Goal: Task Accomplishment & Management: Complete application form

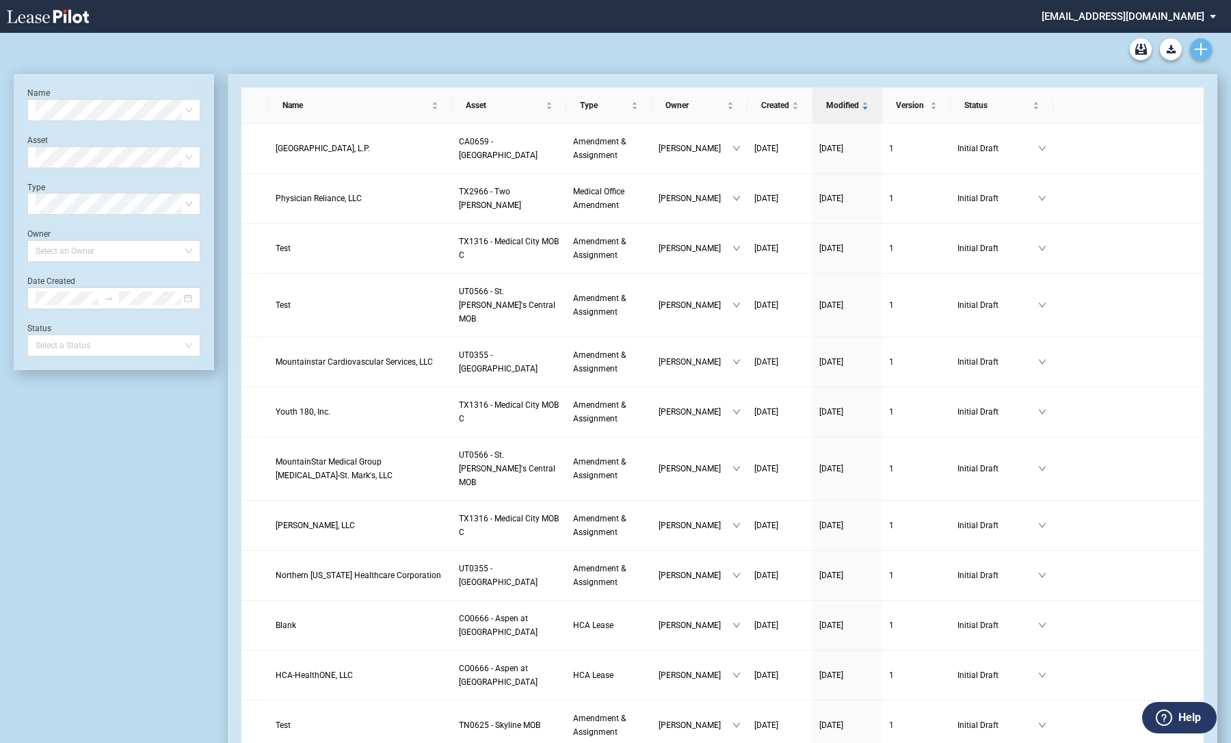
click at [1201, 46] on use "Create new document" at bounding box center [1201, 49] width 12 height 12
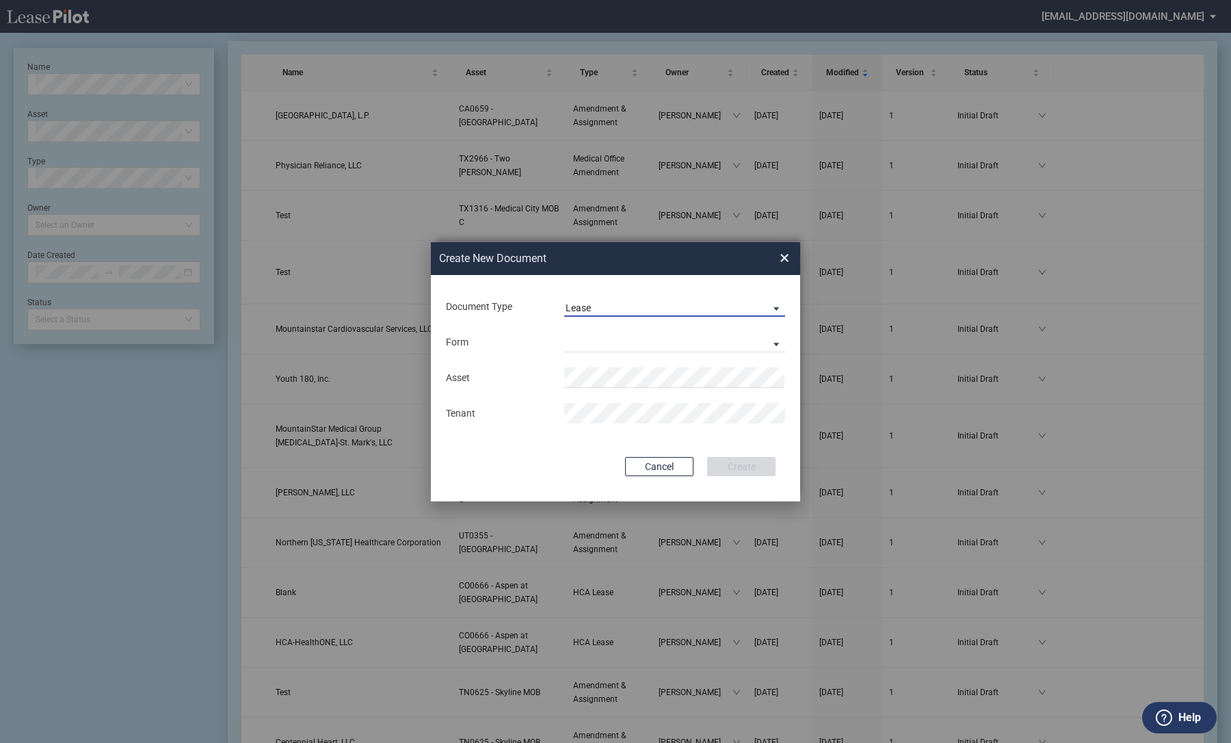
click at [579, 315] on md-select-value "Lease" at bounding box center [674, 306] width 221 height 21
click at [583, 347] on div "Amendment" at bounding box center [595, 340] width 59 height 15
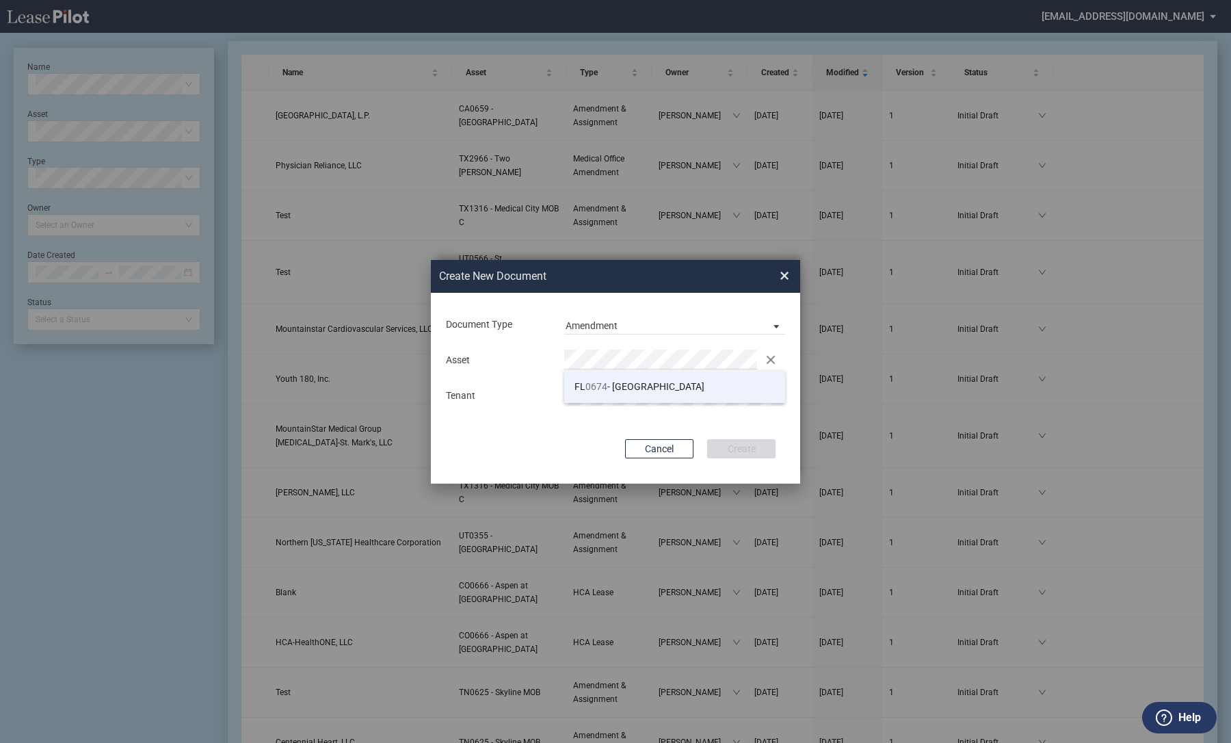
click at [666, 381] on span "FL 0674 - Westside Medical Plaza" at bounding box center [640, 386] width 130 height 11
click at [562, 393] on div "Create New ..." at bounding box center [674, 395] width 237 height 21
click at [754, 438] on div "Document Type Amendment Deal Type Office Deal Type Office Form Amendment & Assi…" at bounding box center [615, 388] width 369 height 191
click at [753, 447] on button "Create" at bounding box center [741, 448] width 68 height 19
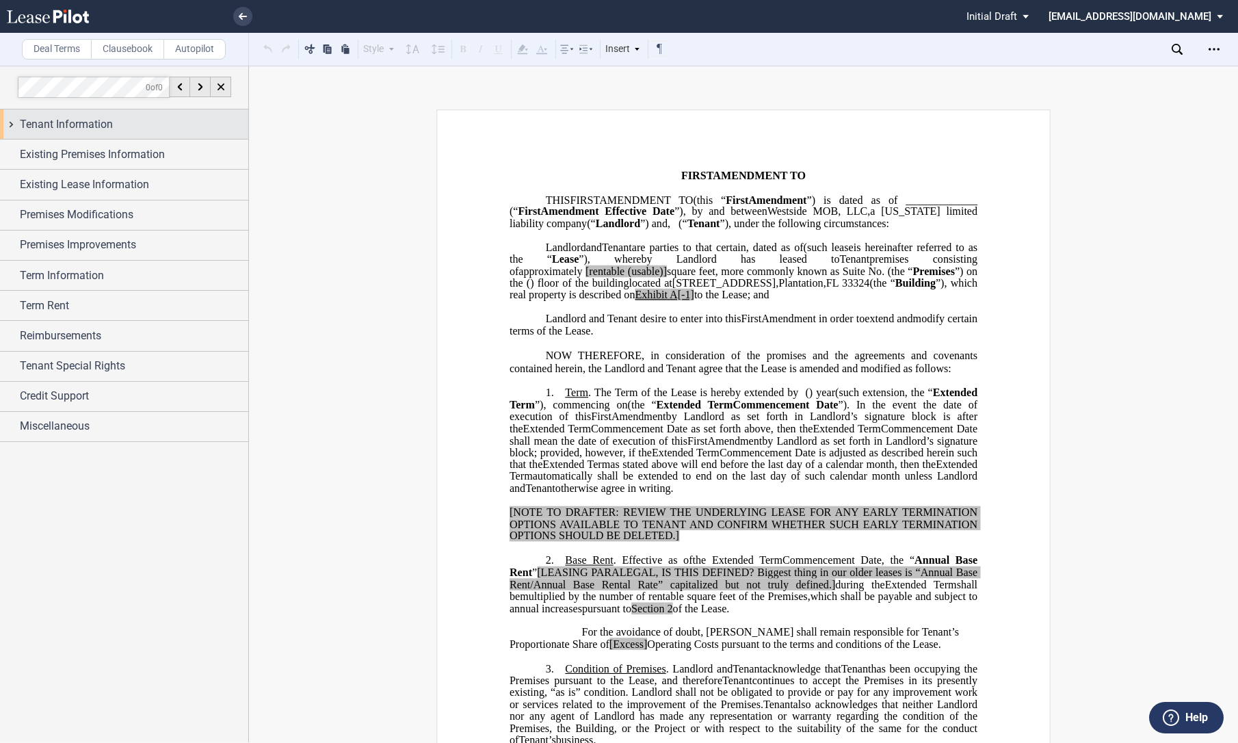
click at [9, 120] on div "Tenant Information" at bounding box center [124, 123] width 248 height 29
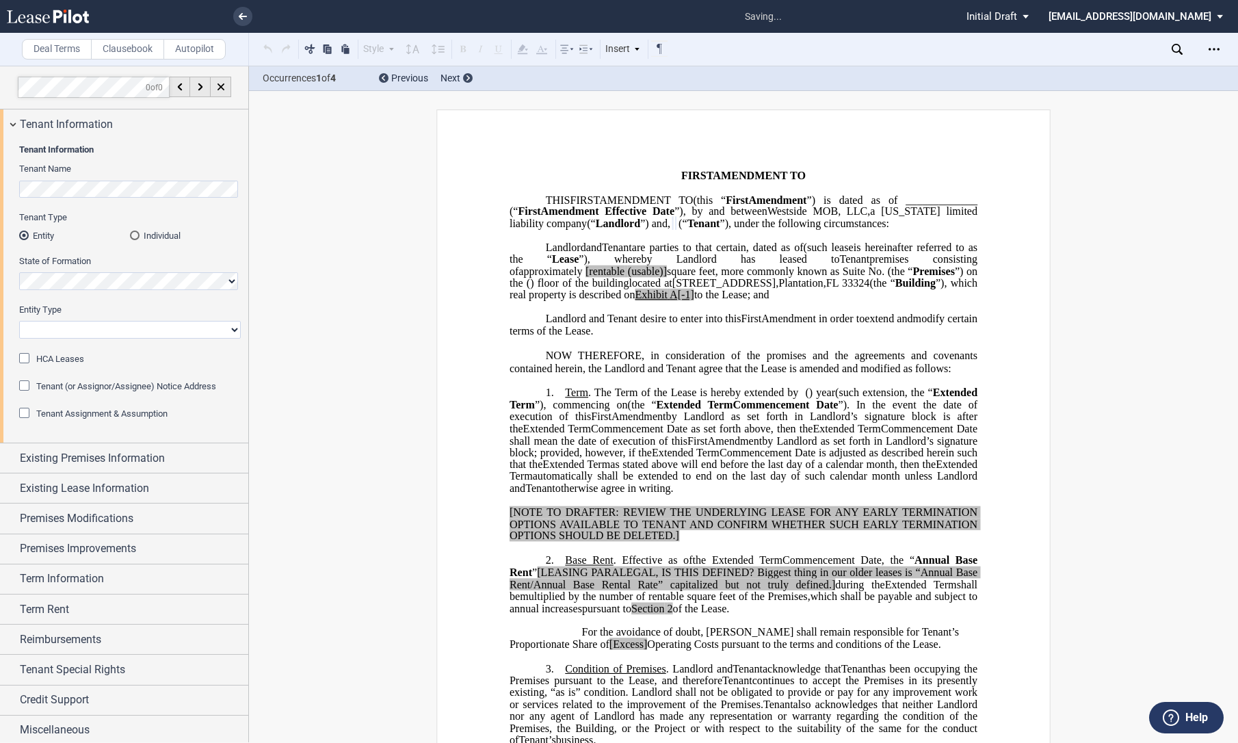
click at [51, 328] on select "Corporation Limited Liability Company General Partnership Limited Partnership O…" at bounding box center [130, 330] width 222 height 18
select select "limited liability company"
click at [19, 321] on select "Corporation Limited Liability Company General Partnership Limited Partnership O…" at bounding box center [130, 330] width 222 height 18
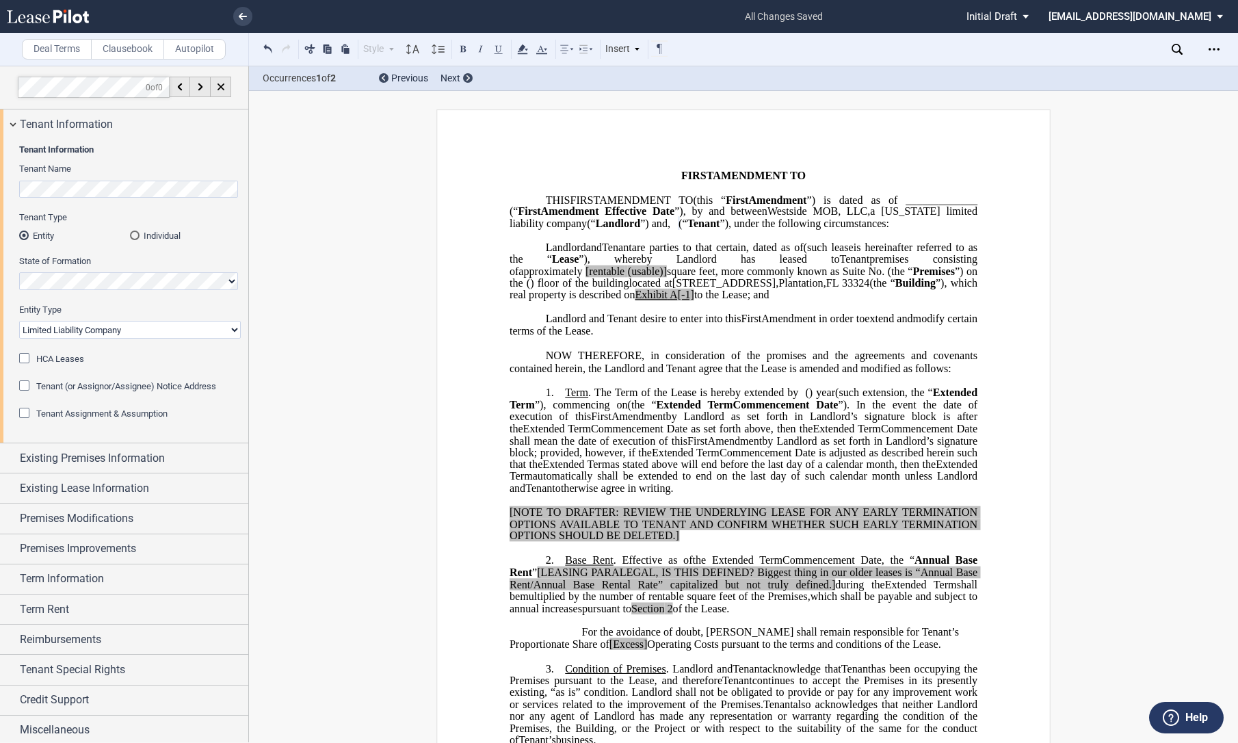
click at [23, 416] on div "Tenant Assignment & Assumption" at bounding box center [26, 415] width 14 height 14
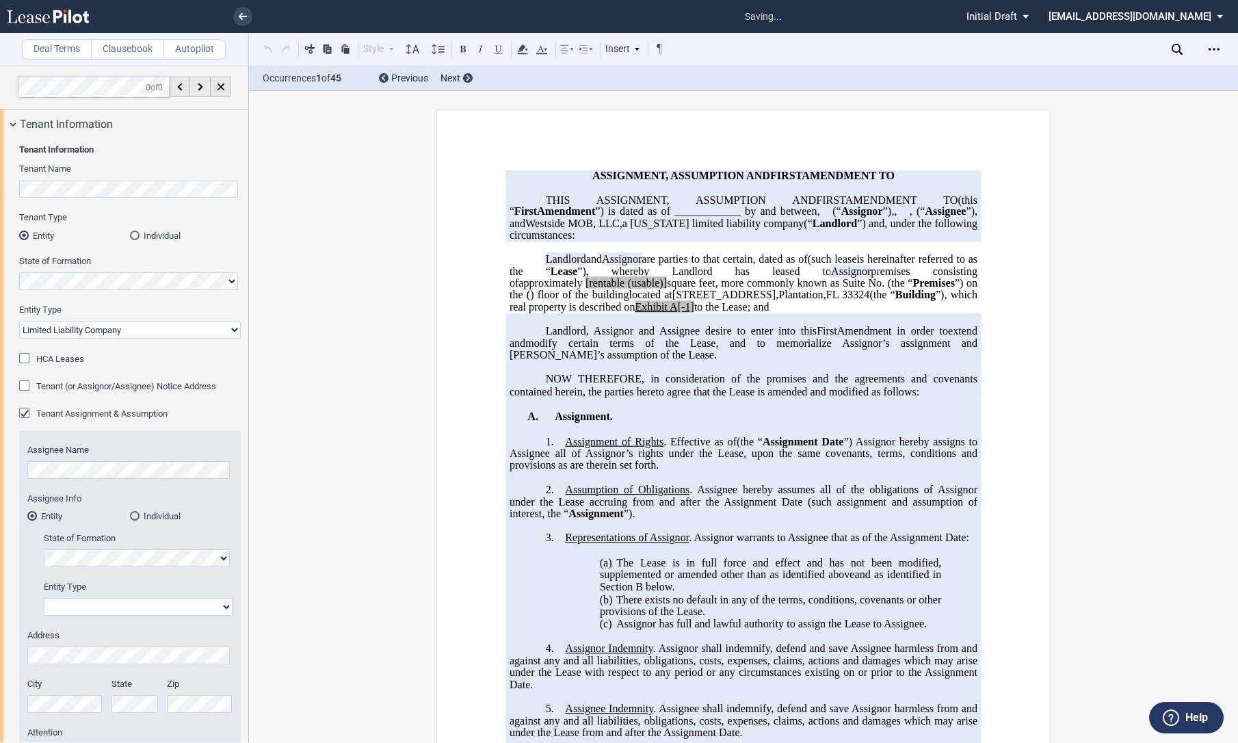
click at [19, 412] on div "Tenant Assignment & Assumption" at bounding box center [26, 415] width 14 height 14
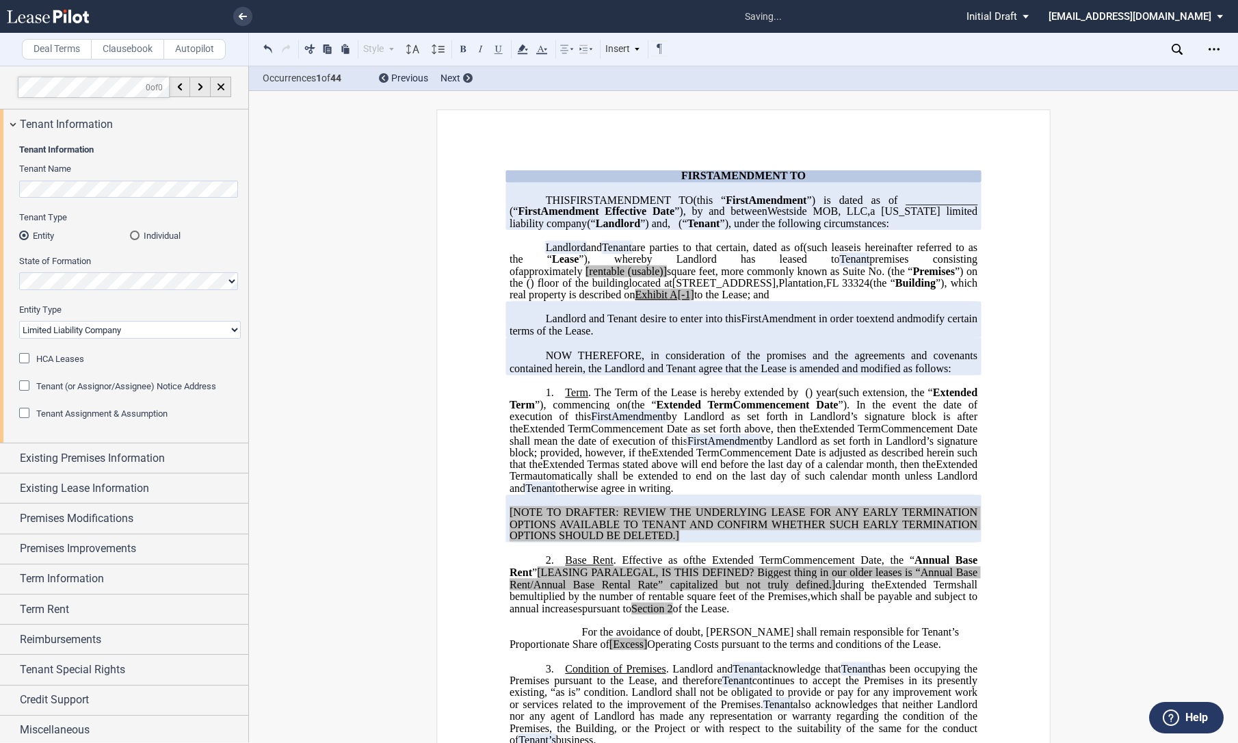
click at [25, 386] on div "Tenant (or Assignor/Assignee) Notice Address" at bounding box center [26, 387] width 14 height 14
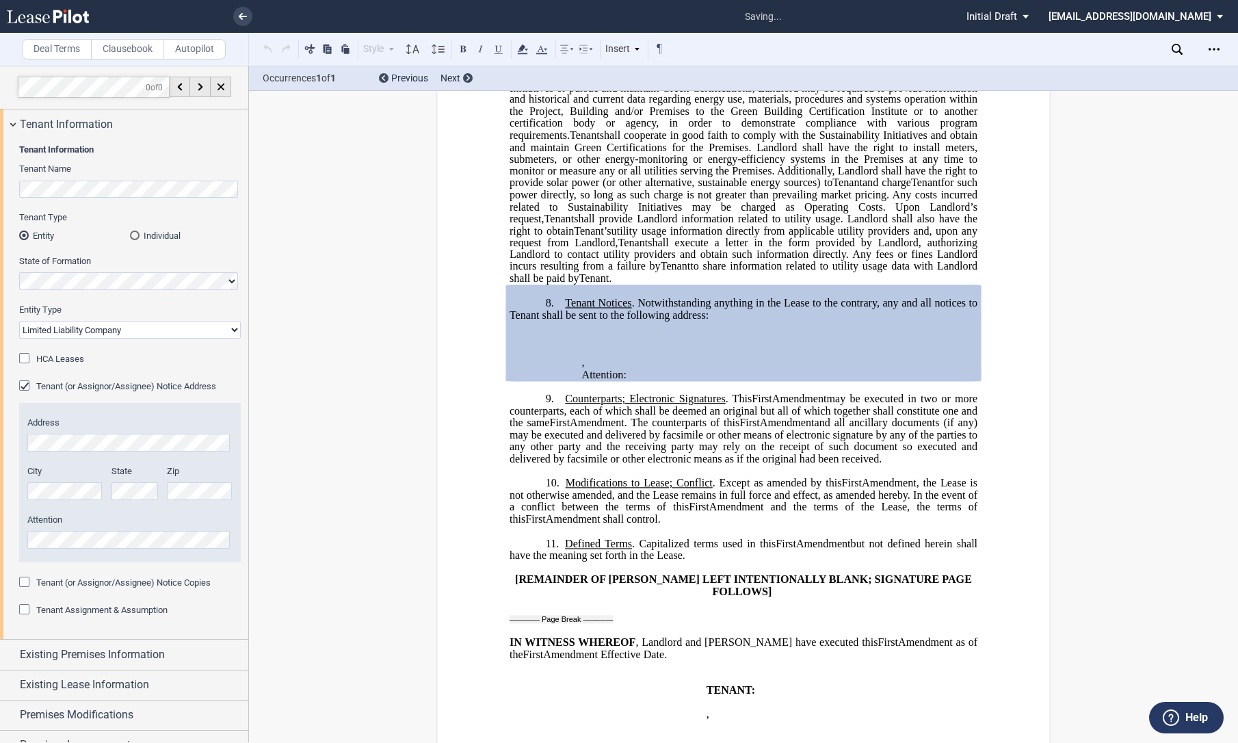
scroll to position [1291, 0]
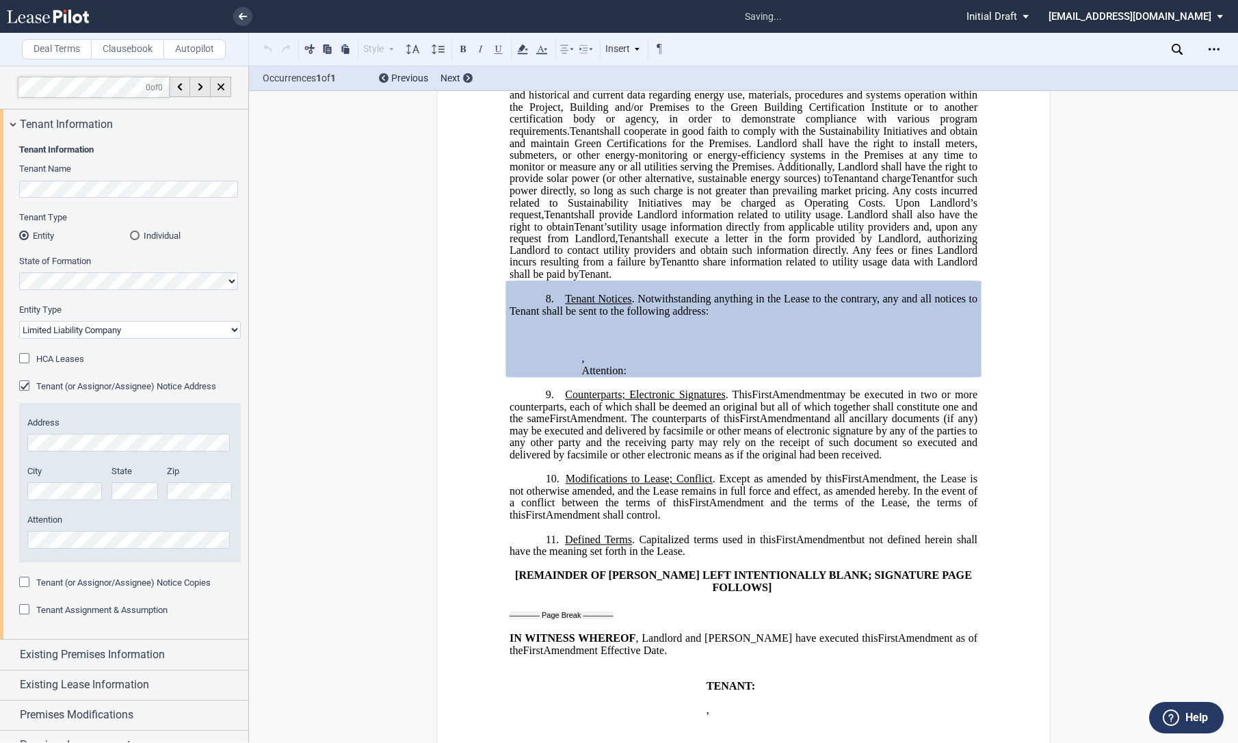
click at [23, 386] on div "Tenant (or Assignor/Assignee) Notice Address" at bounding box center [26, 387] width 14 height 14
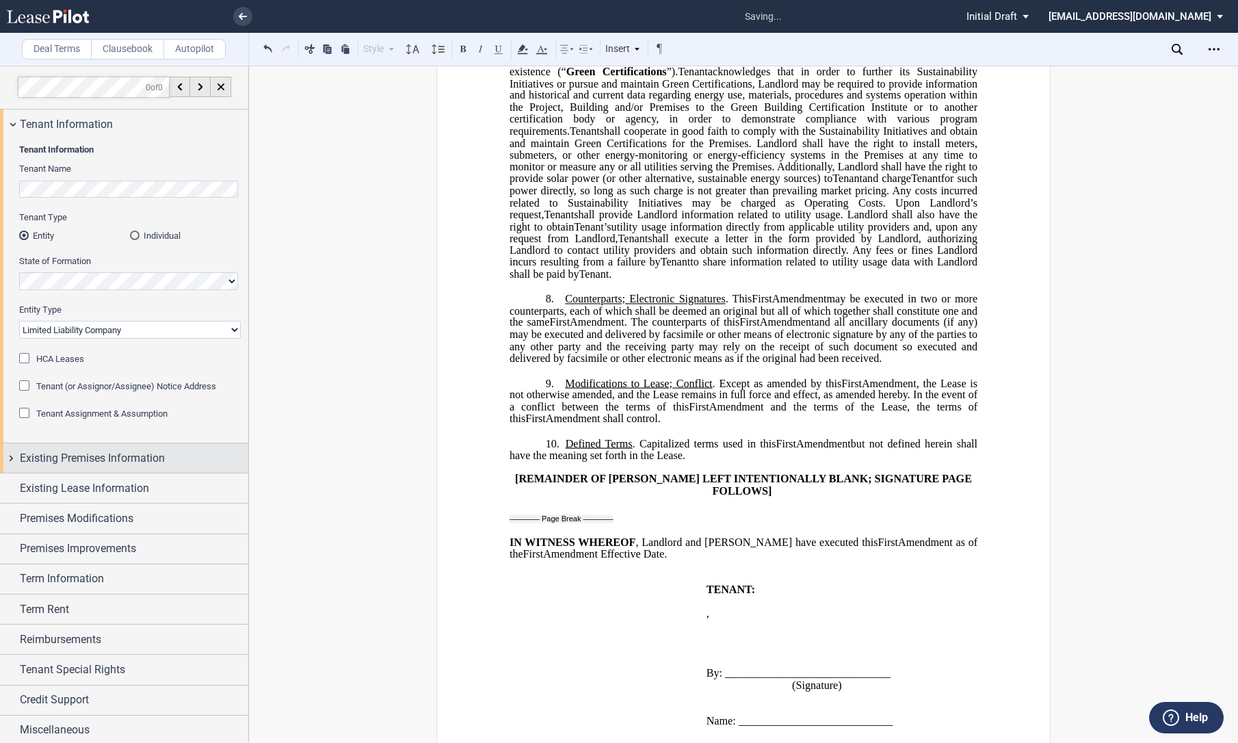
click at [10, 454] on div "Existing Premises Information" at bounding box center [124, 457] width 248 height 29
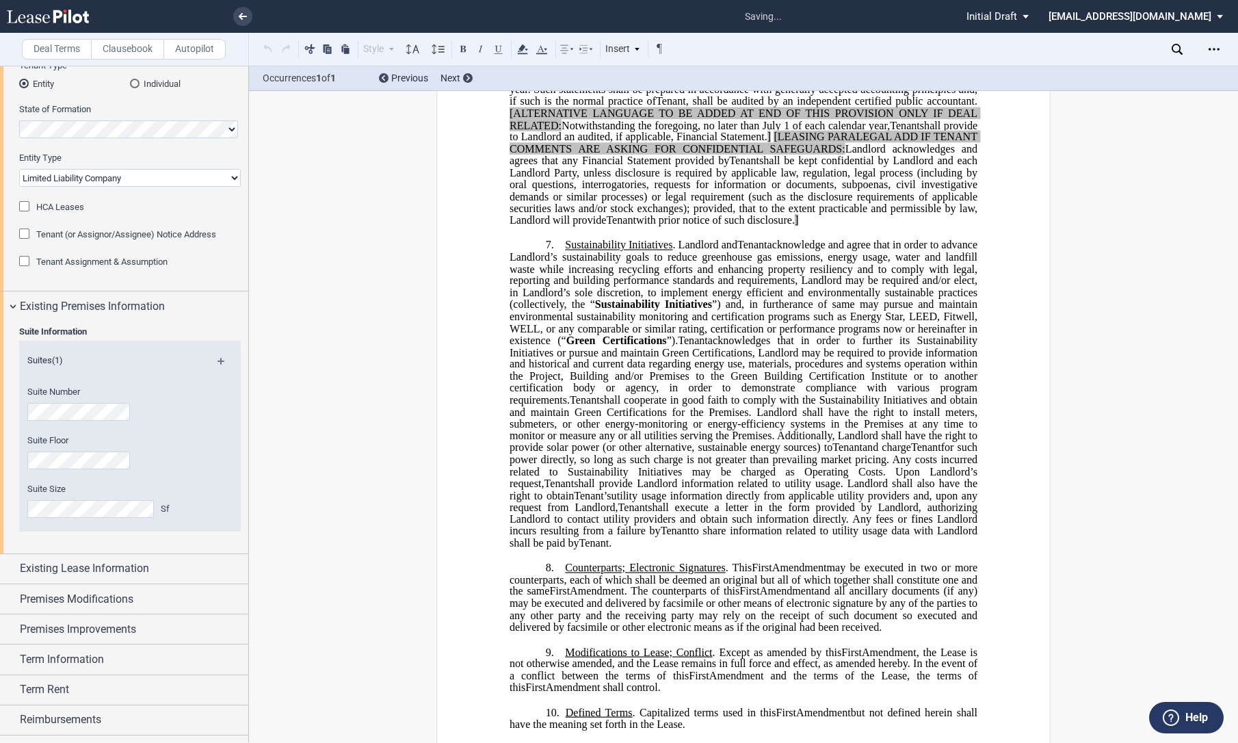
scroll to position [0, 0]
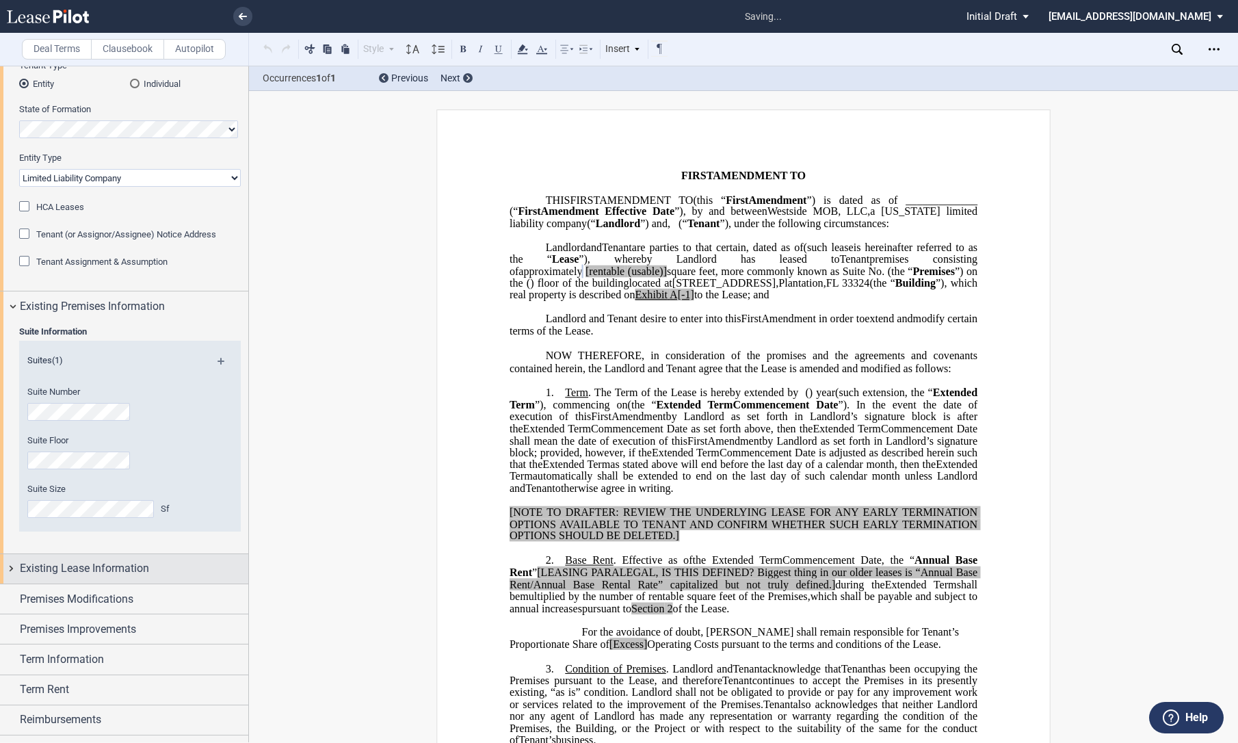
click at [15, 566] on div "Existing Lease Information" at bounding box center [124, 568] width 248 height 29
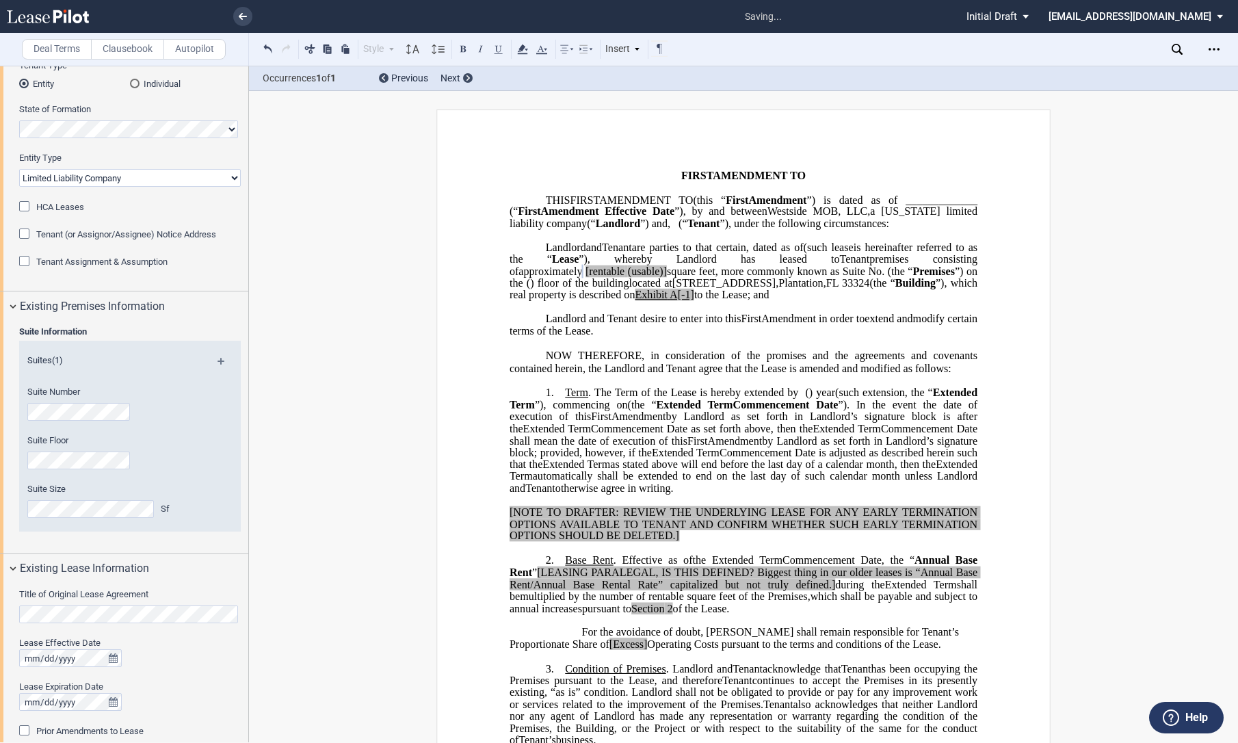
scroll to position [380, 0]
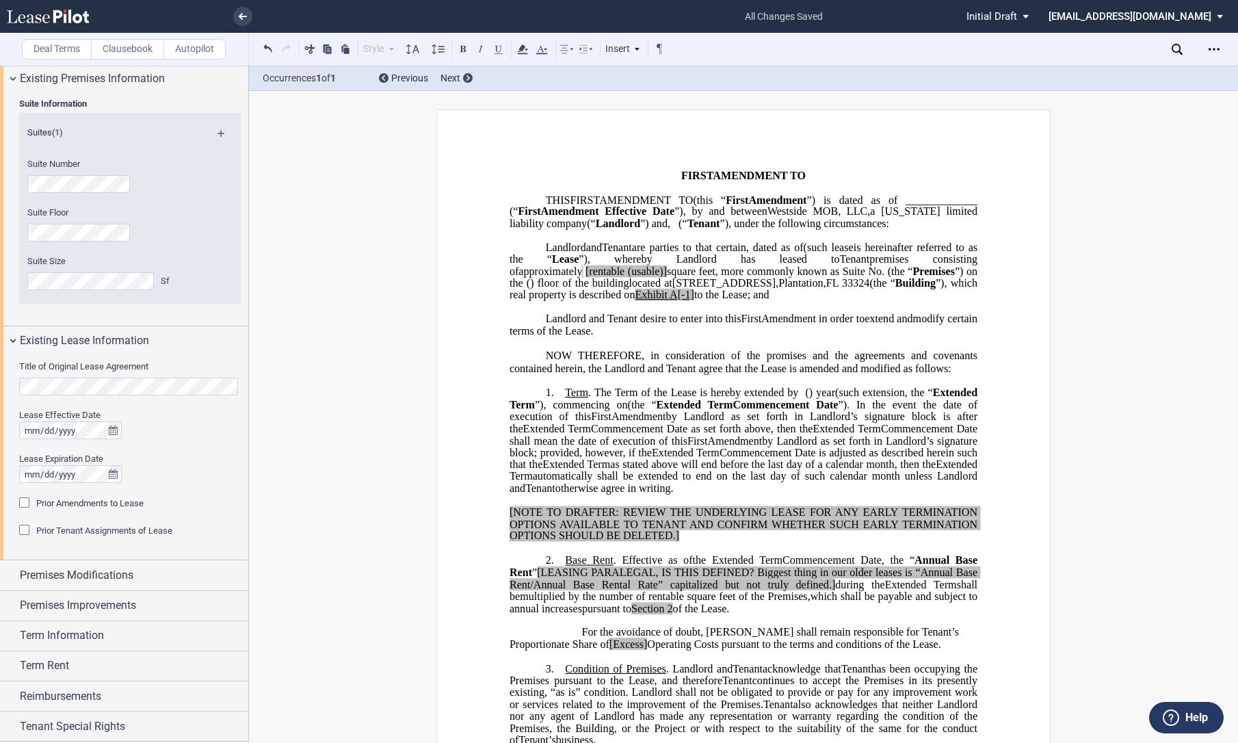
click at [0, 391] on html ".bocls-1{fill:#26354a;fill-rule:evenodd} Loading... × all changes saved Pending…" at bounding box center [619, 371] width 1238 height 743
click at [18, 571] on div "Premises Modifications" at bounding box center [124, 574] width 248 height 29
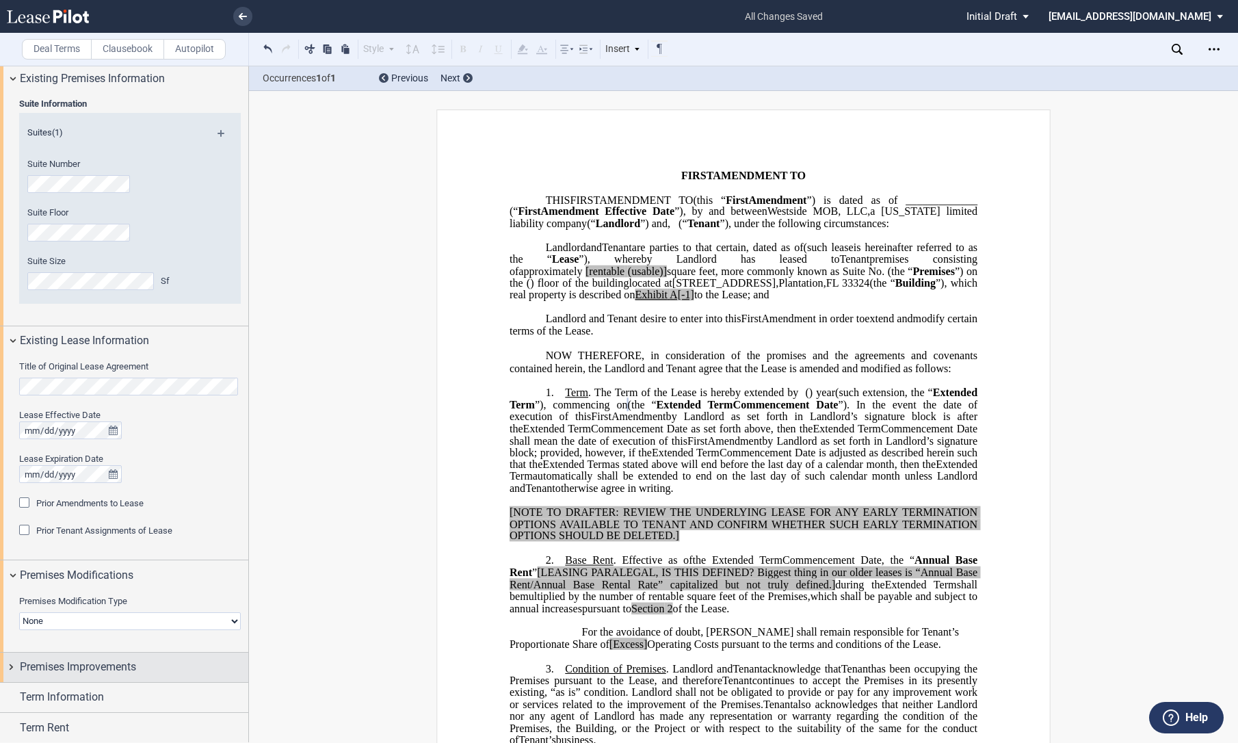
scroll to position [502, 0]
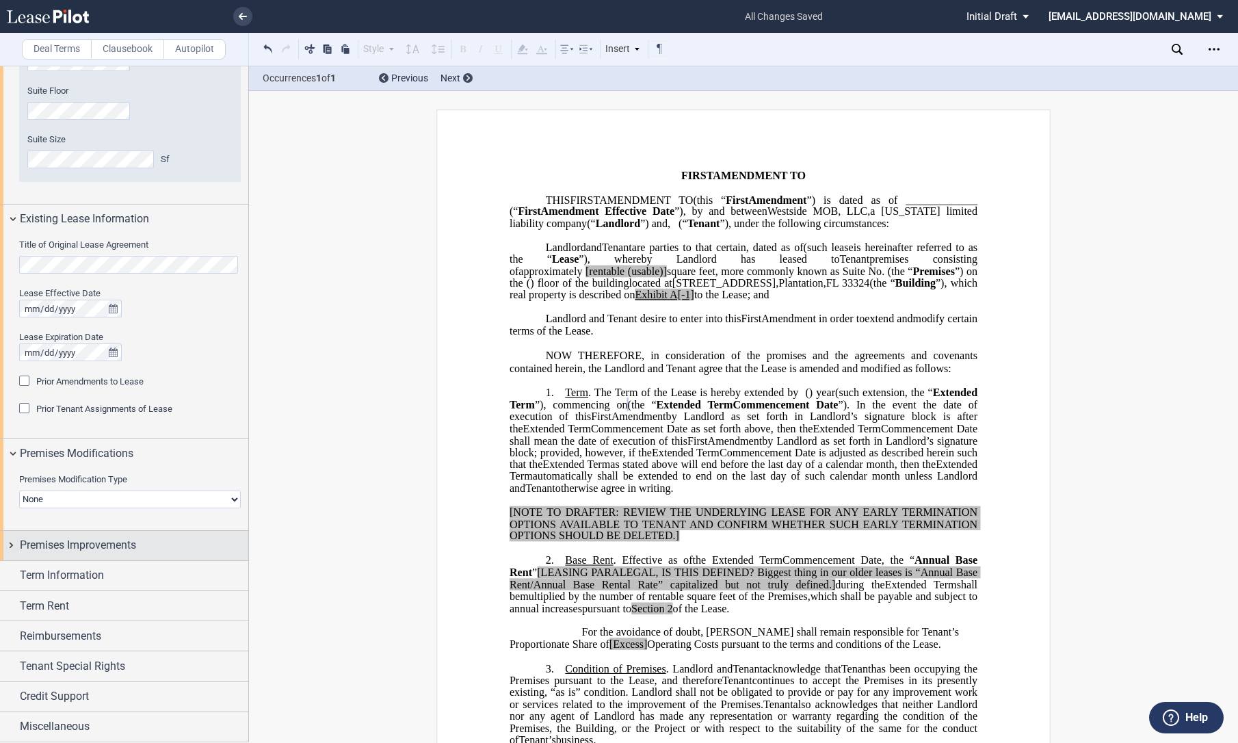
click at [10, 540] on div "Premises Improvements" at bounding box center [124, 545] width 248 height 29
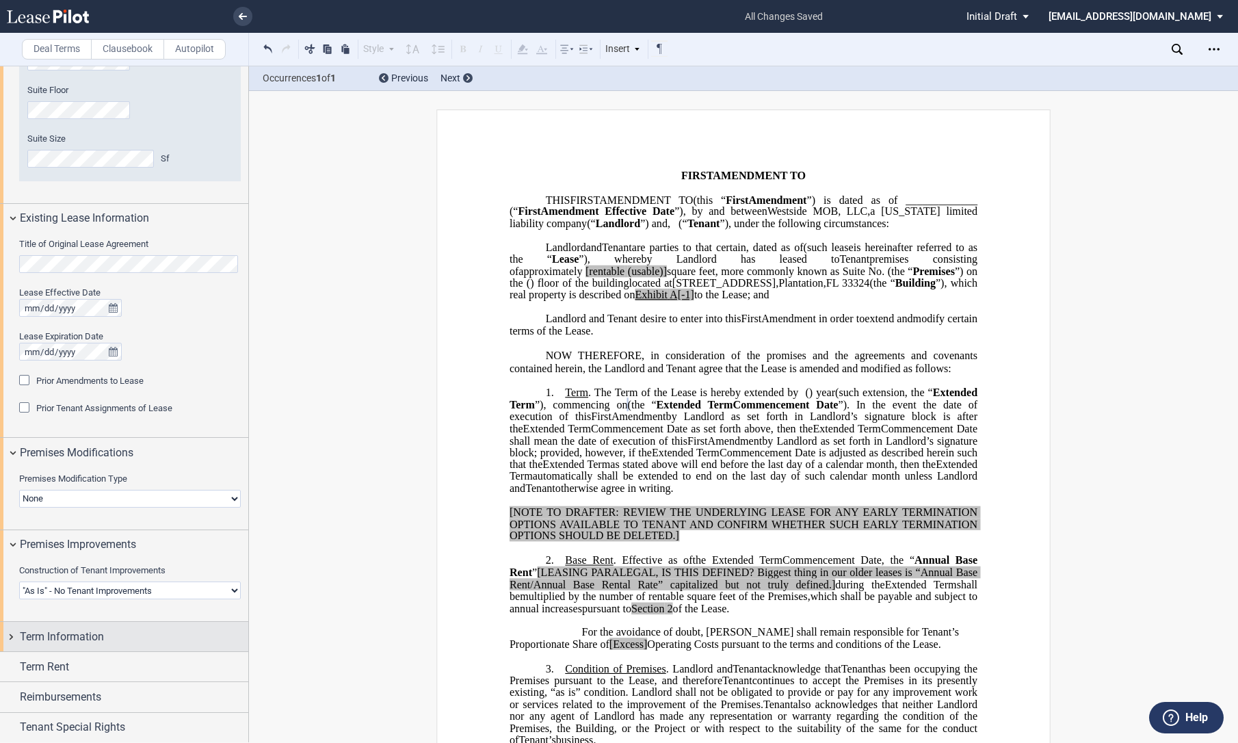
click at [11, 635] on div "Term Information" at bounding box center [124, 636] width 248 height 29
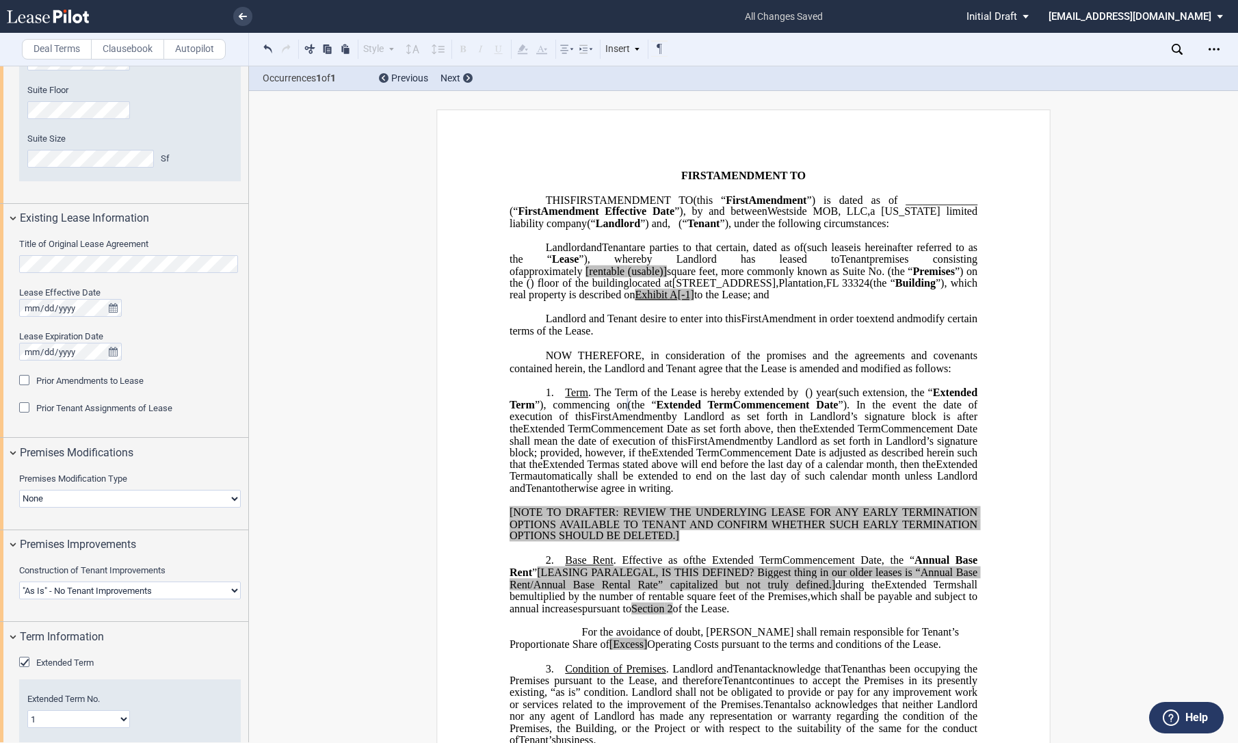
click at [48, 588] on select "Landlord Constructs Tenant Improvements Tenant Constructs Tenant Improvements "…" at bounding box center [130, 590] width 222 height 18
click at [90, 591] on select "Landlord Constructs Tenant Improvements Tenant Constructs Tenant Improvements "…" at bounding box center [130, 590] width 222 height 18
select select "landlord"
click at [19, 581] on select "Landlord Constructs Tenant Improvements Tenant Constructs Tenant Improvements "…" at bounding box center [130, 590] width 222 height 18
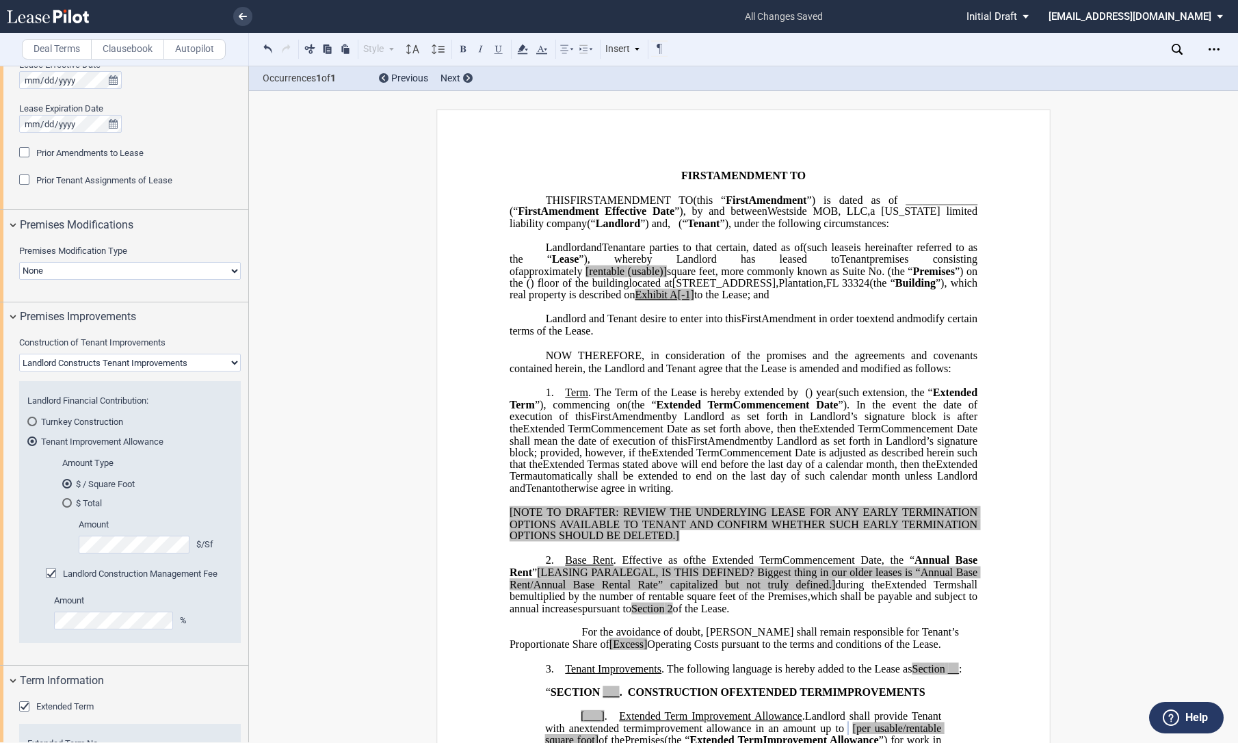
scroll to position [380, 0]
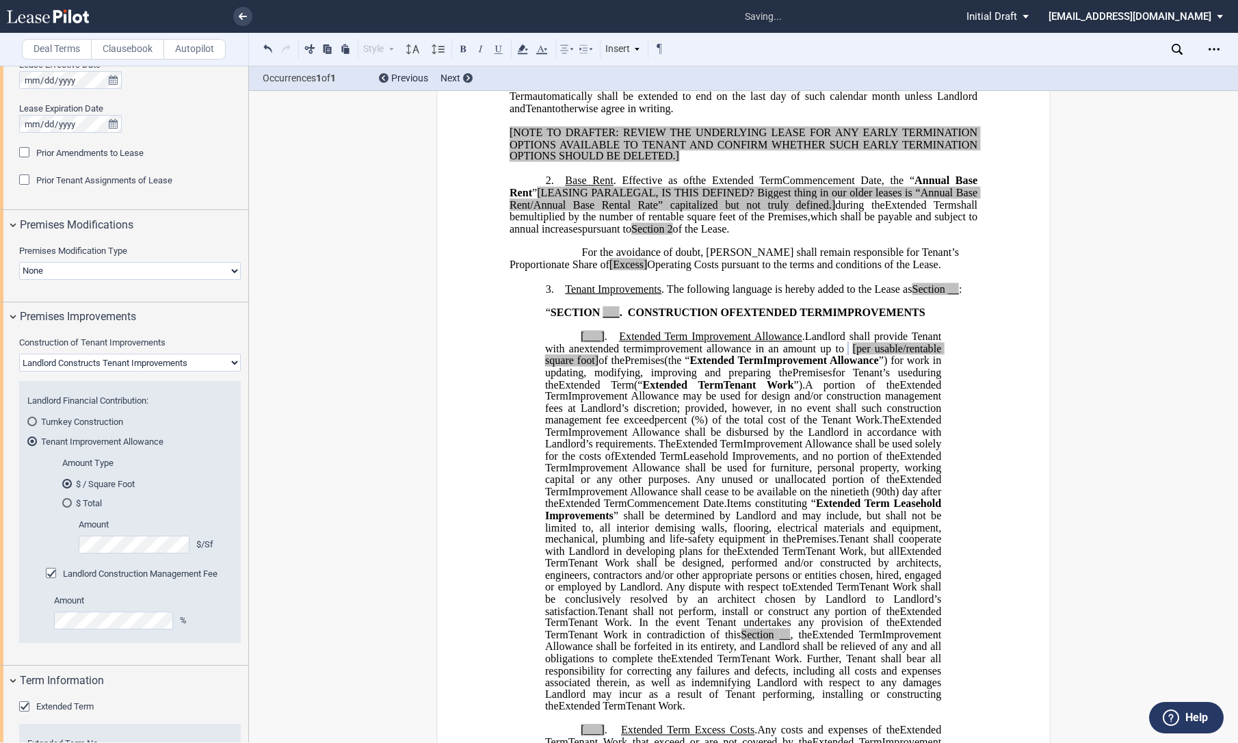
click at [47, 571] on div "Landlord Construction Management Fee" at bounding box center [53, 575] width 14 height 14
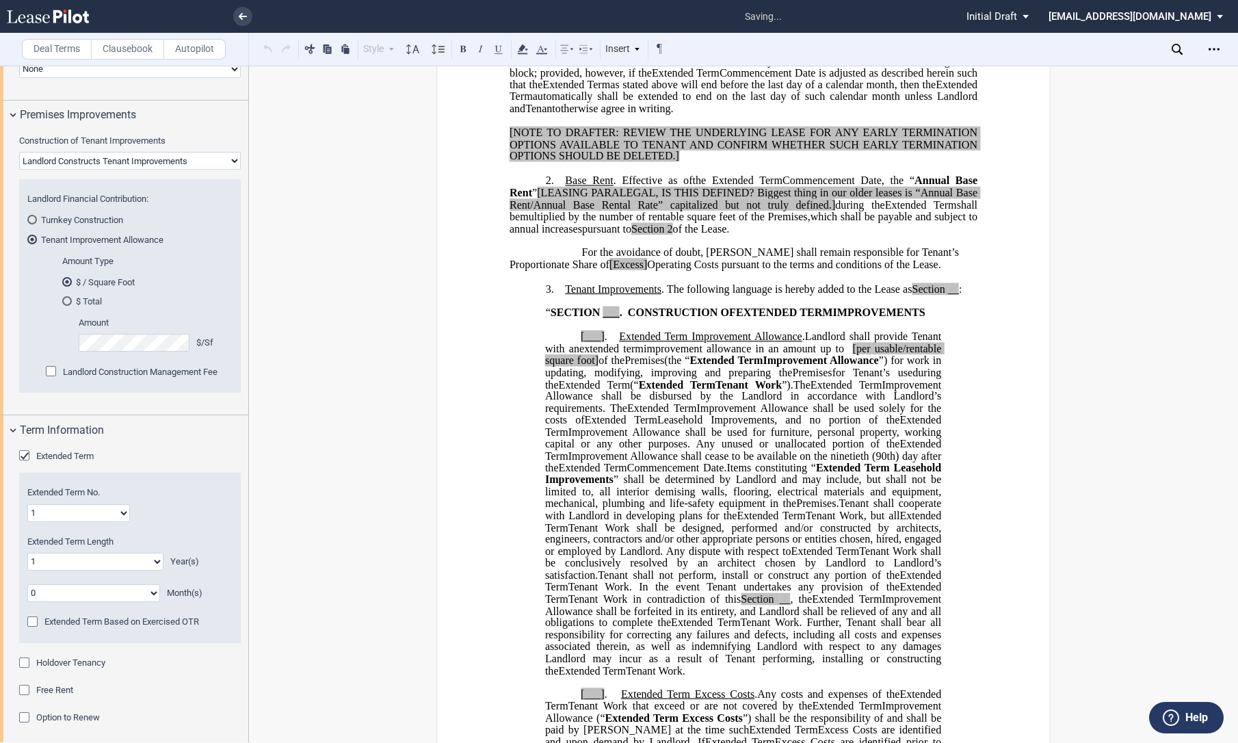
scroll to position [958, 0]
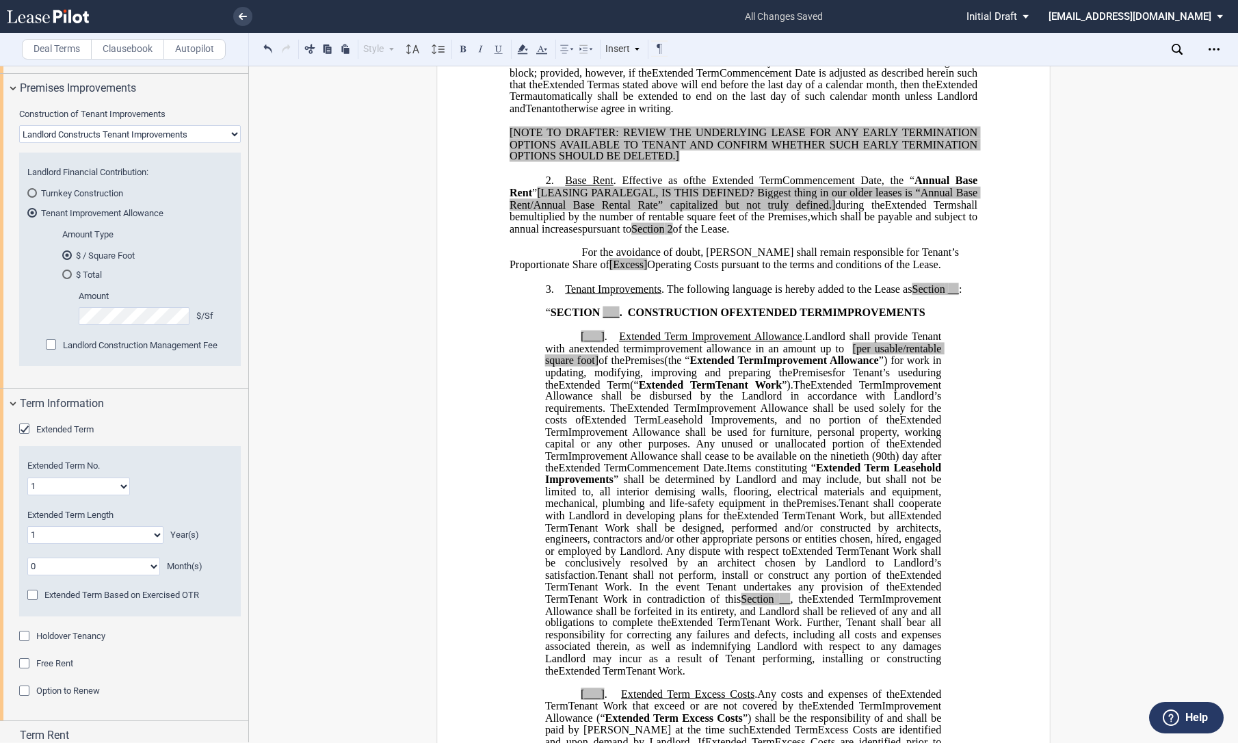
click at [58, 528] on select "0 1 2 3 4 5 6 7 8 9 10 11 12 13 14 15 16 17 18 19 20" at bounding box center [95, 535] width 136 height 18
select select "number:5"
click at [27, 527] on select "0 1 2 3 4 5 6 7 8 9 10 11 12 13 14 15 16 17 18 19 20" at bounding box center [95, 535] width 136 height 18
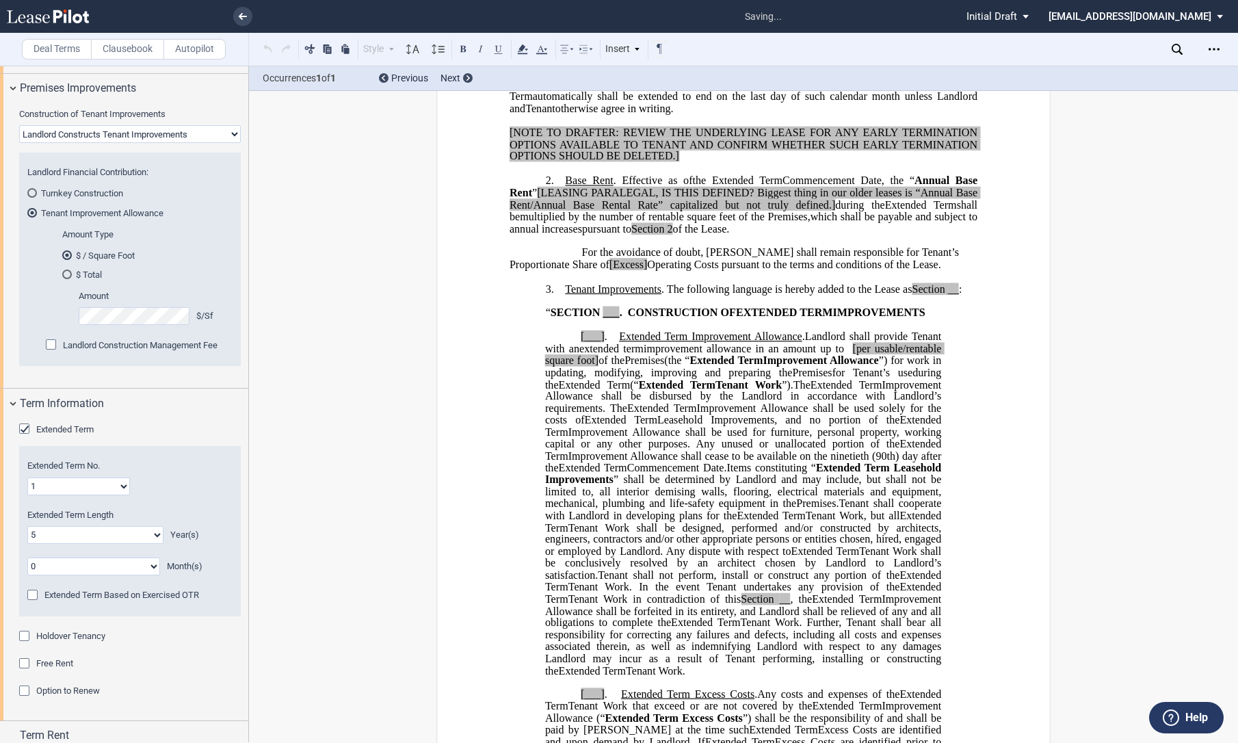
click at [22, 638] on div "Holdover Tenancy" at bounding box center [26, 638] width 14 height 14
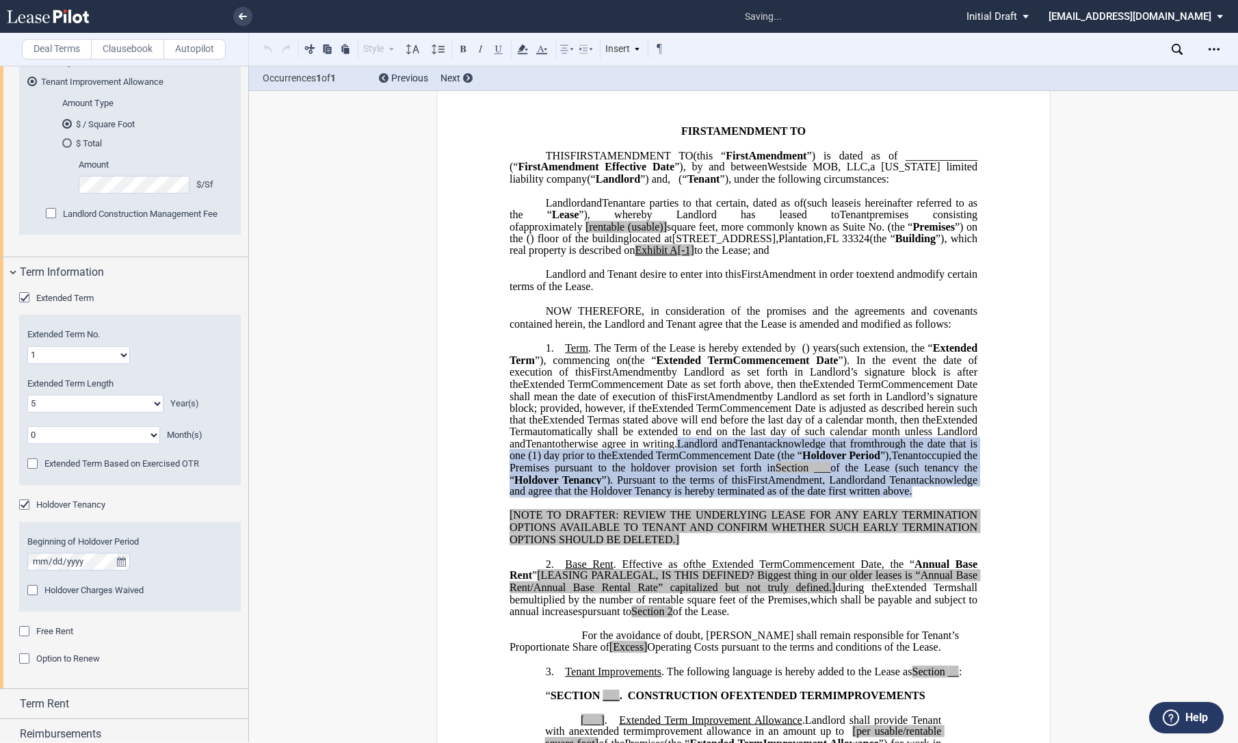
scroll to position [1110, 0]
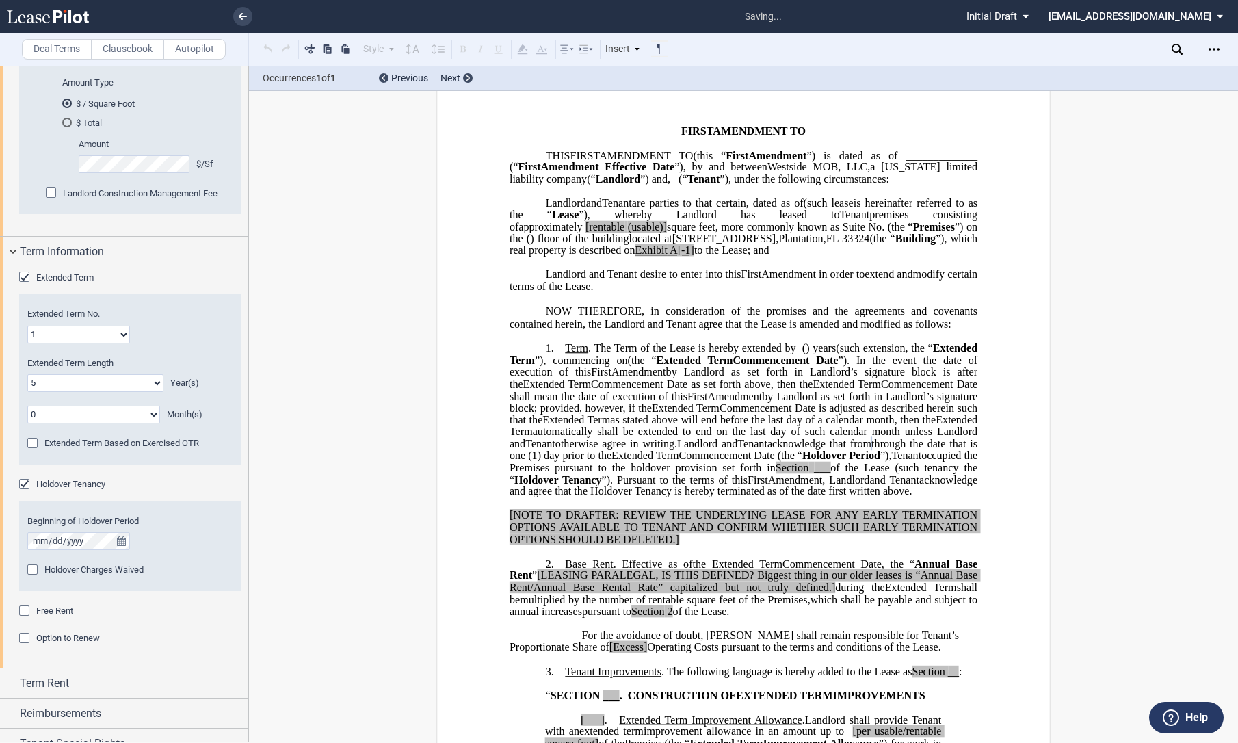
click at [67, 575] on span "Holdover Charges Waived" at bounding box center [93, 569] width 99 height 10
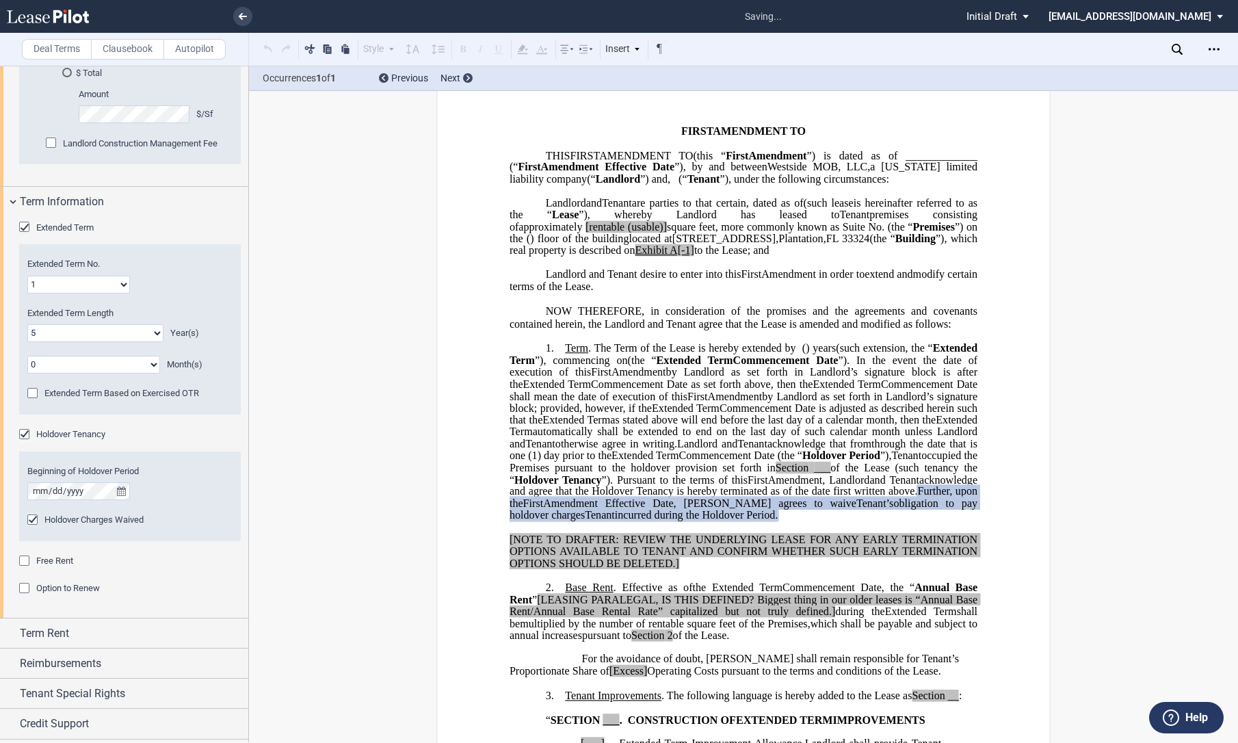
scroll to position [1187, 0]
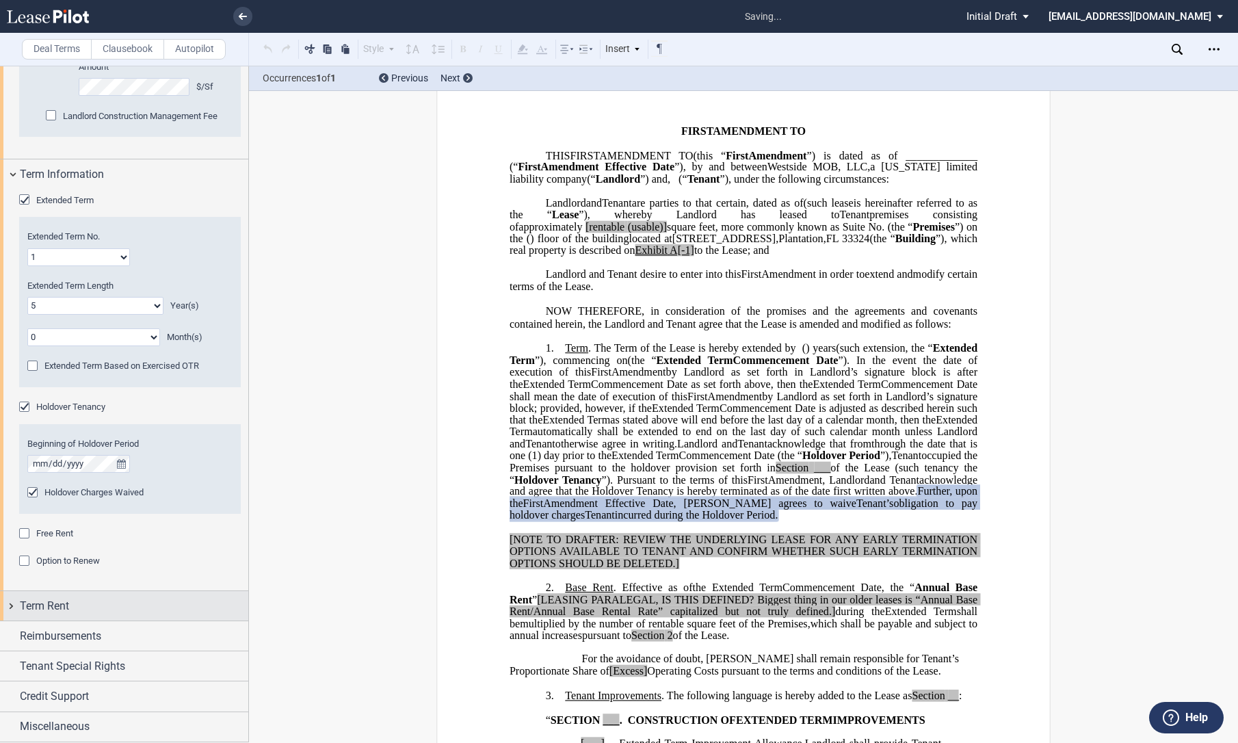
click at [5, 609] on div "Term Rent" at bounding box center [124, 605] width 248 height 29
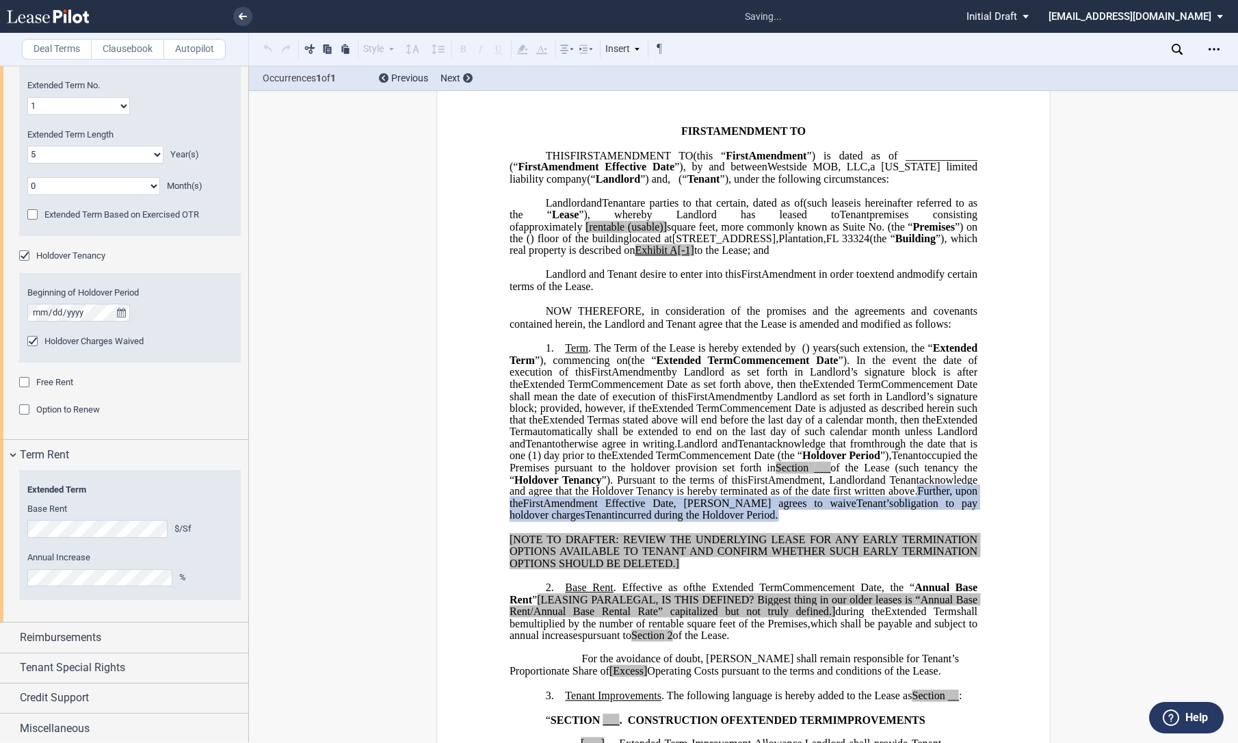
scroll to position [1341, 0]
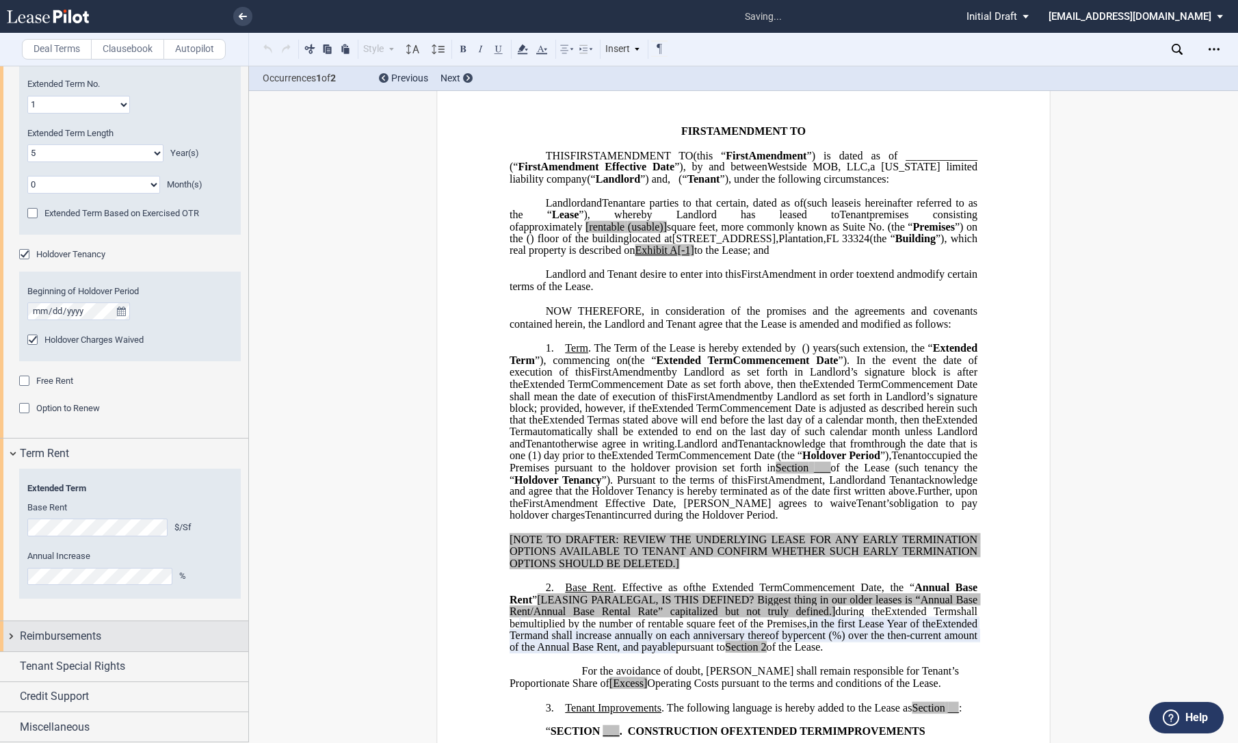
click at [75, 637] on span "Reimbursements" at bounding box center [60, 636] width 81 height 16
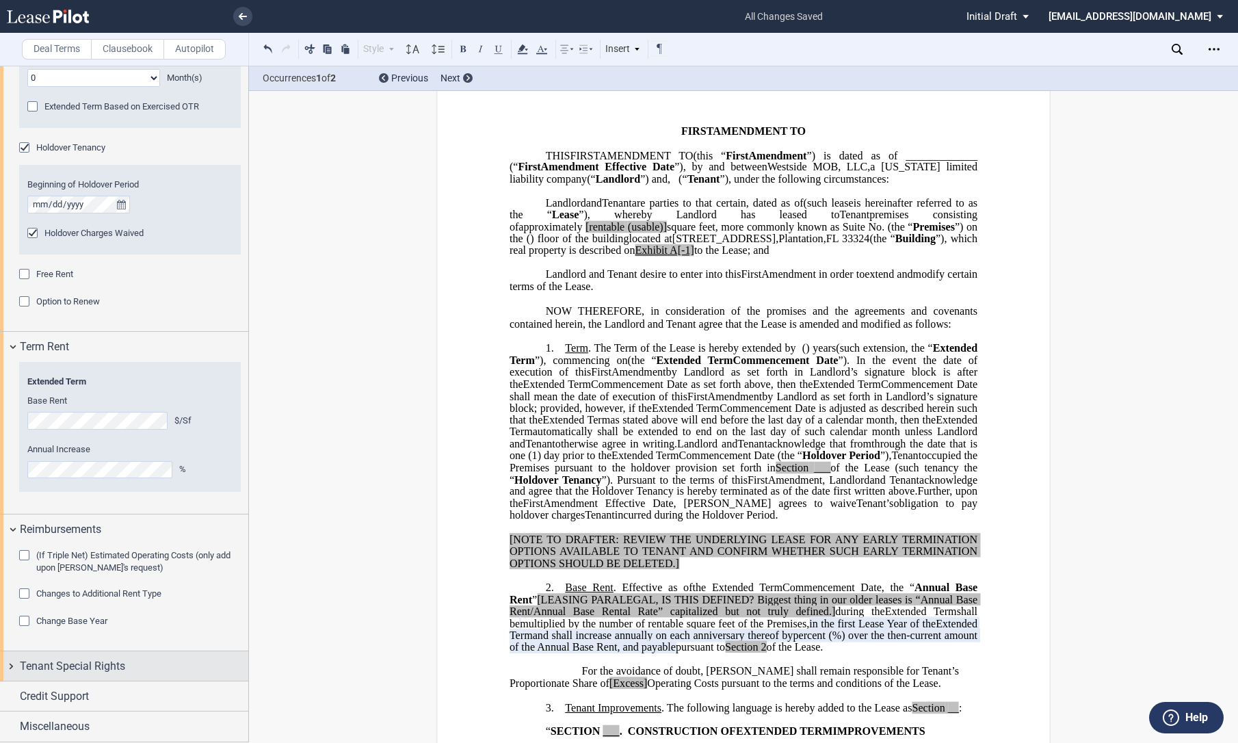
click at [7, 661] on div "Tenant Special Rights" at bounding box center [124, 665] width 248 height 29
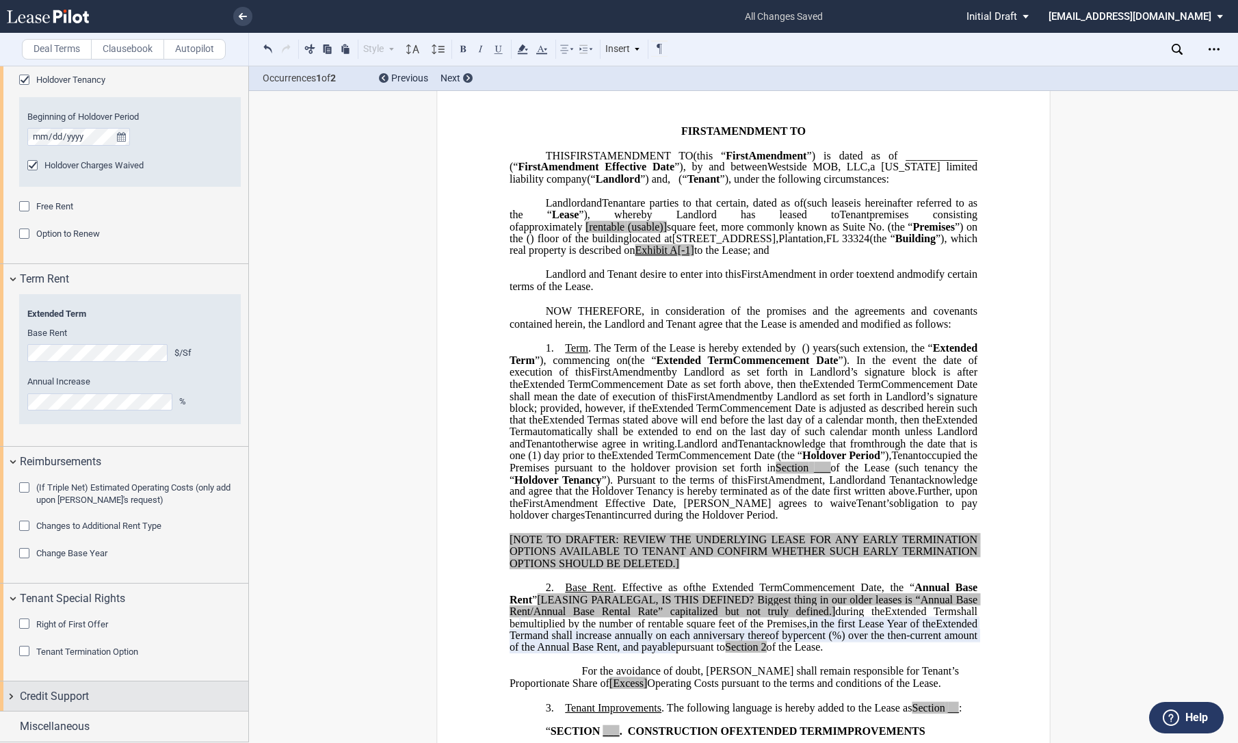
click at [12, 693] on div "Credit Support" at bounding box center [124, 695] width 248 height 29
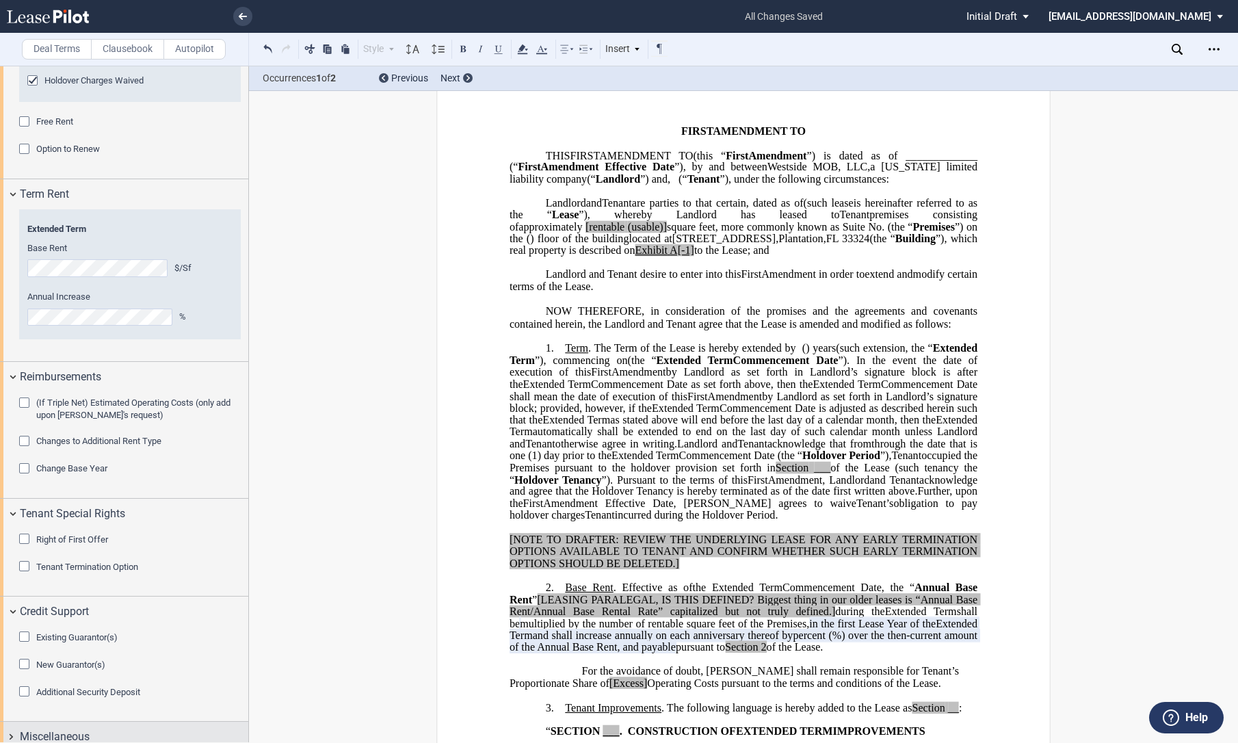
scroll to position [1610, 0]
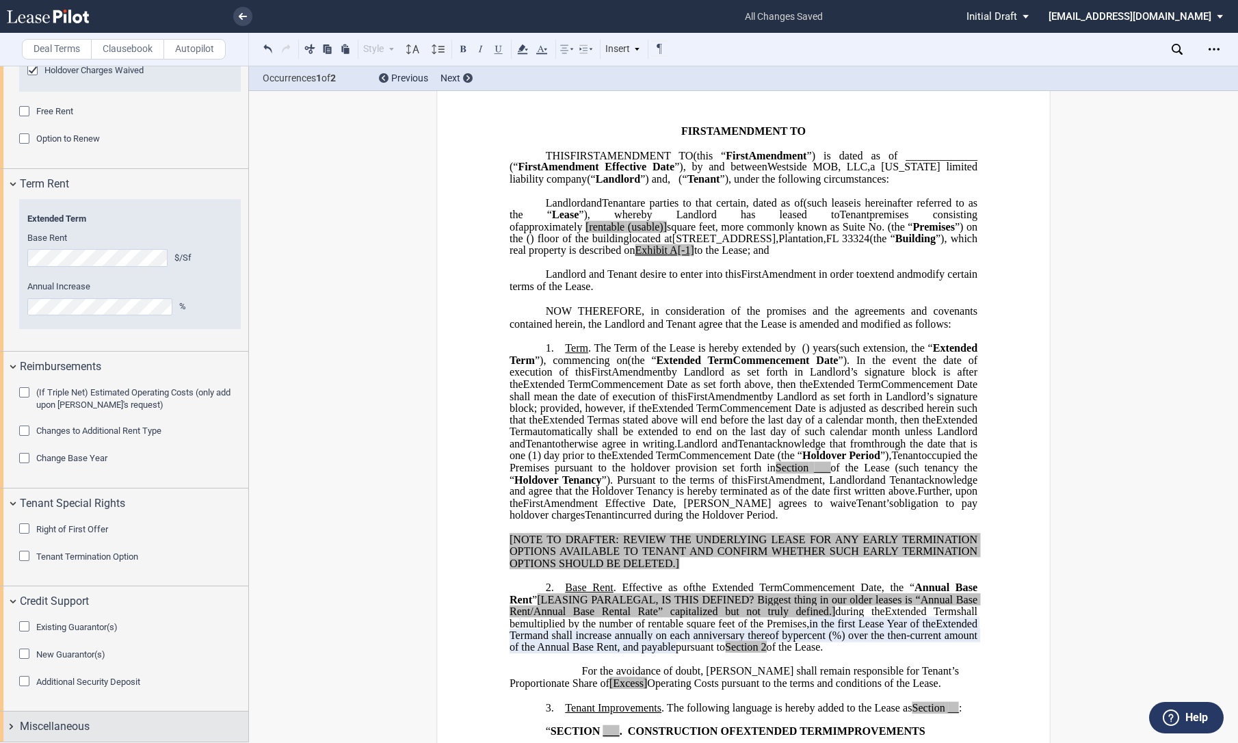
click at [12, 722] on div "Miscellaneous" at bounding box center [124, 725] width 248 height 29
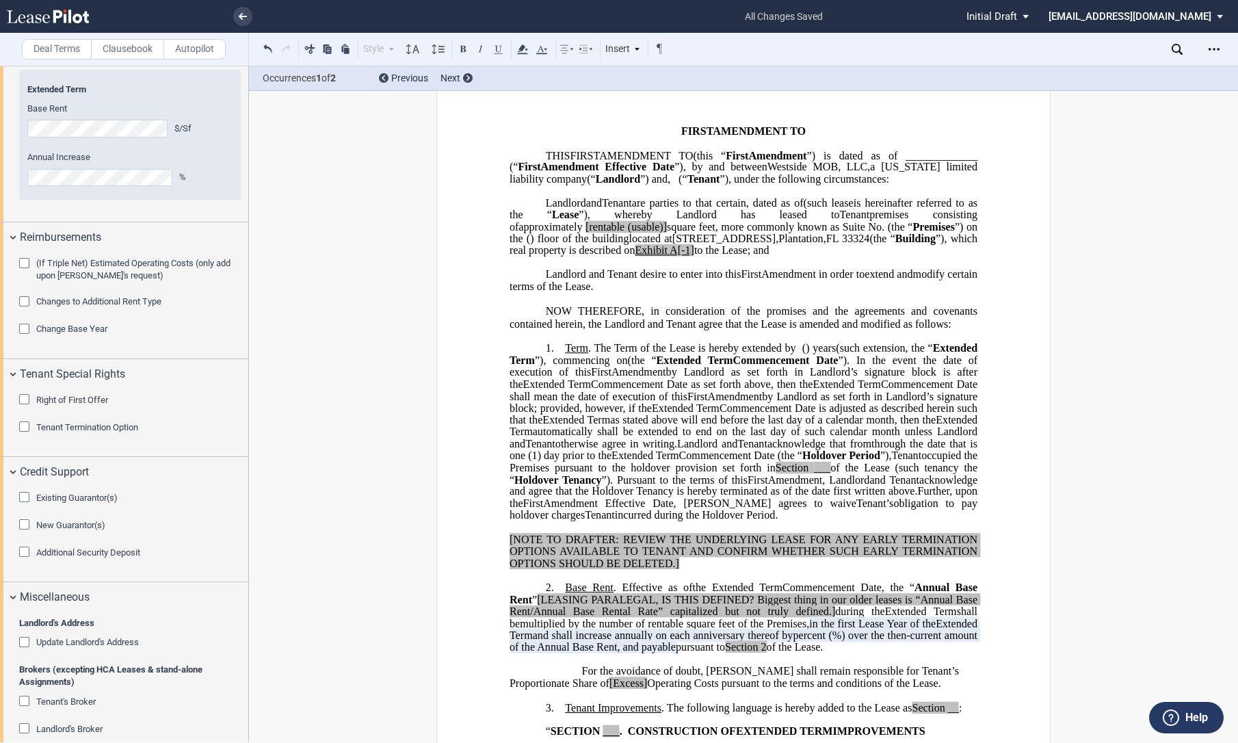
scroll to position [1914, 0]
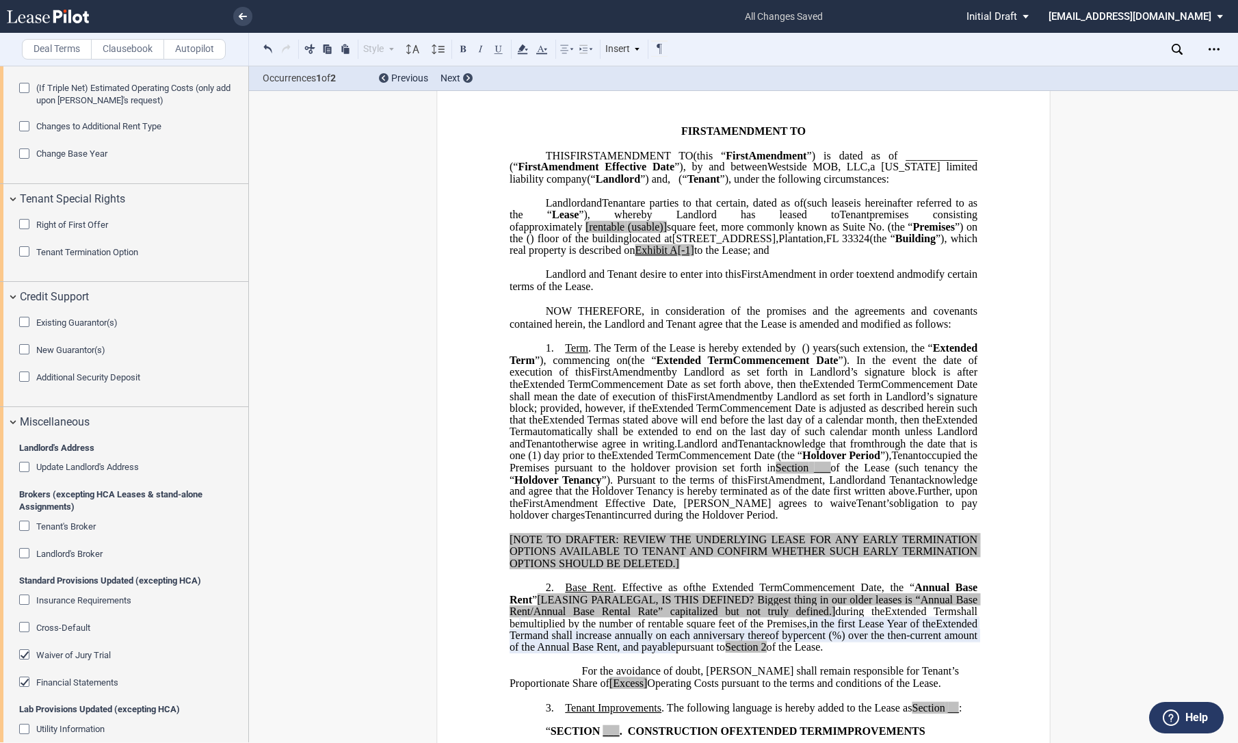
click at [33, 677] on div "Financial Statements" at bounding box center [26, 684] width 14 height 14
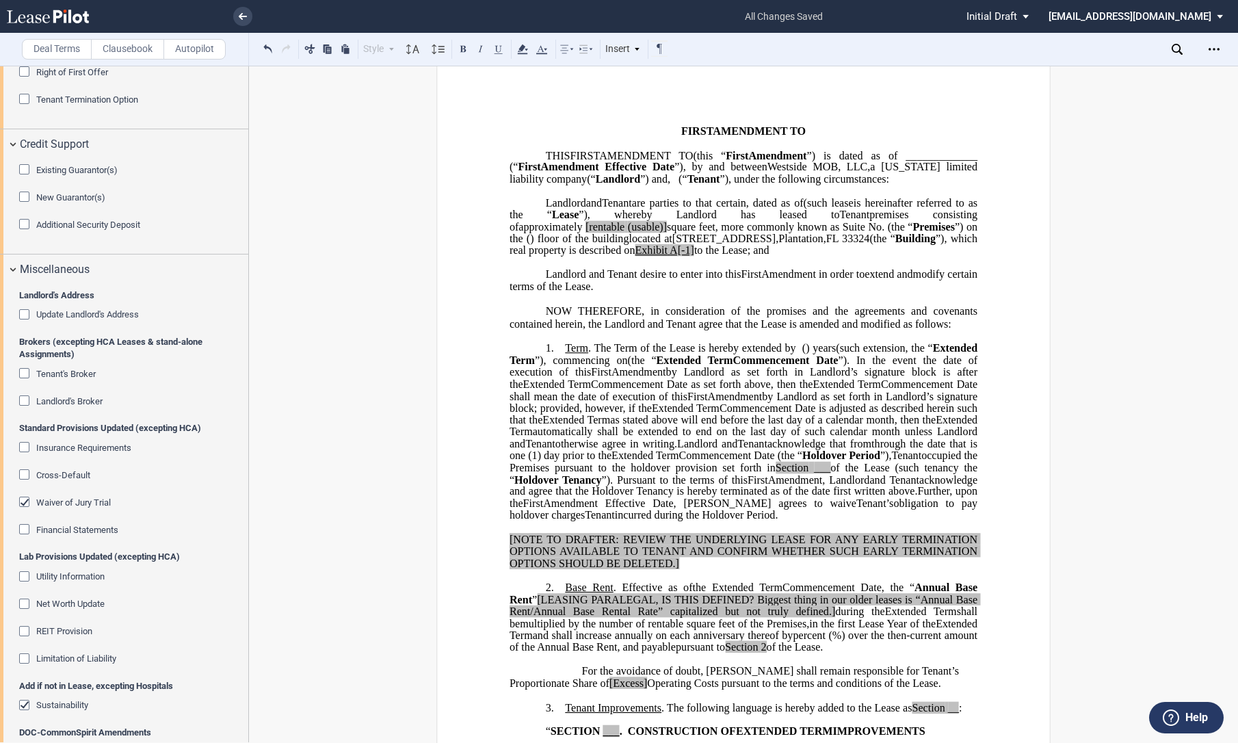
click at [41, 498] on span "Waiver of Jury Trial" at bounding box center [73, 502] width 75 height 10
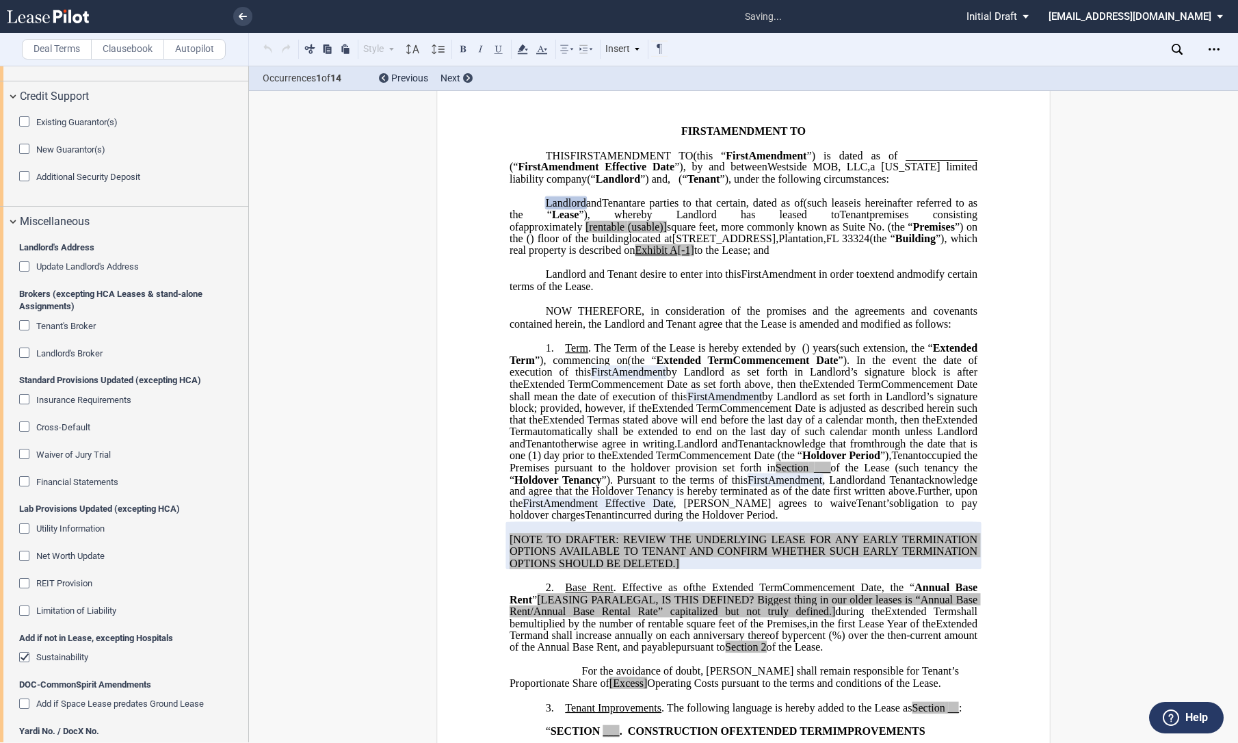
scroll to position [2162, 0]
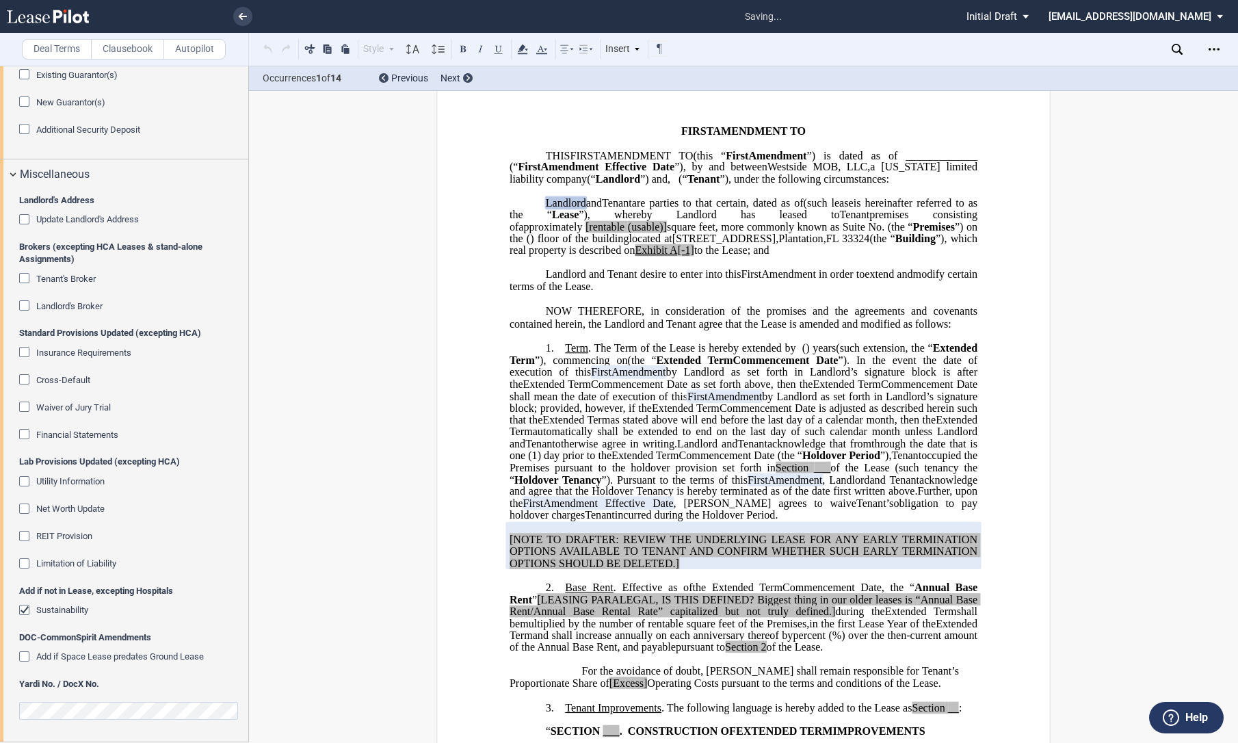
click at [55, 613] on span "Sustainability" at bounding box center [62, 610] width 52 height 10
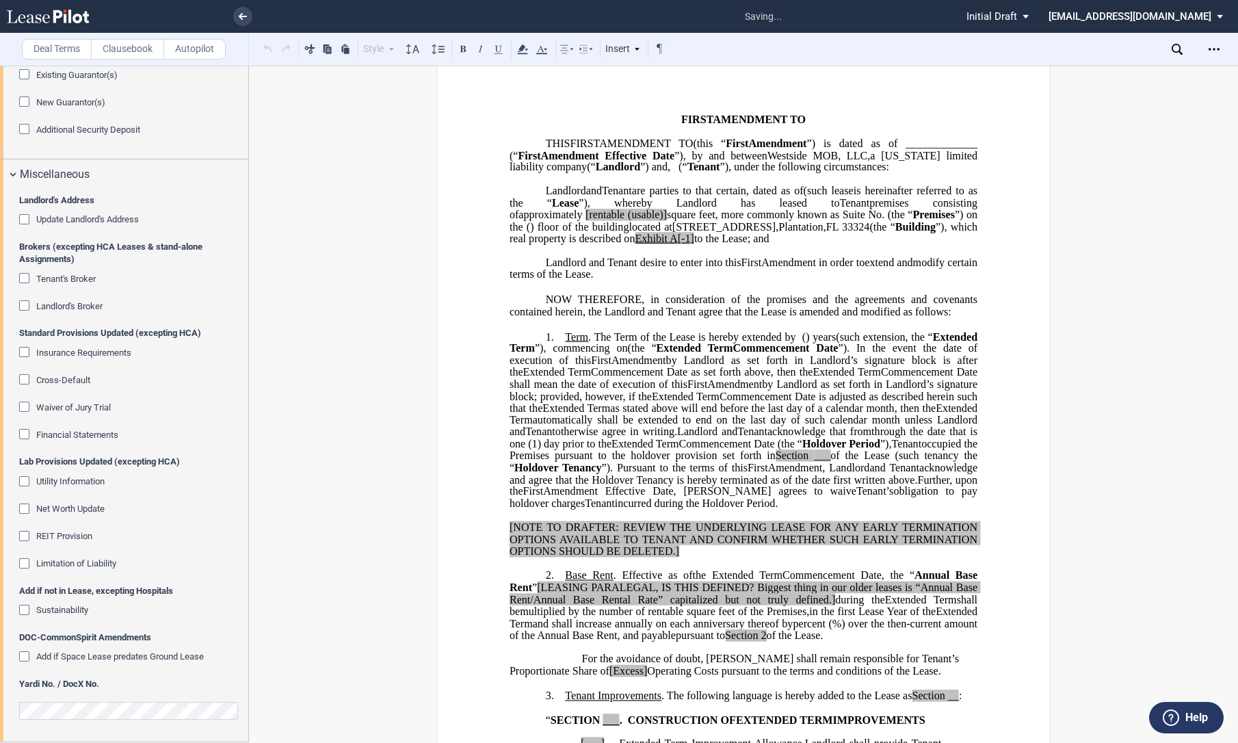
scroll to position [32, 0]
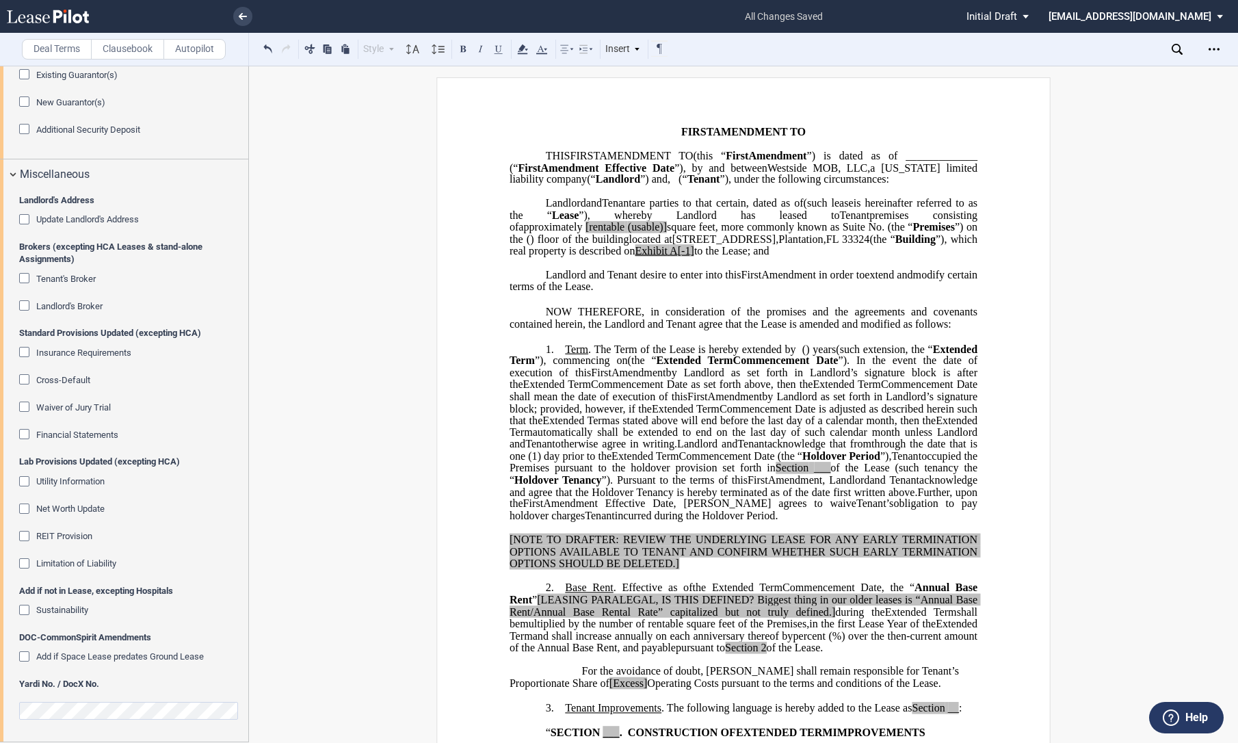
drag, startPoint x: 733, startPoint y: 179, endPoint x: 744, endPoint y: 181, distance: 11.8
click at [668, 180] on span "”) and" at bounding box center [653, 179] width 27 height 12
drag, startPoint x: 586, startPoint y: 215, endPoint x: 16, endPoint y: 107, distance: 579.8
click at [826, 215] on p "Westside MOB, LLC , a [US_STATE] limited liability company (“ Landlord ”) Landl…" at bounding box center [744, 228] width 468 height 60
drag, startPoint x: 912, startPoint y: 209, endPoint x: 937, endPoint y: 209, distance: 25.3
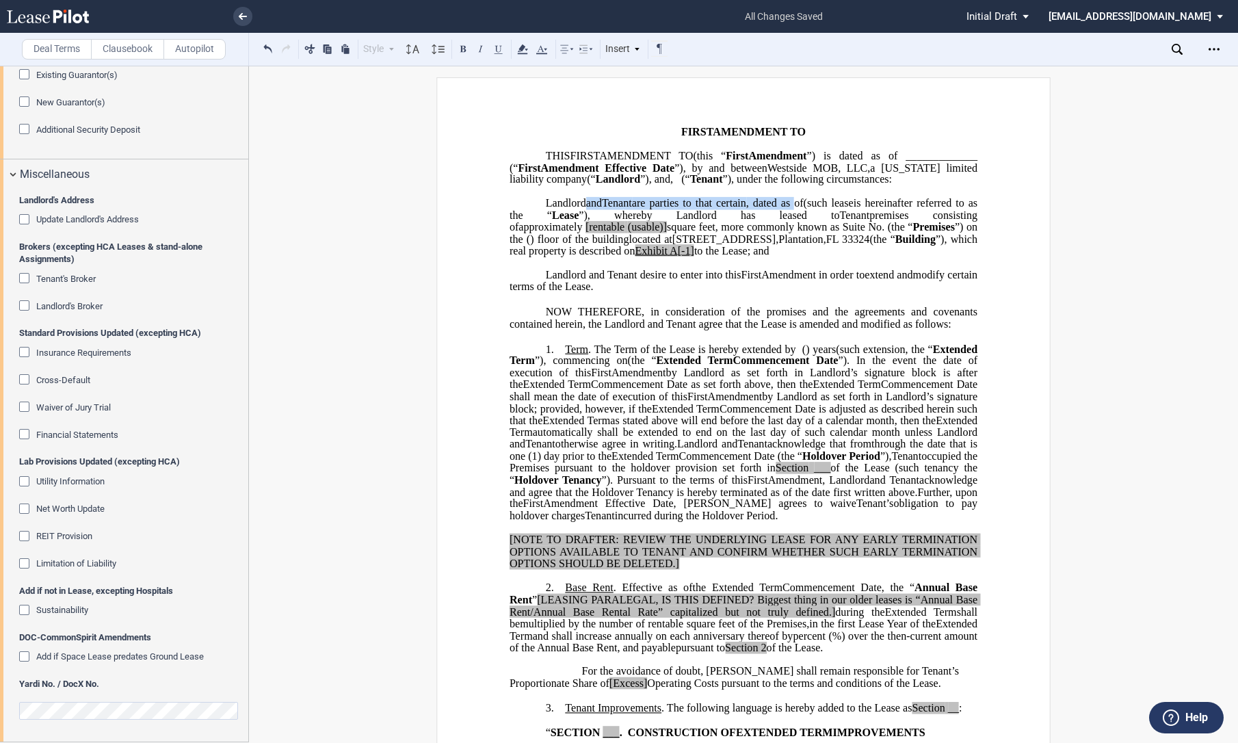
click at [854, 209] on span "(such lease" at bounding box center [829, 203] width 50 height 12
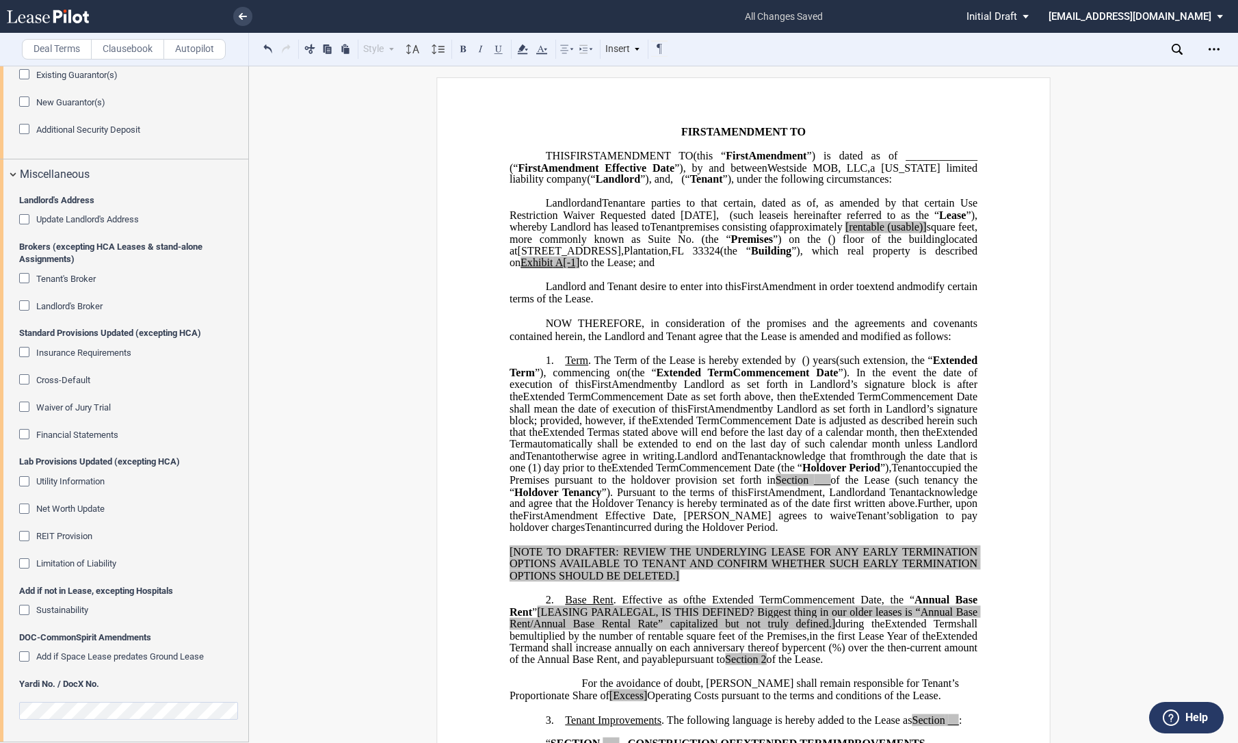
click at [638, 245] on span "square feet, more commonly known as Suite No." at bounding box center [745, 233] width 471 height 24
click at [853, 221] on span ", as amended by that certain Use Restriction Waiver Requested dated [DATE], (su…" at bounding box center [745, 209] width 471 height 24
drag, startPoint x: 853, startPoint y: 223, endPoint x: 867, endPoint y: 223, distance: 13.7
click at [856, 221] on span ", as amended by that certain Use Restriction Waiver Requested dated [DATE], (su…" at bounding box center [745, 209] width 471 height 24
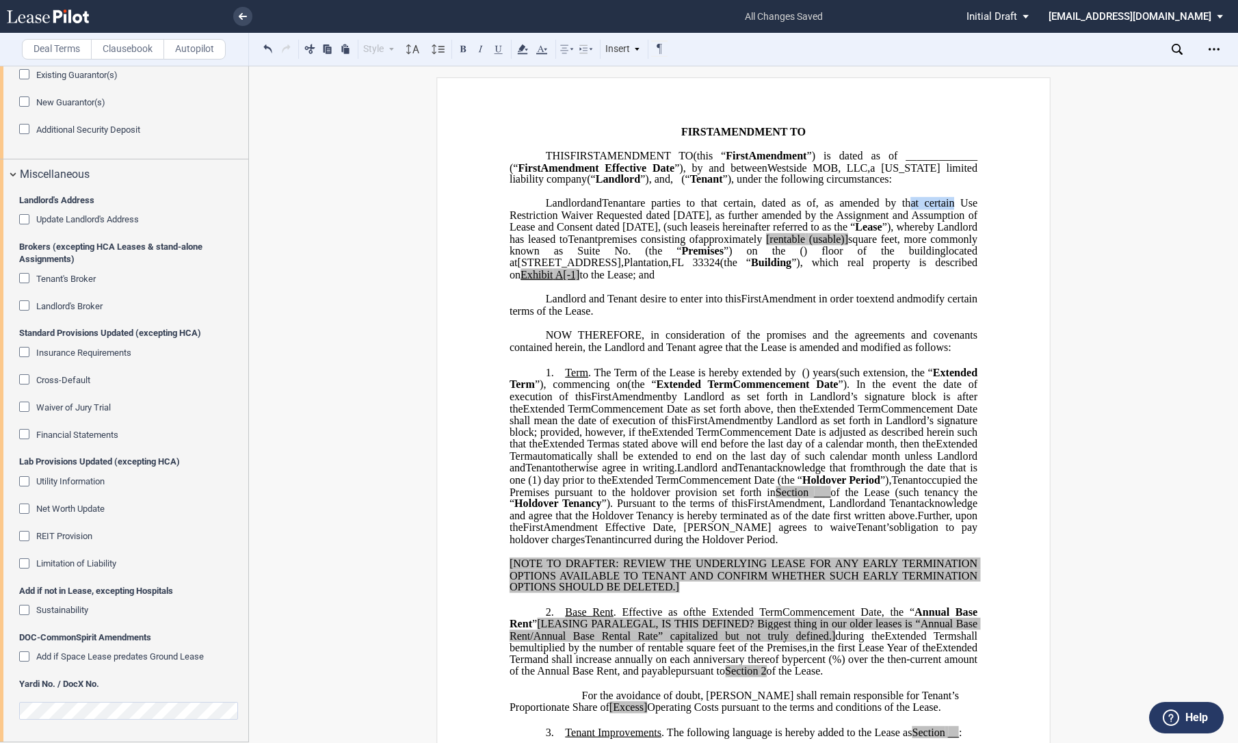
drag, startPoint x: 530, startPoint y: 224, endPoint x: 572, endPoint y: 226, distance: 41.7
click at [572, 226] on span ", as amended by that certain Use Restriction Waiver Requested dated [DATE], as …" at bounding box center [745, 215] width 471 height 36
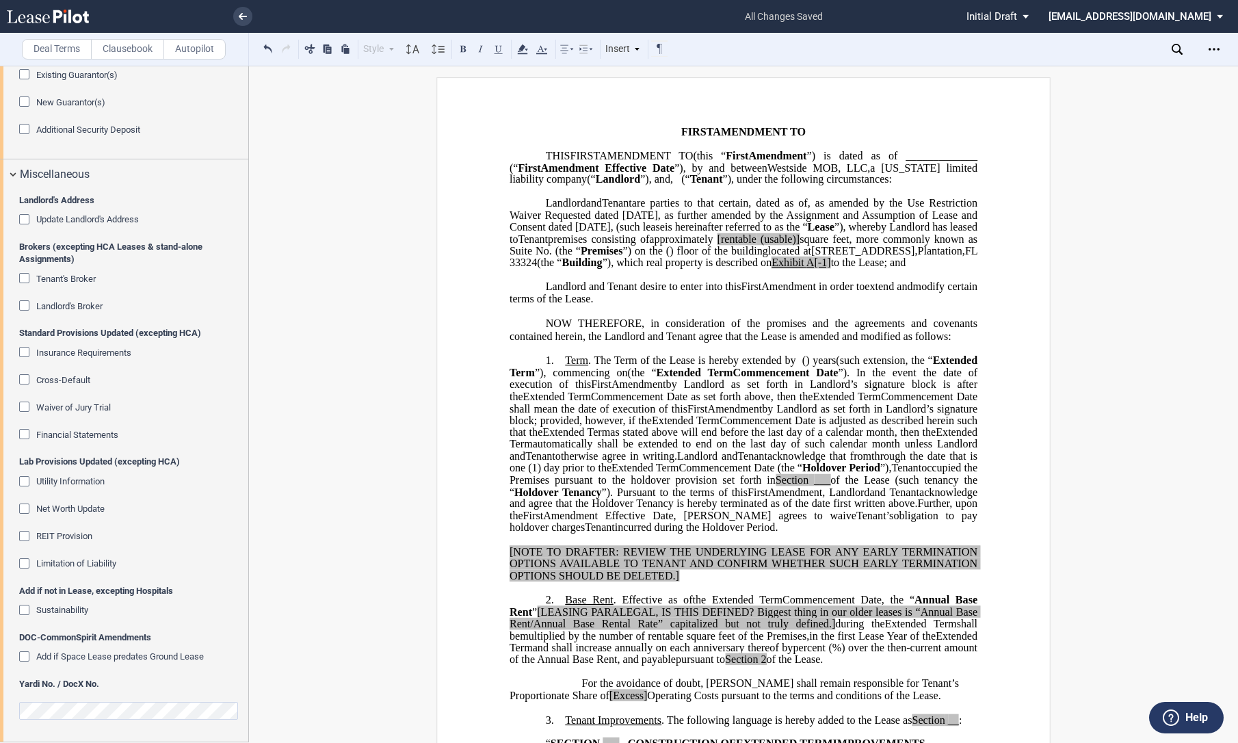
click at [636, 245] on span "”), whereby Landlord has leased to" at bounding box center [745, 233] width 471 height 24
click at [796, 233] on span ", as amended by the Use Restriction Waiver Requested dated [DATE], as further a…" at bounding box center [745, 215] width 471 height 36
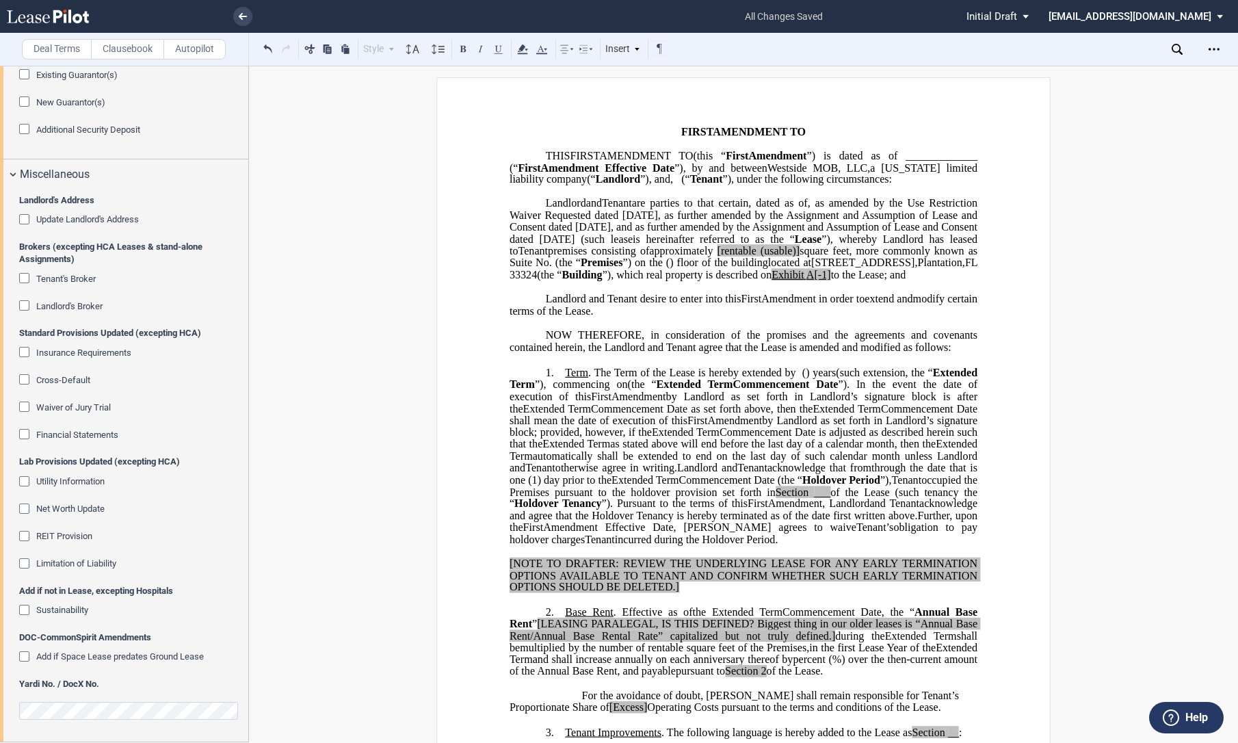
click at [807, 209] on span ", dated as of" at bounding box center [777, 203] width 59 height 12
click at [663, 269] on span "”) on the" at bounding box center [643, 263] width 40 height 12
click at [713, 257] on span at bounding box center [715, 251] width 4 height 12
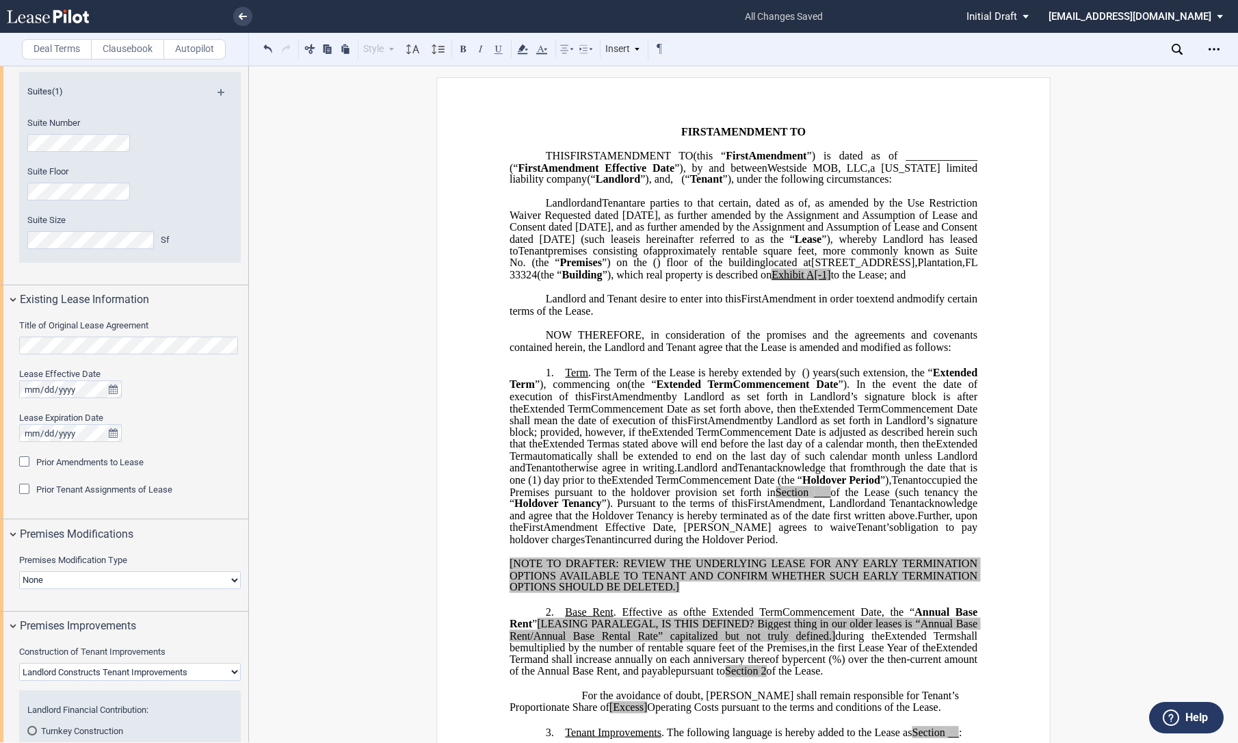
scroll to position [456, 0]
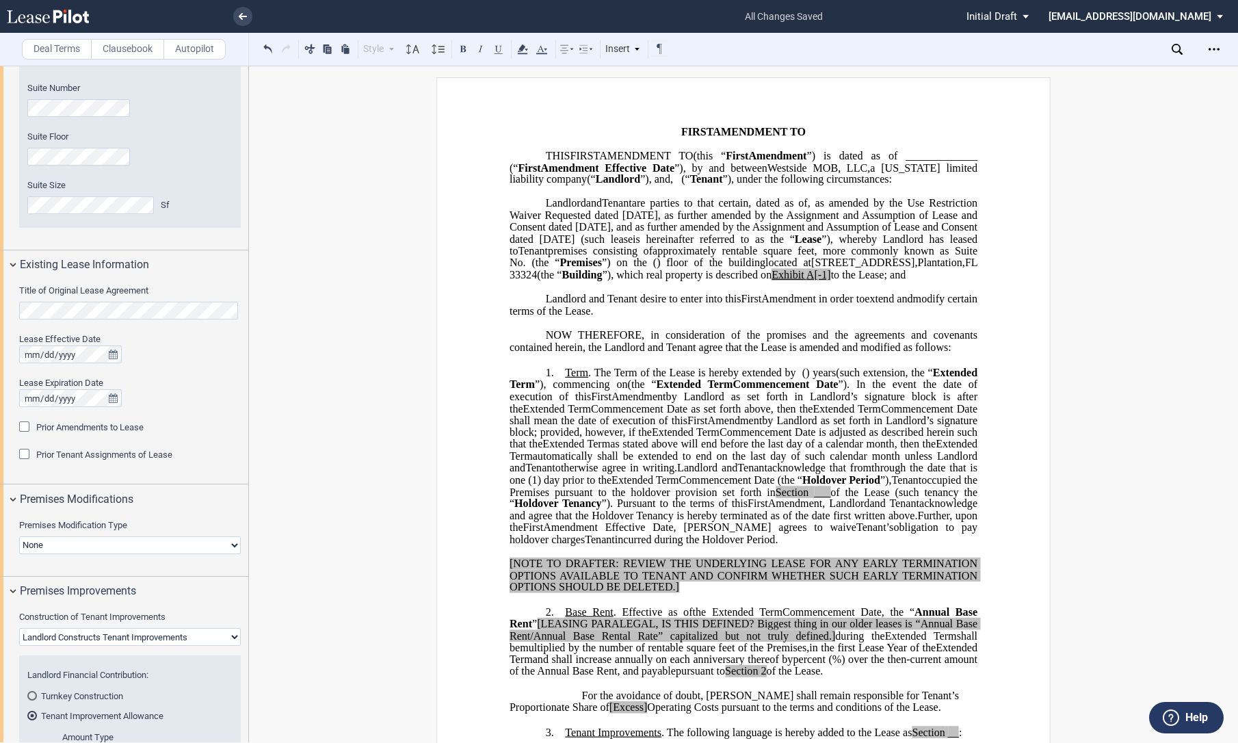
click at [114, 428] on span "Prior Amendments to Lease" at bounding box center [89, 427] width 107 height 10
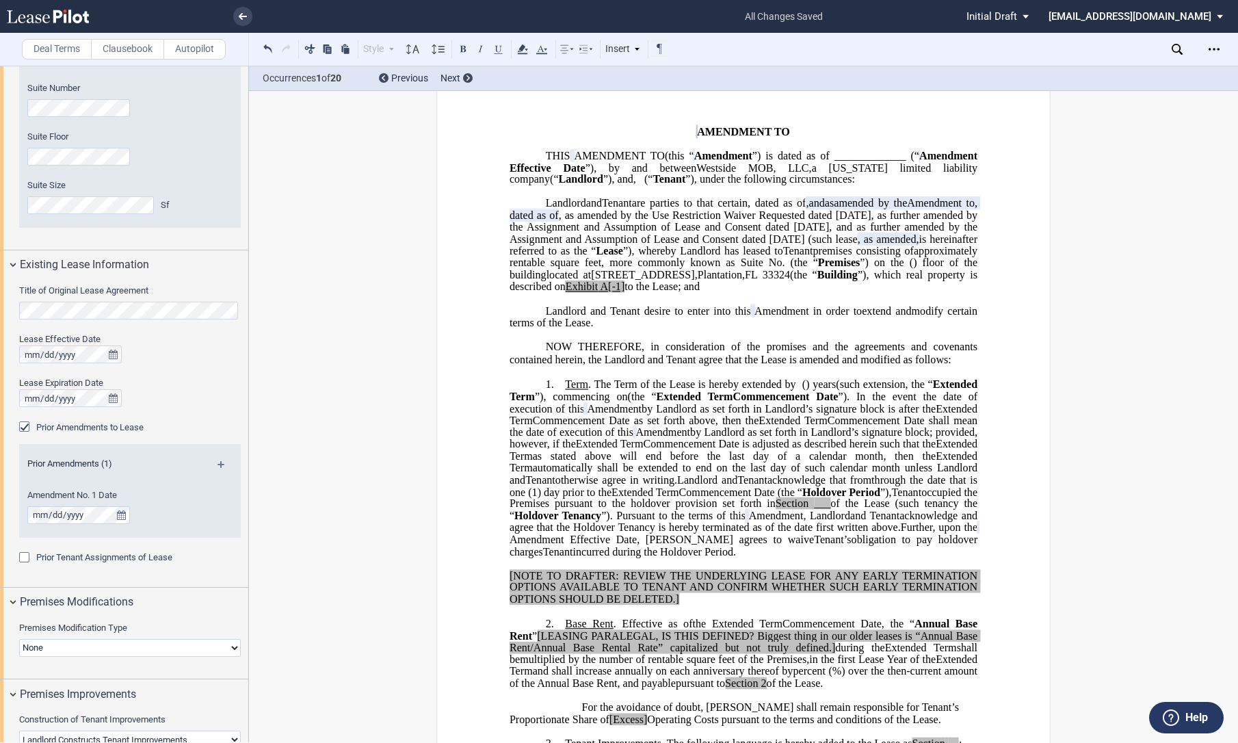
click at [114, 428] on span "Prior Amendments to Lease" at bounding box center [89, 427] width 107 height 10
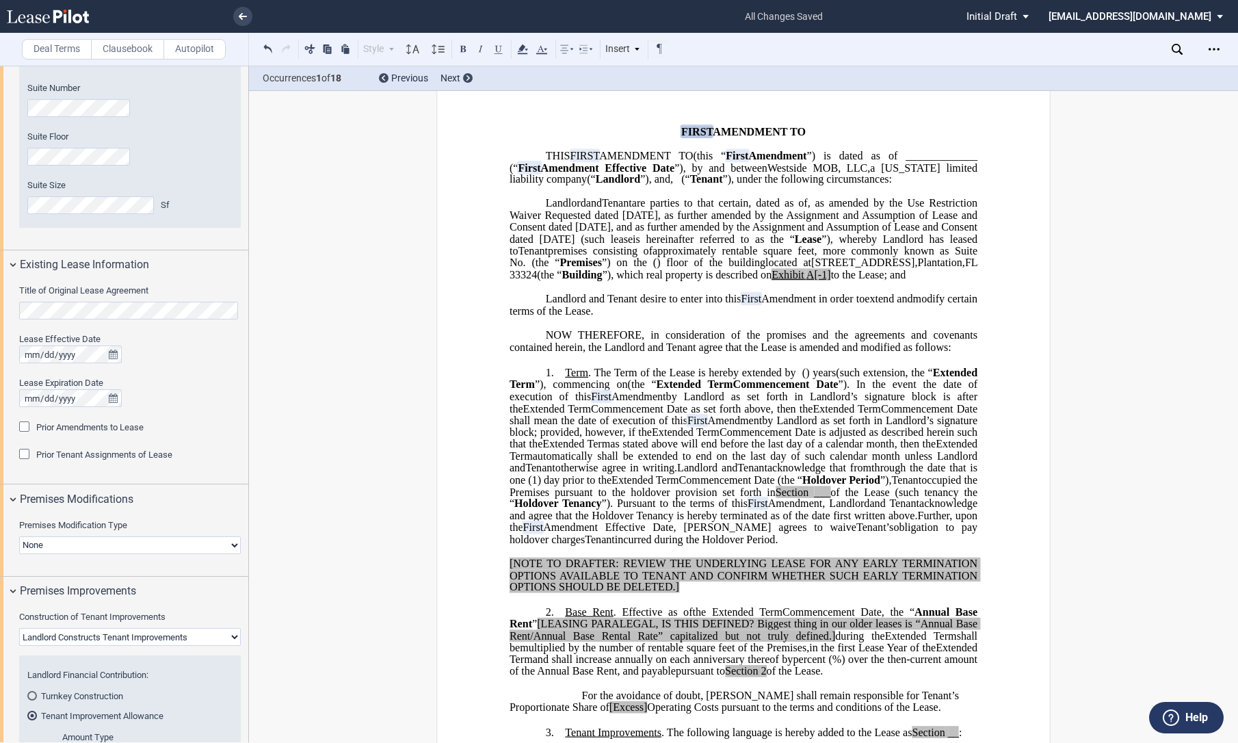
click at [108, 457] on span "Prior Tenant Assignments of Lease" at bounding box center [104, 454] width 136 height 10
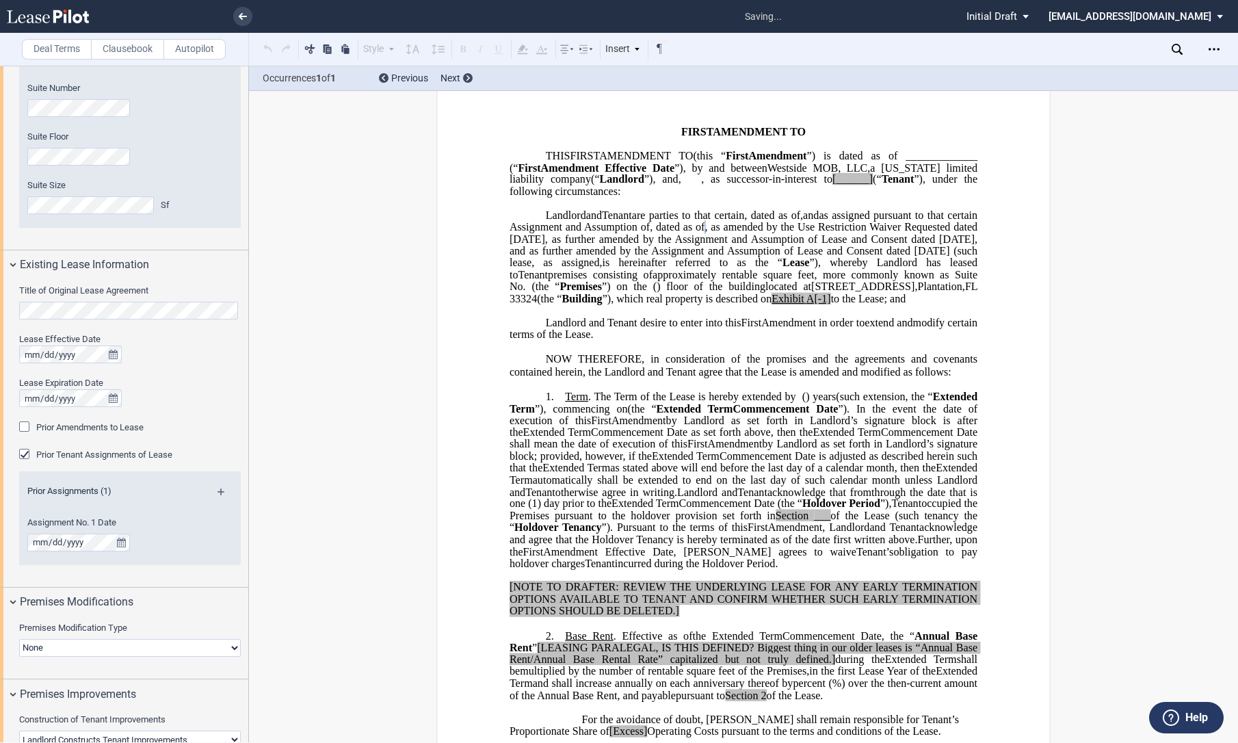
click at [218, 490] on md-icon at bounding box center [227, 496] width 18 height 16
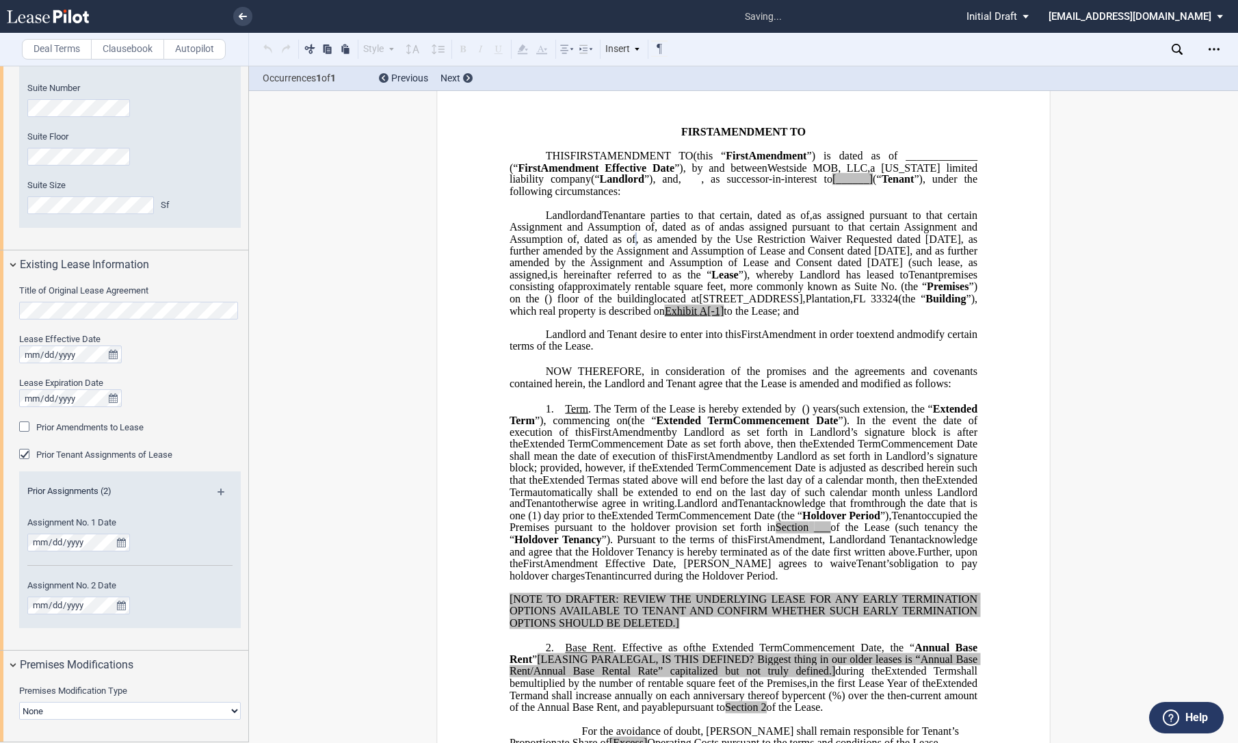
click at [714, 224] on span ", dated as of" at bounding box center [685, 227] width 60 height 12
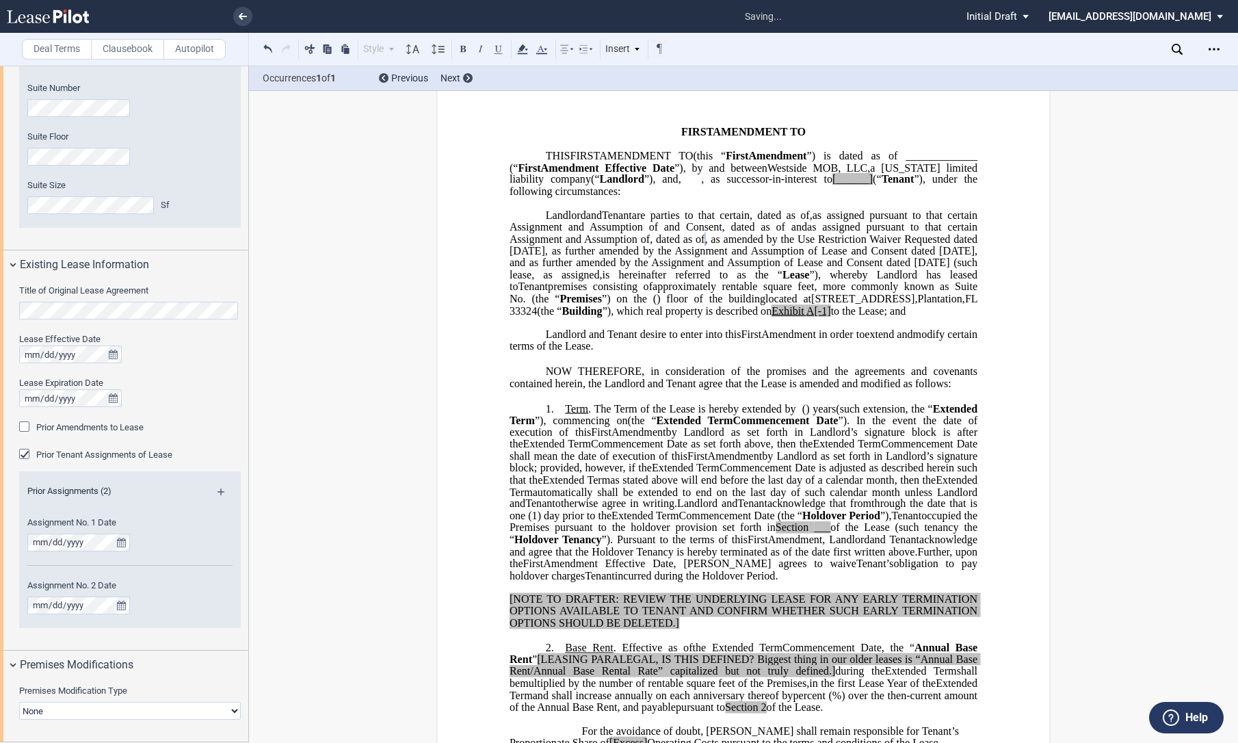
click at [791, 221] on span at bounding box center [788, 227] width 6 height 12
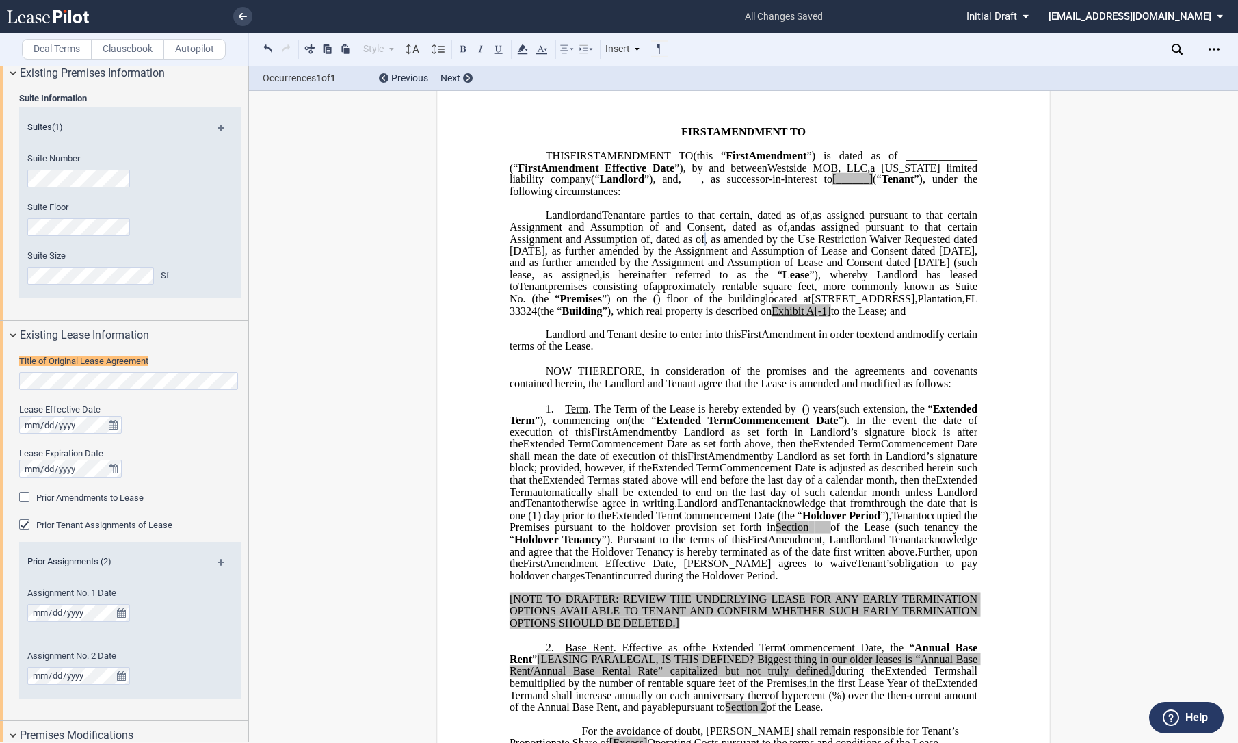
scroll to position [343, 0]
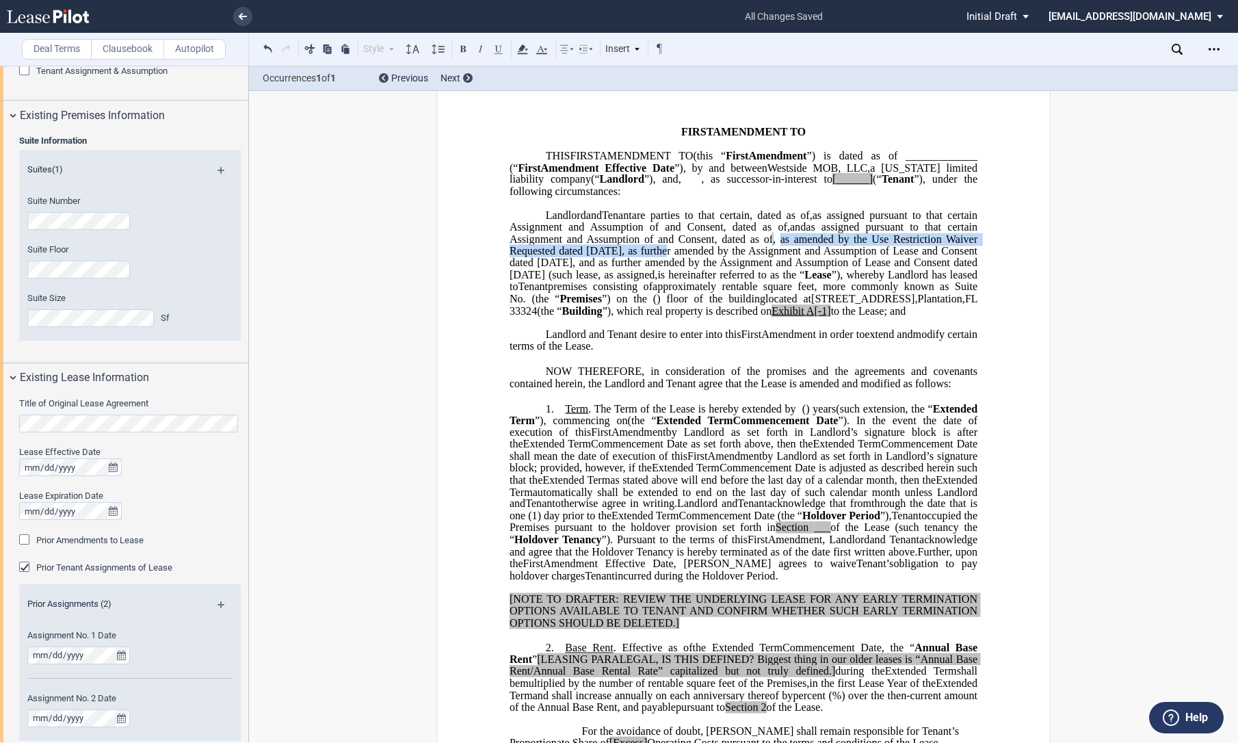
drag, startPoint x: 601, startPoint y: 247, endPoint x: 966, endPoint y: 245, distance: 365.3
click at [966, 245] on span ", as amended by the Use Restriction Waiver Requested dated [DATE], as further a…" at bounding box center [745, 257] width 471 height 48
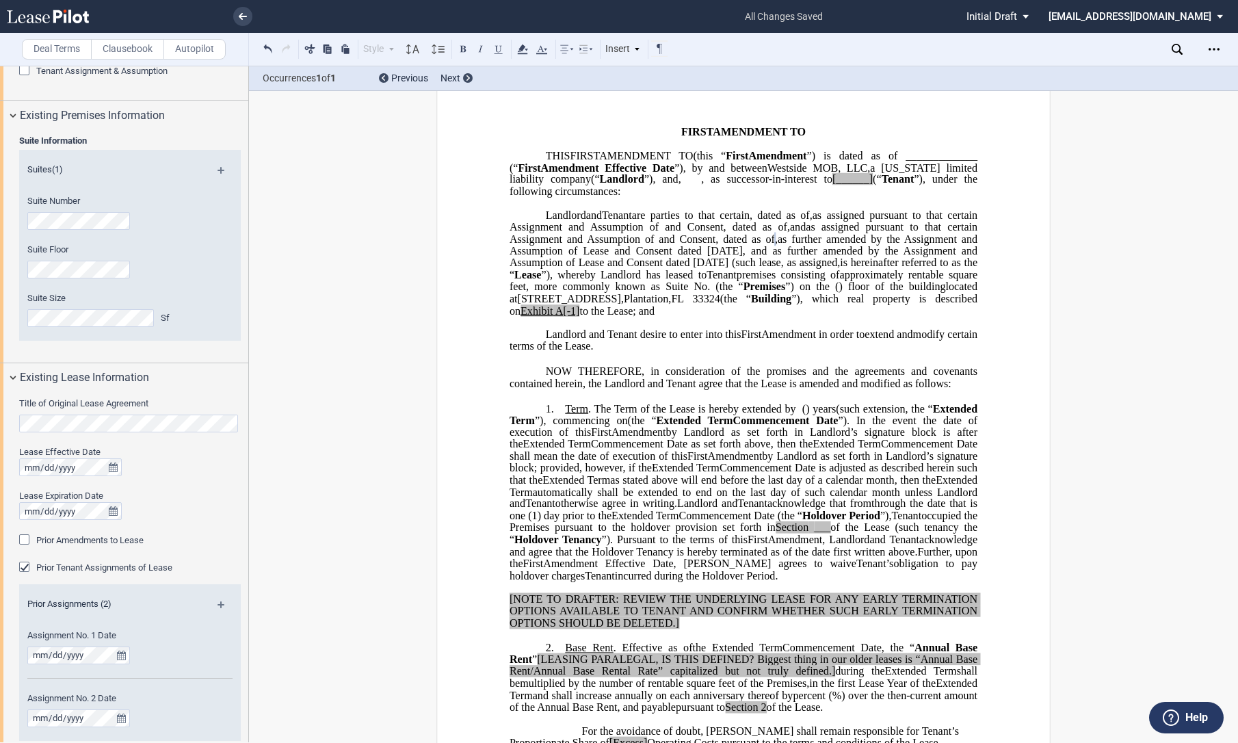
drag, startPoint x: 601, startPoint y: 248, endPoint x: 619, endPoint y: 271, distance: 29.7
click at [619, 268] on span ", as further amended by the Assignment and Assumption of Lease and Consent date…" at bounding box center [745, 251] width 470 height 36
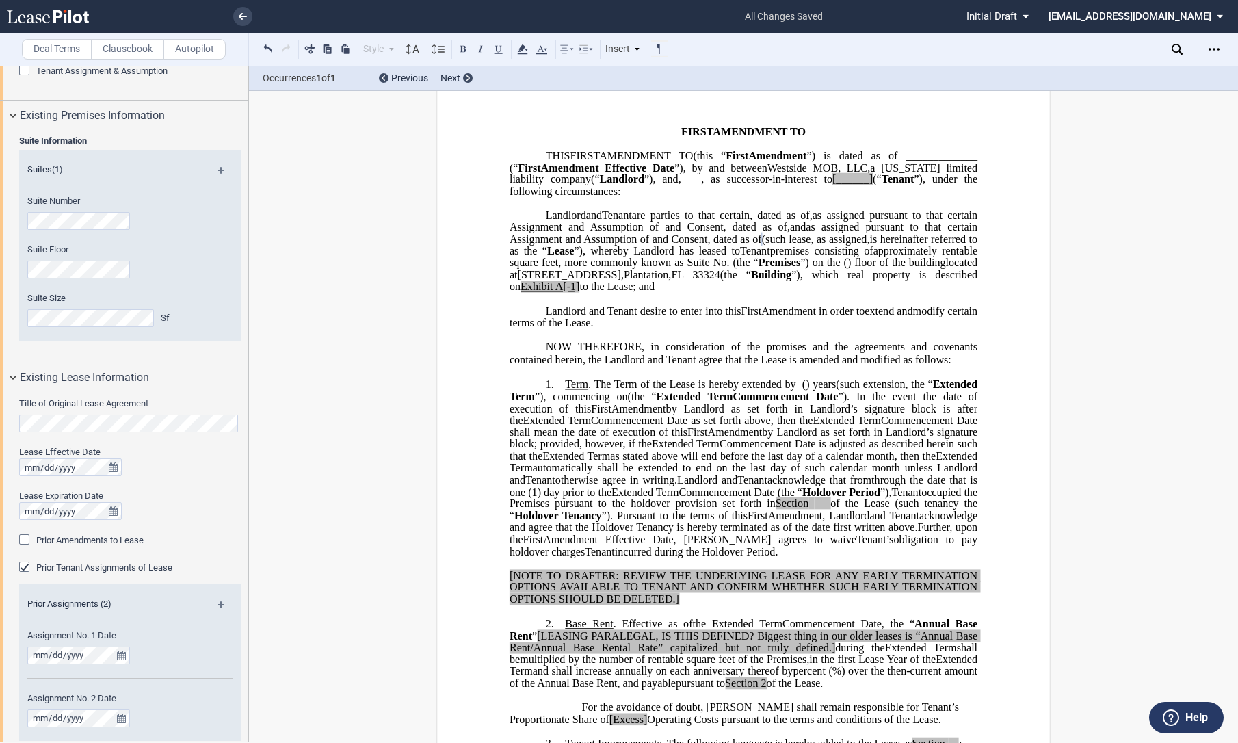
click at [922, 213] on span "as assigned pursuant to that certain Assignment and Assumption of" at bounding box center [745, 221] width 470 height 24
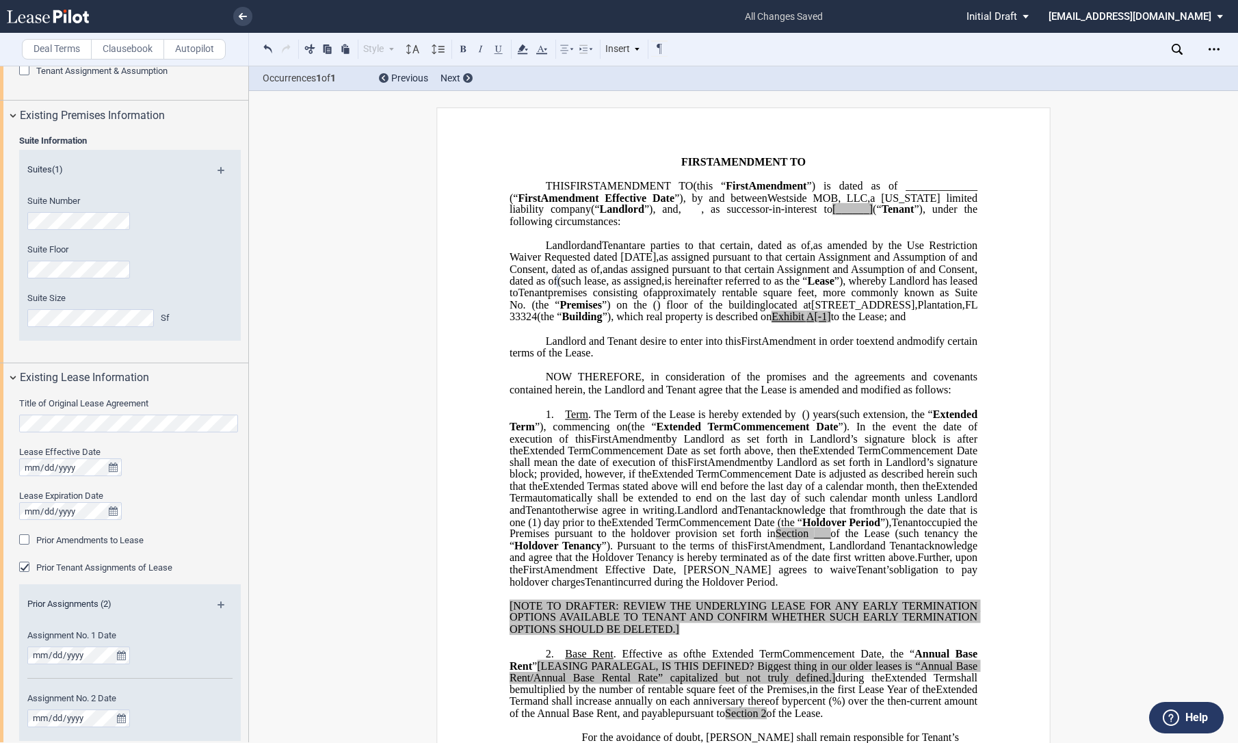
scroll to position [0, 0]
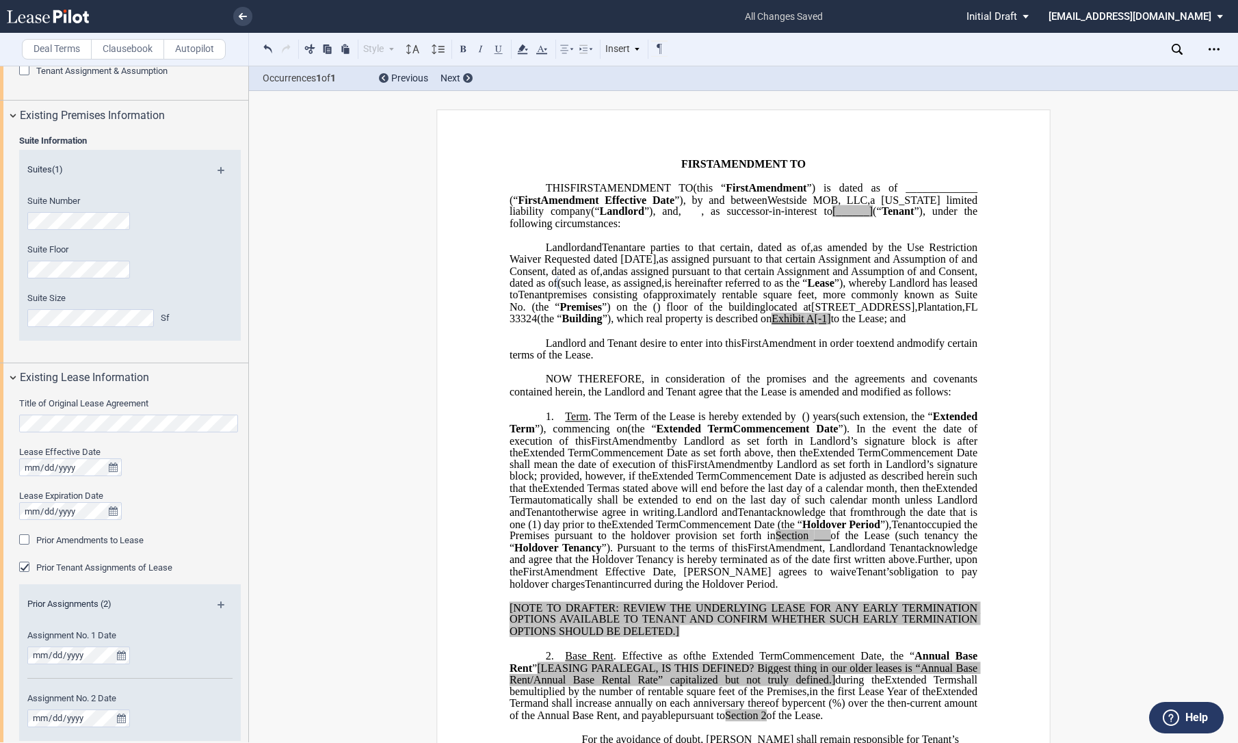
drag, startPoint x: 693, startPoint y: 257, endPoint x: 715, endPoint y: 257, distance: 21.9
click at [693, 257] on span "as amended by the Use Restriction Waiver Requested dated [DATE]," at bounding box center [745, 253] width 471 height 24
click at [724, 261] on span "as amended by the Use Restriction Waiver Request, dated [DATE]," at bounding box center [745, 253] width 471 height 24
click at [934, 272] on span "as assigned pursuant to that certain Assignment and Assumption of" at bounding box center [800, 271] width 313 height 12
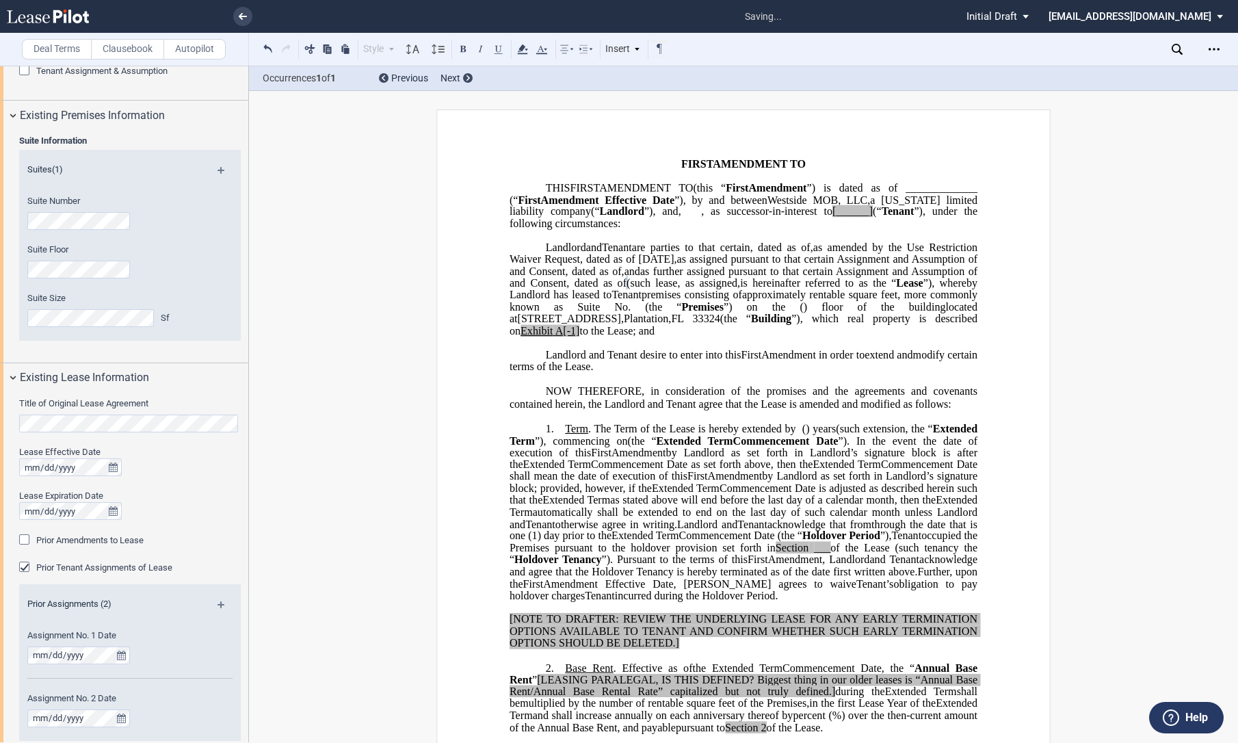
click at [724, 313] on span "”) on the" at bounding box center [755, 307] width 62 height 12
click at [678, 289] on span ", as assigned," at bounding box center [709, 283] width 63 height 12
click at [744, 349] on p "﻿" at bounding box center [744, 343] width 468 height 12
click at [732, 332] on span "”), which real property is described on" at bounding box center [745, 325] width 471 height 24
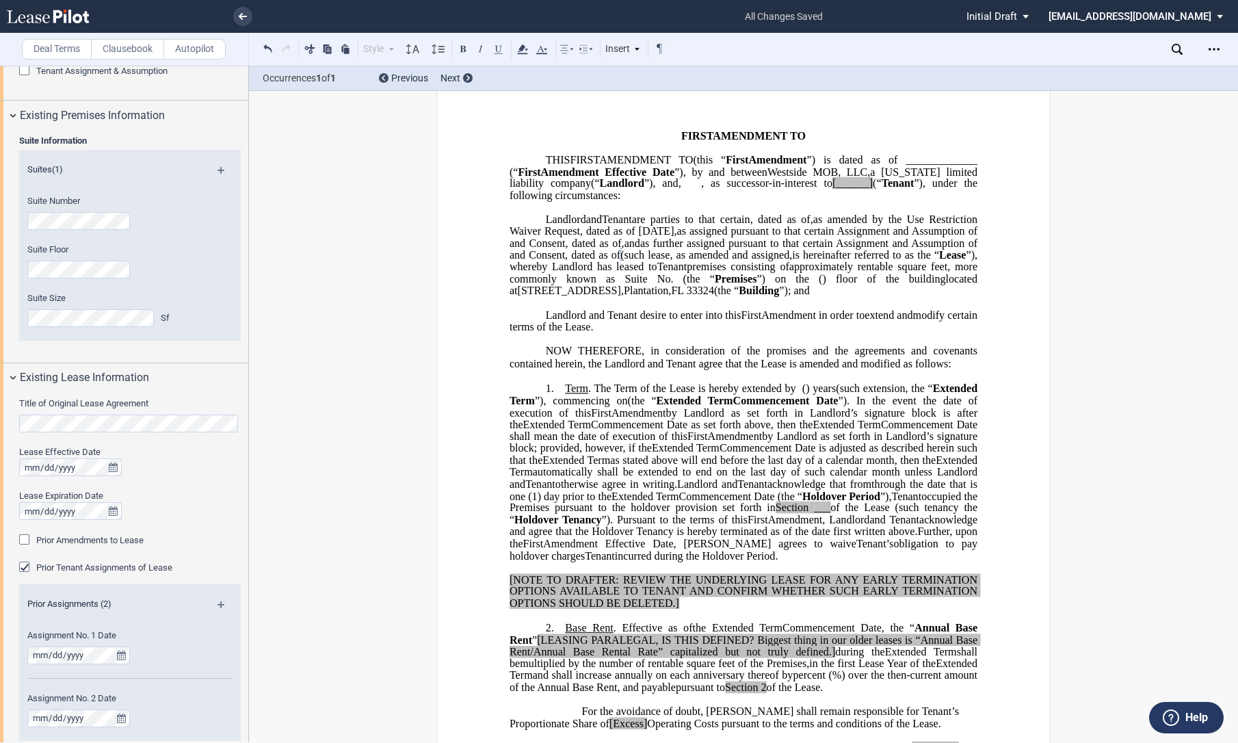
scroll to position [152, 0]
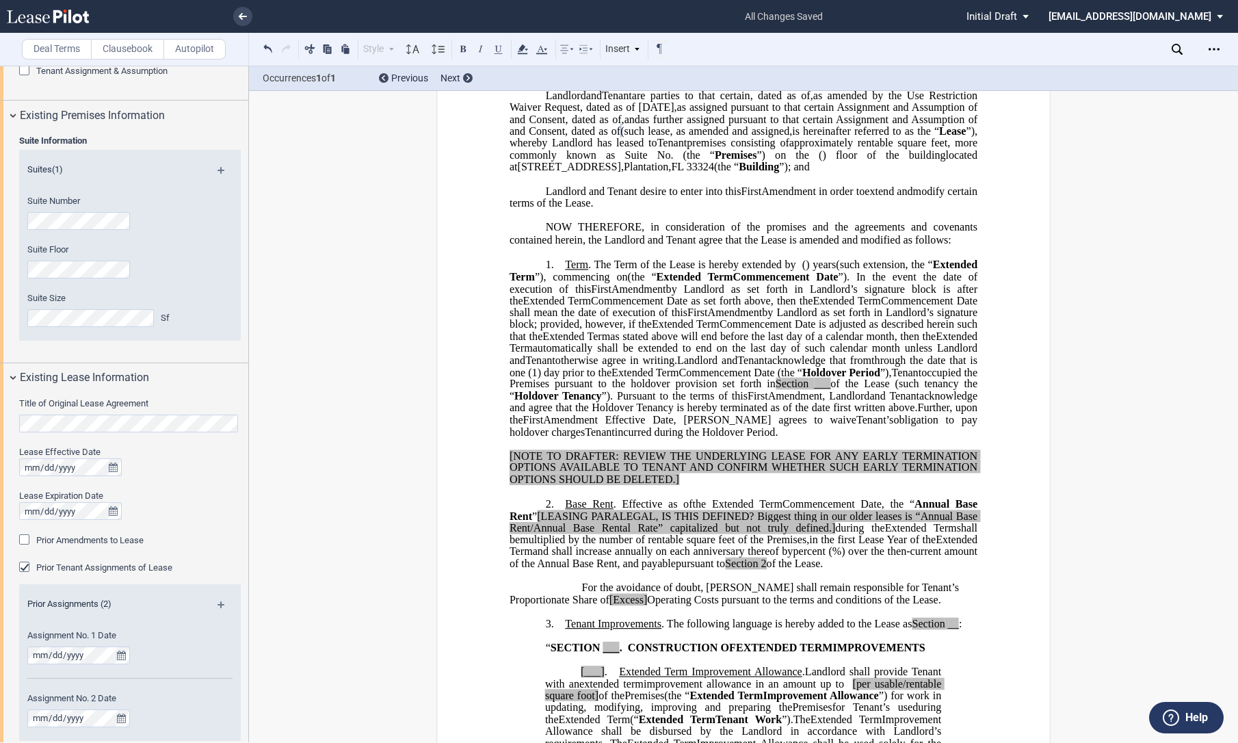
click at [592, 271] on span ". The Term of the Lease is hereby extended by" at bounding box center [692, 265] width 208 height 12
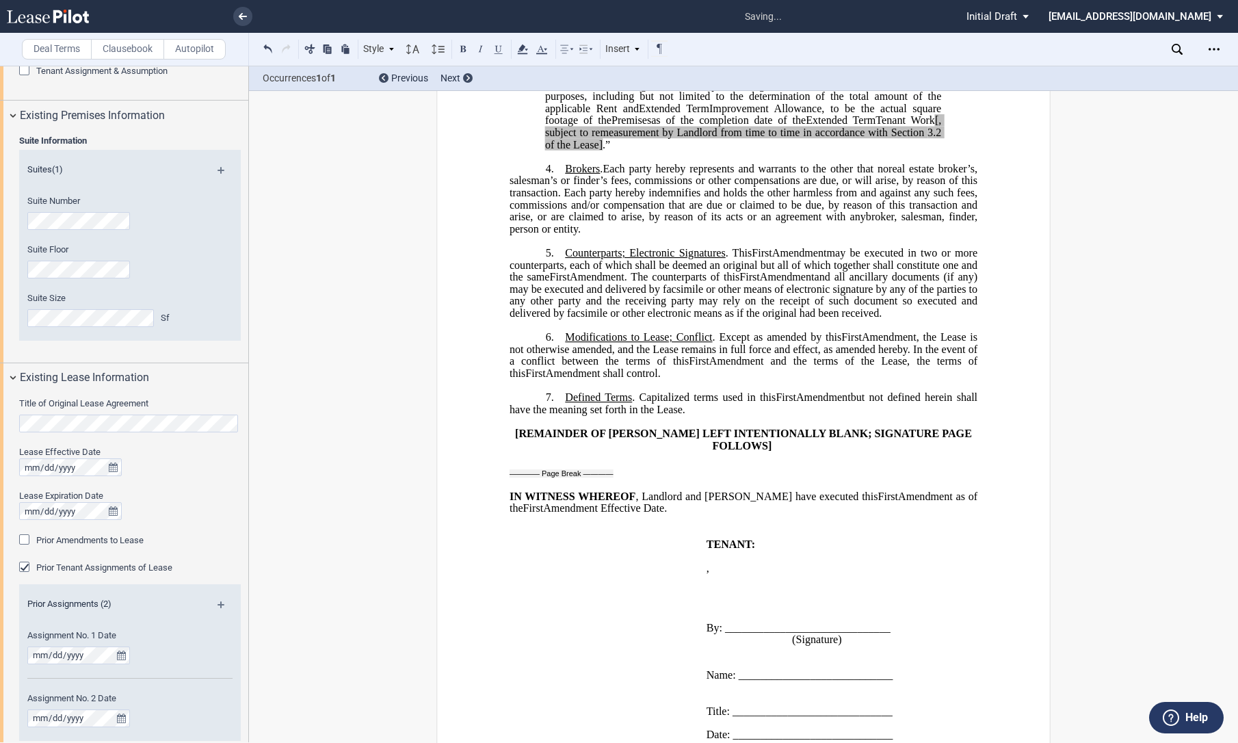
scroll to position [2139, 0]
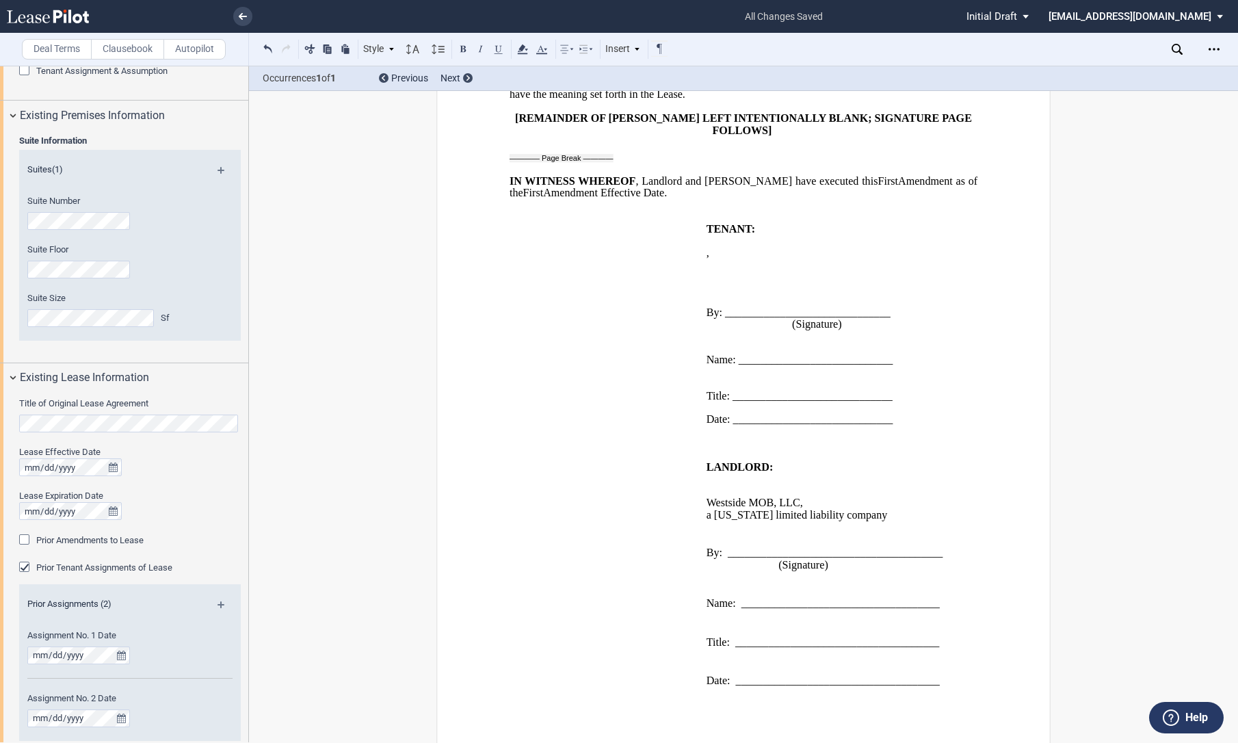
click at [712, 271] on p "﻿" at bounding box center [830, 277] width 246 height 12
click at [722, 283] on p "﻿" at bounding box center [830, 289] width 246 height 12
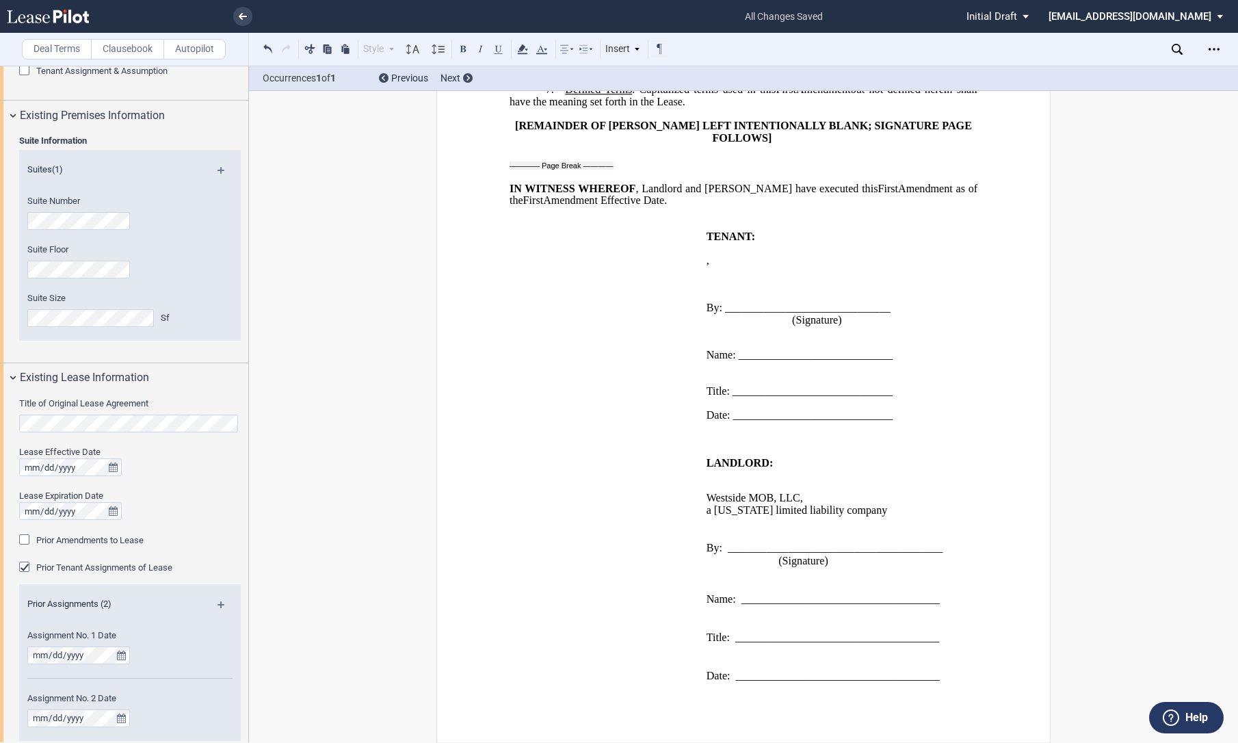
scroll to position [2127, 0]
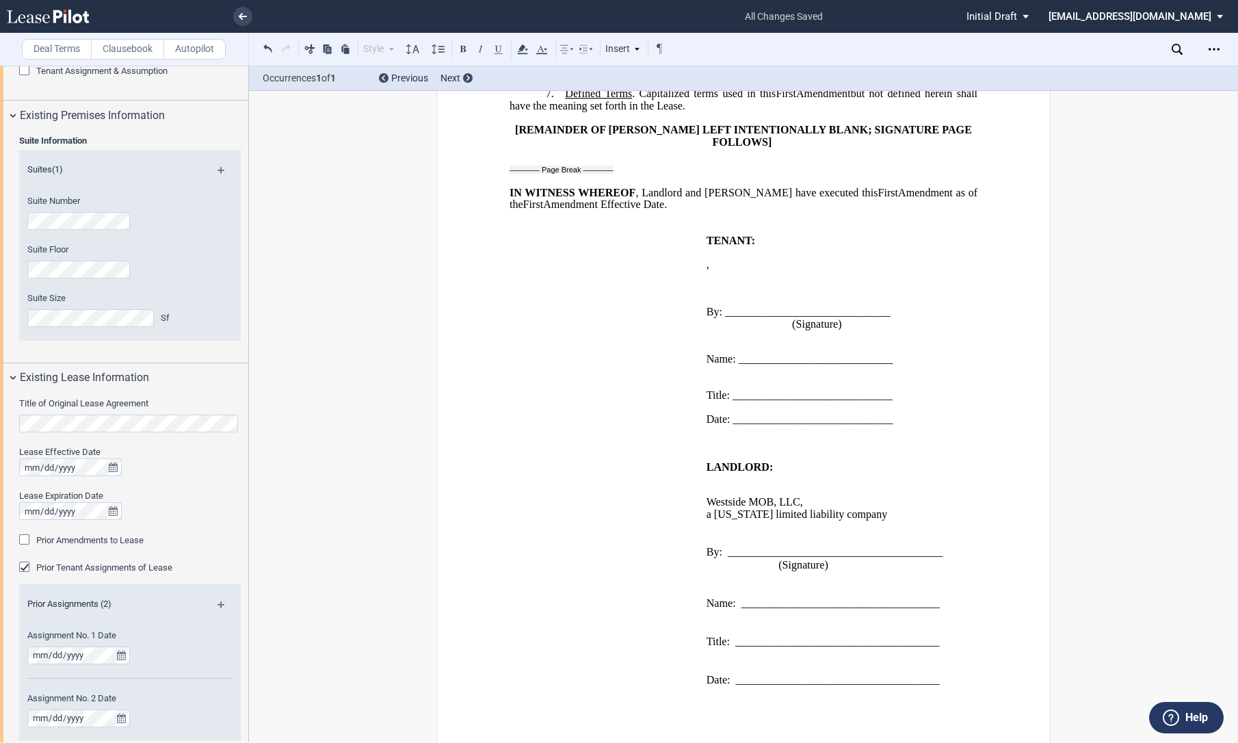
click at [707, 330] on p "﻿" at bounding box center [830, 336] width 246 height 12
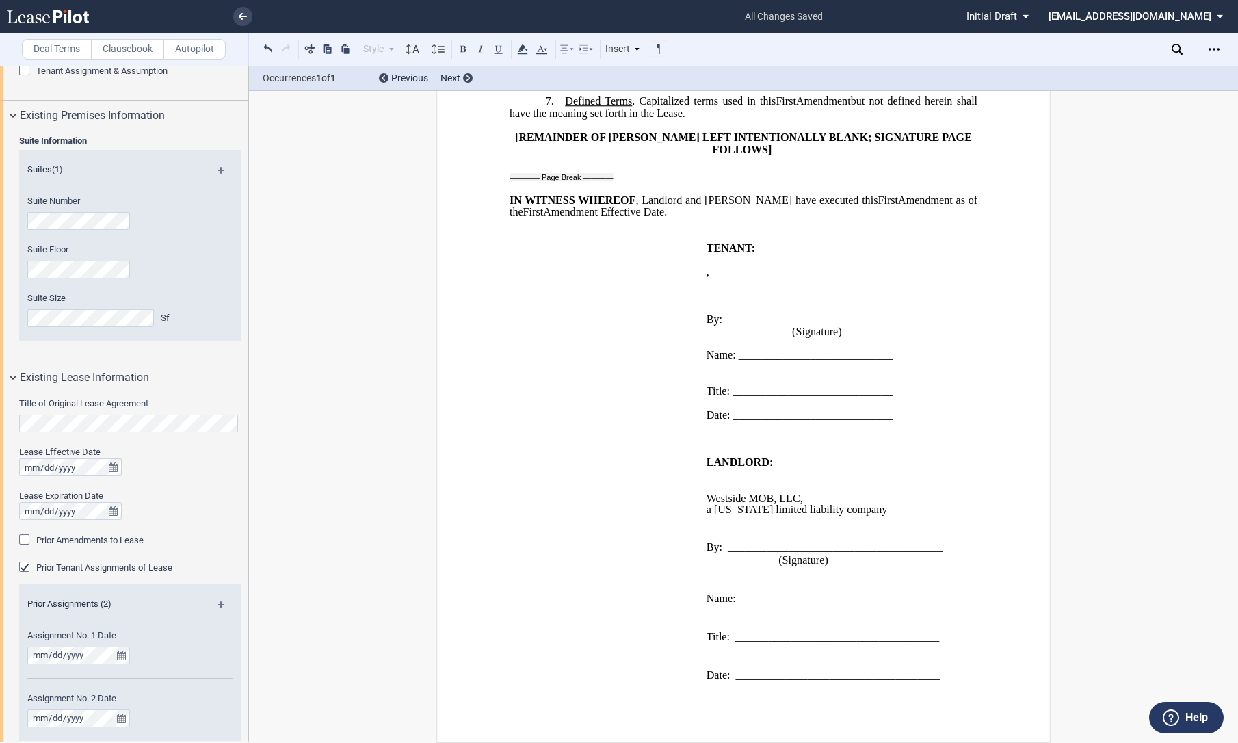
scroll to position [2116, 0]
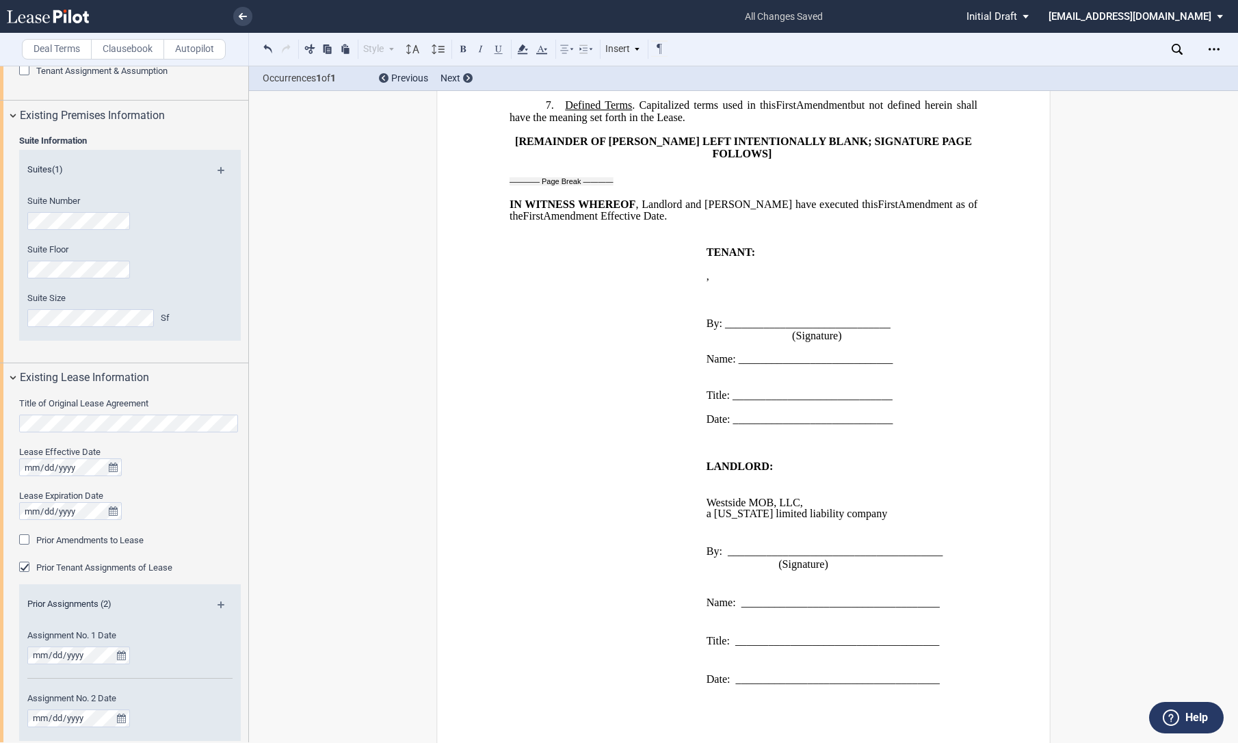
click at [707, 366] on p "﻿" at bounding box center [830, 372] width 246 height 12
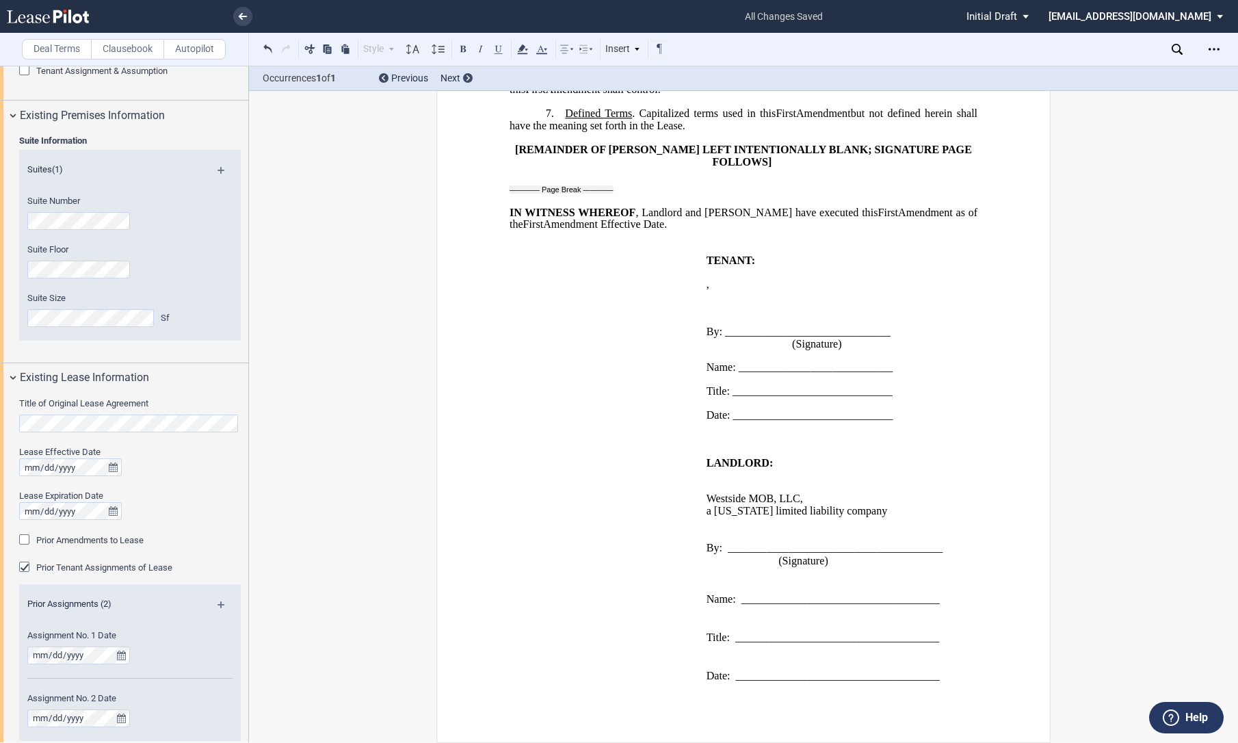
scroll to position [2103, 0]
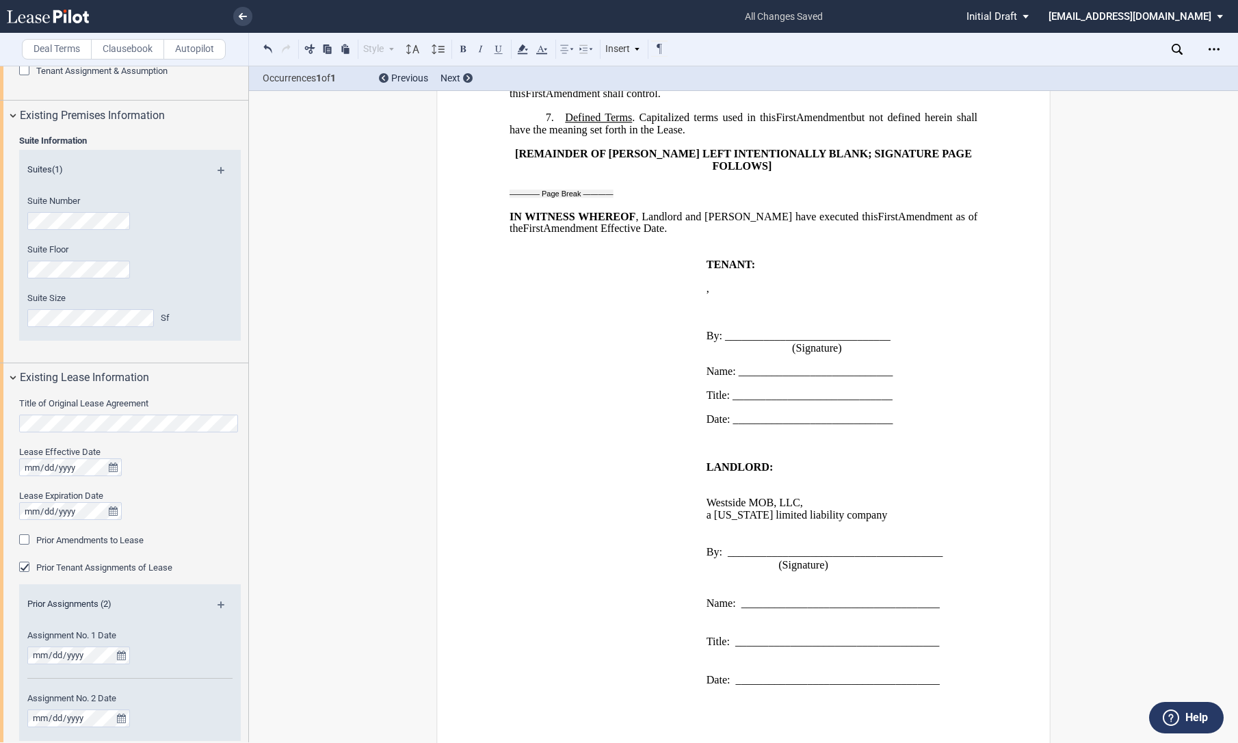
click at [701, 482] on td "LANDLORD: ﻿ ﻿ Westside MOB, LLC , a [US_STATE] limited liability company ﻿ By: …" at bounding box center [829, 580] width 257 height 237
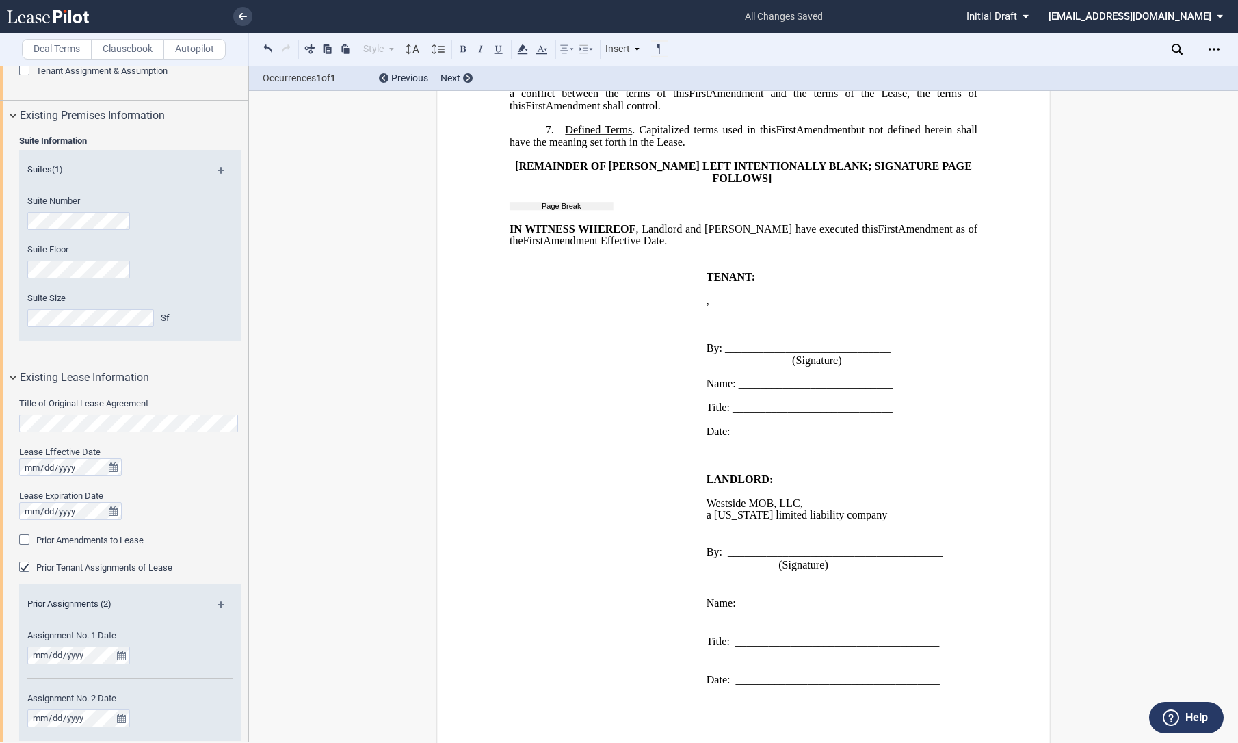
click at [707, 572] on span at bounding box center [708, 578] width 3 height 12
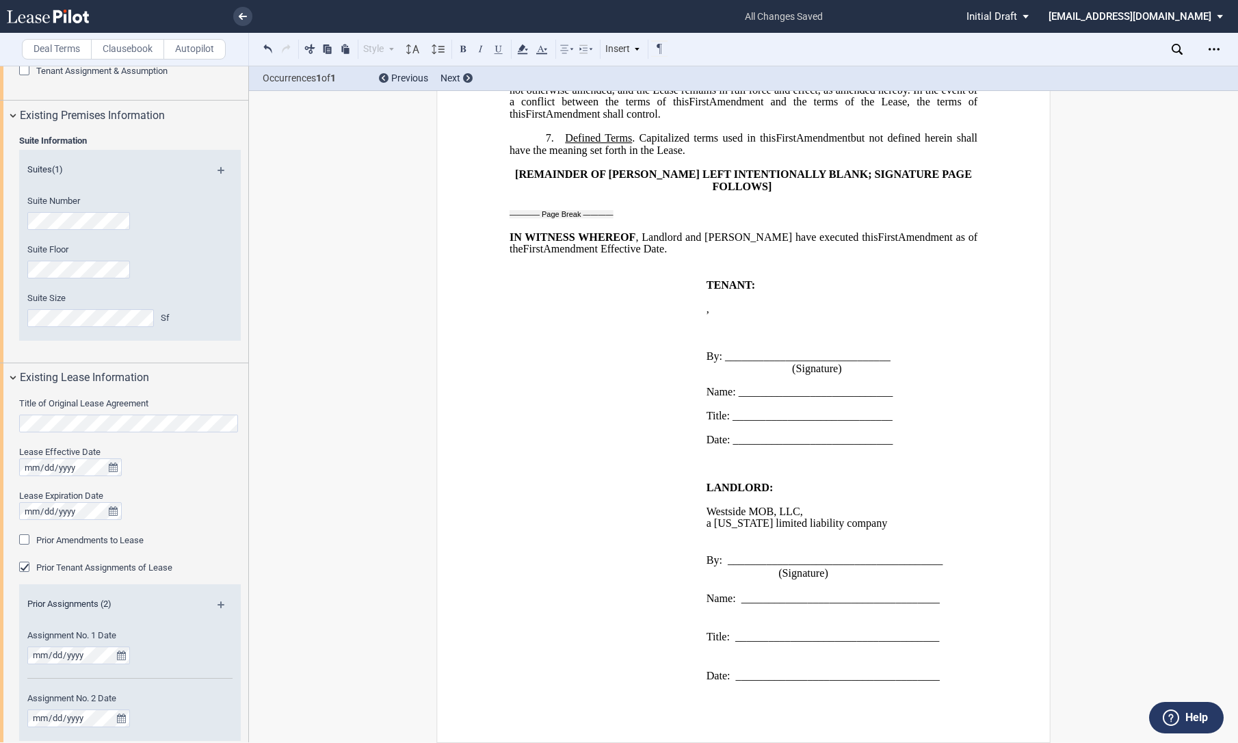
scroll to position [2078, 0]
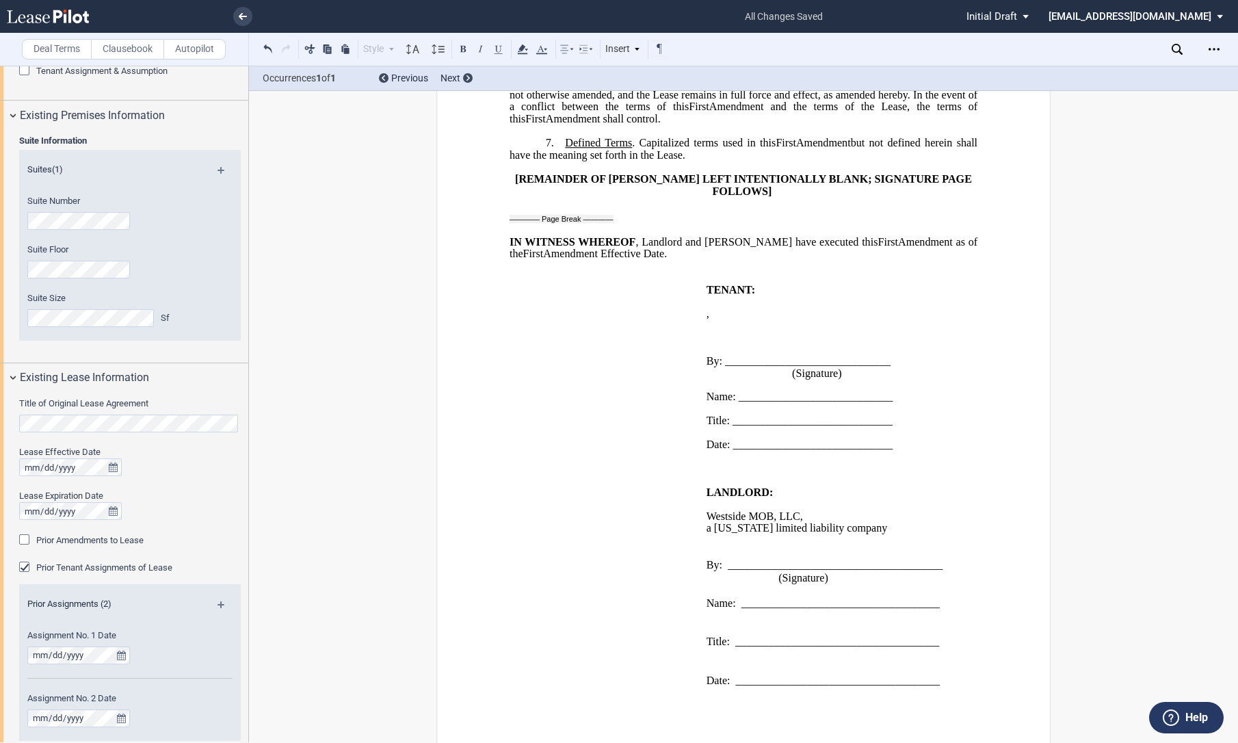
click at [707, 585] on p at bounding box center [830, 591] width 246 height 13
click at [701, 579] on td "LANDLORD: ﻿ Westside MOB, LLC , a [US_STATE] limited liability company ﻿ By: __…" at bounding box center [829, 593] width 257 height 212
click at [701, 577] on td "LANDLORD: ﻿ Westside MOB, LLC , a [US_STATE] limited liability company ﻿ By: __…" at bounding box center [829, 593] width 257 height 212
click at [707, 572] on p "(Signature)" at bounding box center [830, 578] width 246 height 13
click at [707, 610] on span at bounding box center [708, 616] width 3 height 12
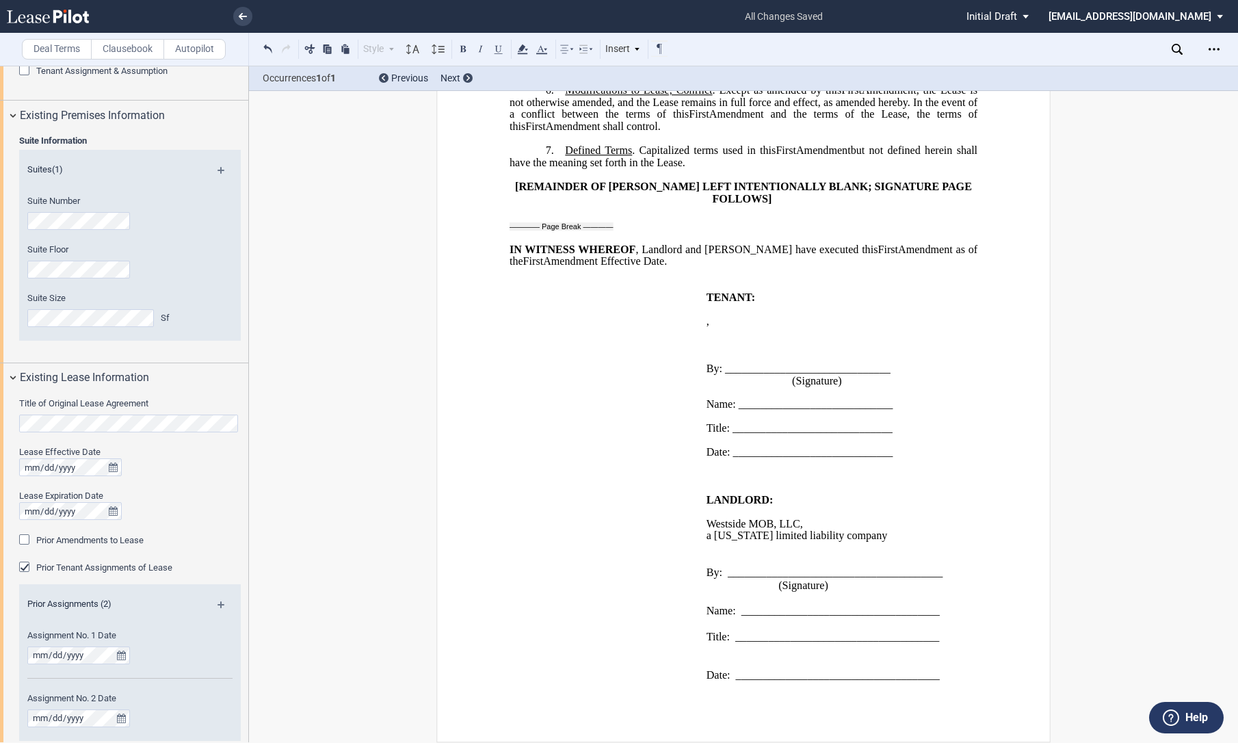
scroll to position [2064, 0]
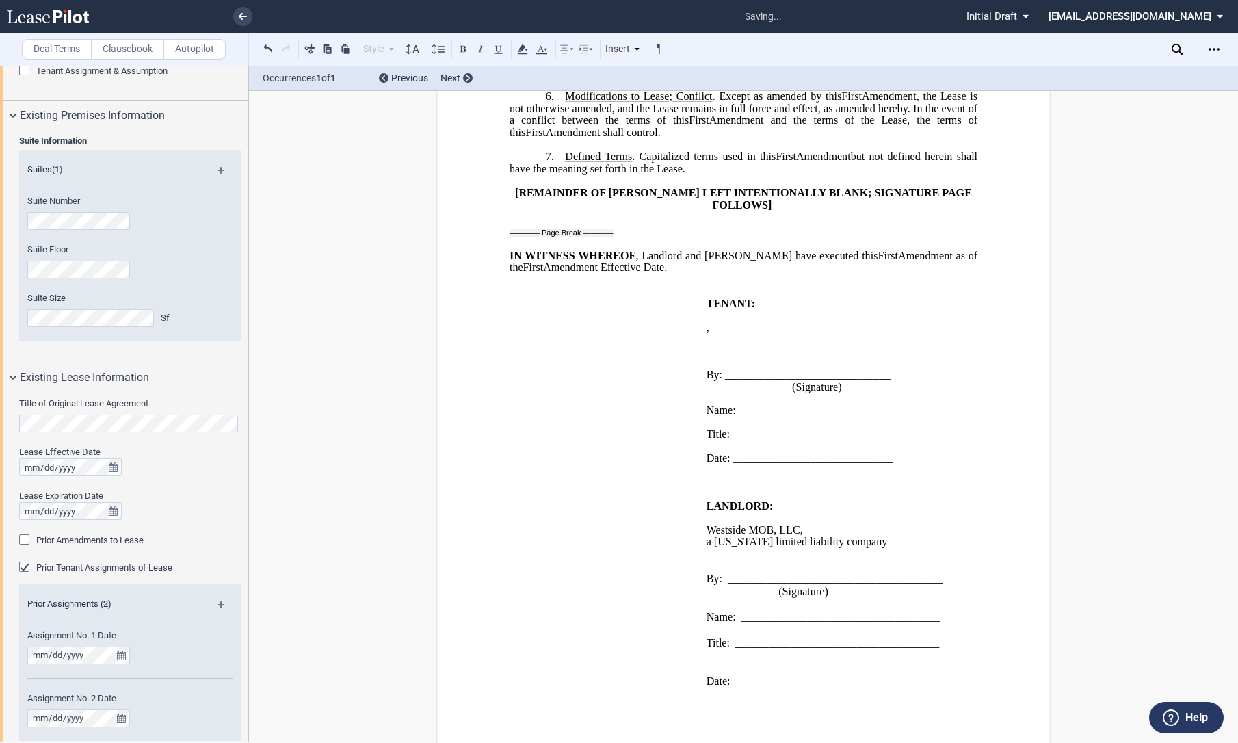
click at [709, 662] on p at bounding box center [830, 668] width 246 height 13
click at [708, 650] on p at bounding box center [830, 656] width 246 height 13
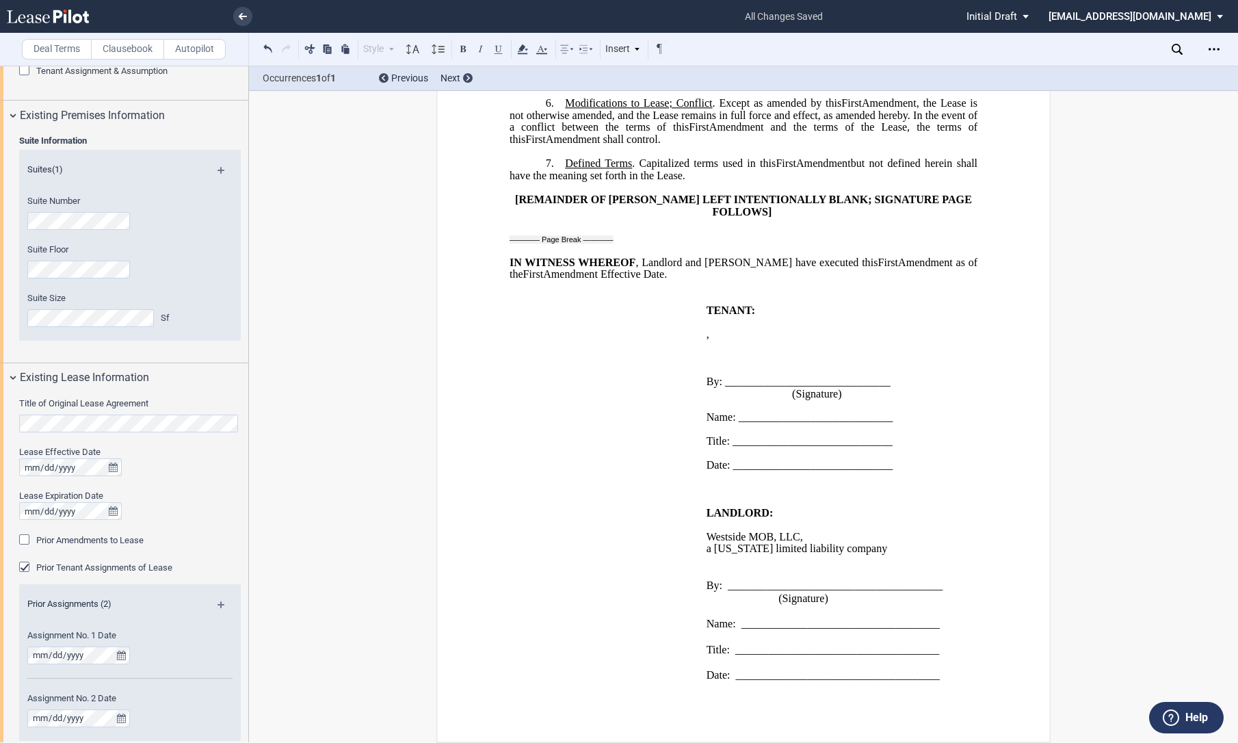
scroll to position [2052, 0]
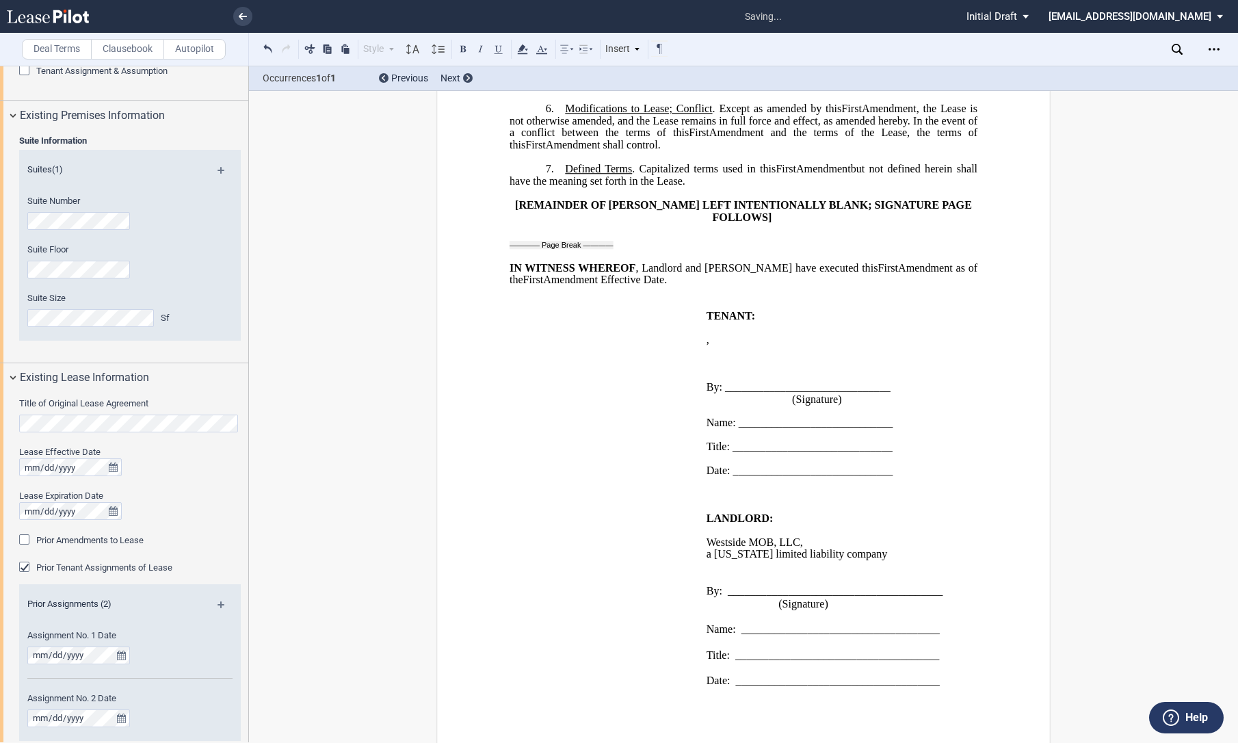
click at [696, 547] on td "WITNESSES: ___________________________ (Witness Signature) ____________________…" at bounding box center [606, 606] width 192 height 187
click at [701, 544] on td "LANDLORD: ﻿ Westside MOB, LLC , a [US_STATE] limited liability company ﻿ By: __…" at bounding box center [829, 606] width 257 height 187
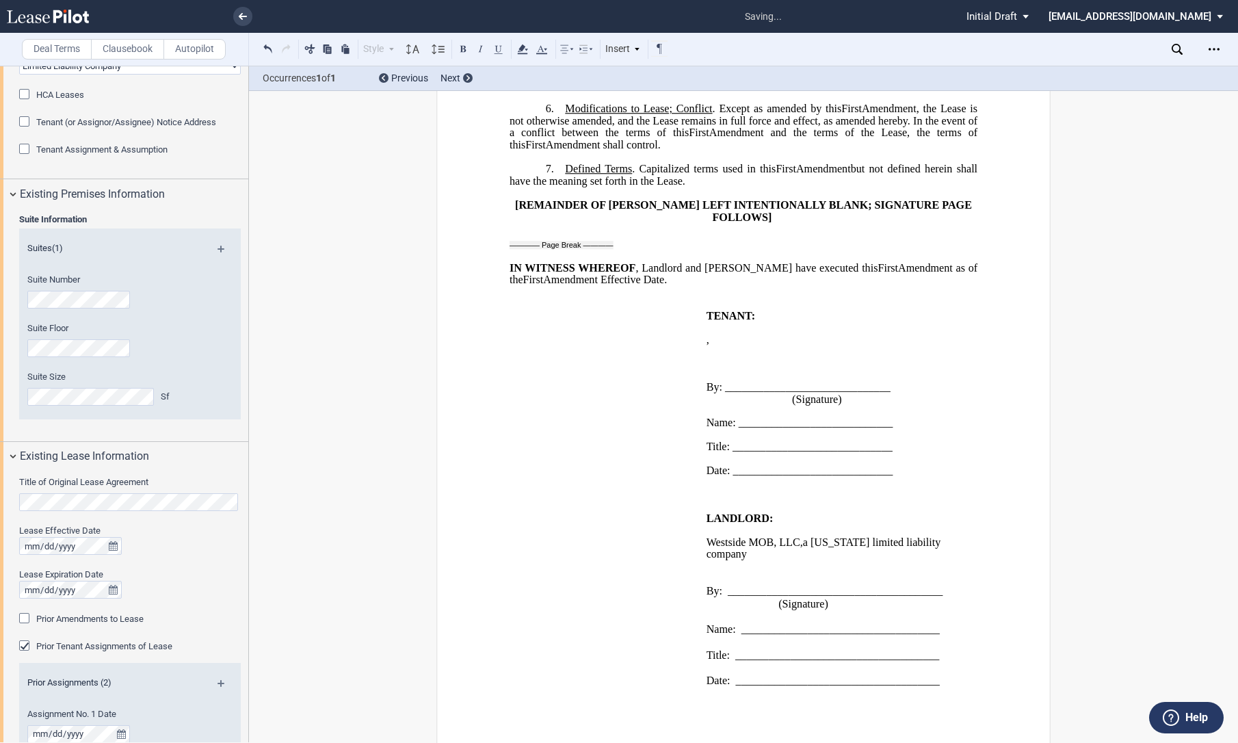
scroll to position [0, 0]
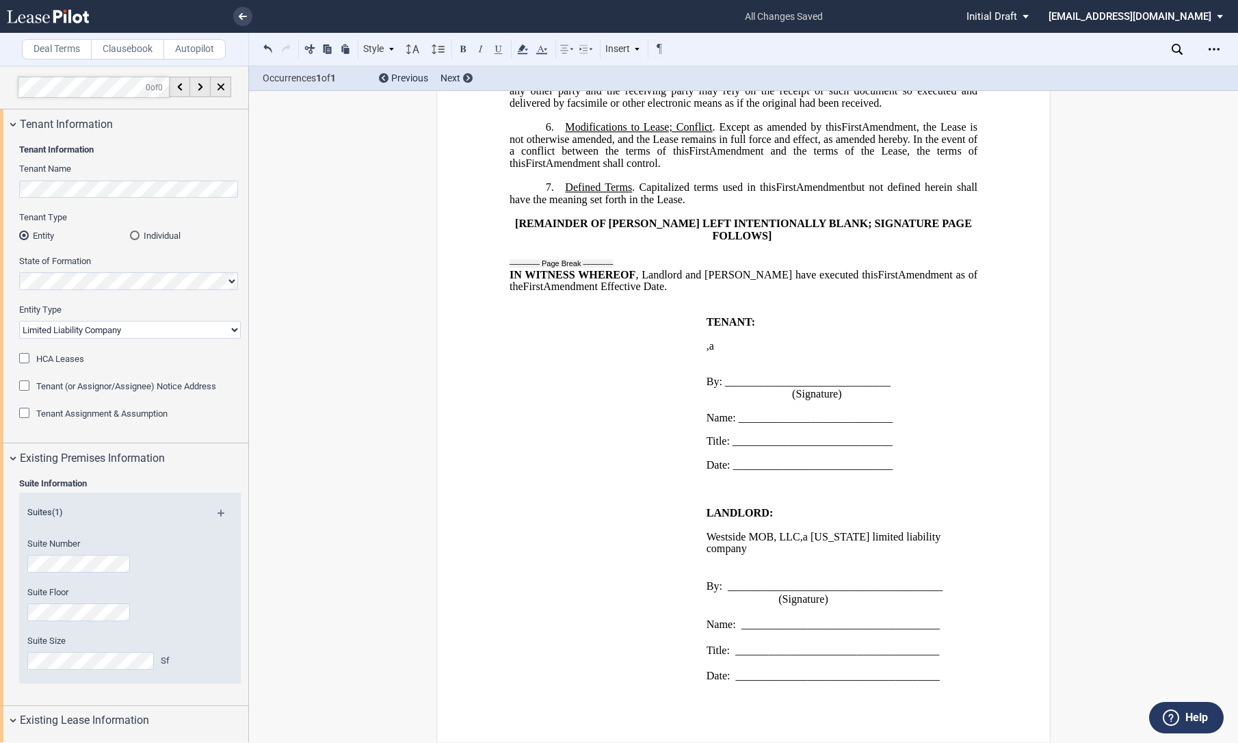
click at [970, 484] on p "﻿" at bounding box center [744, 490] width 468 height 12
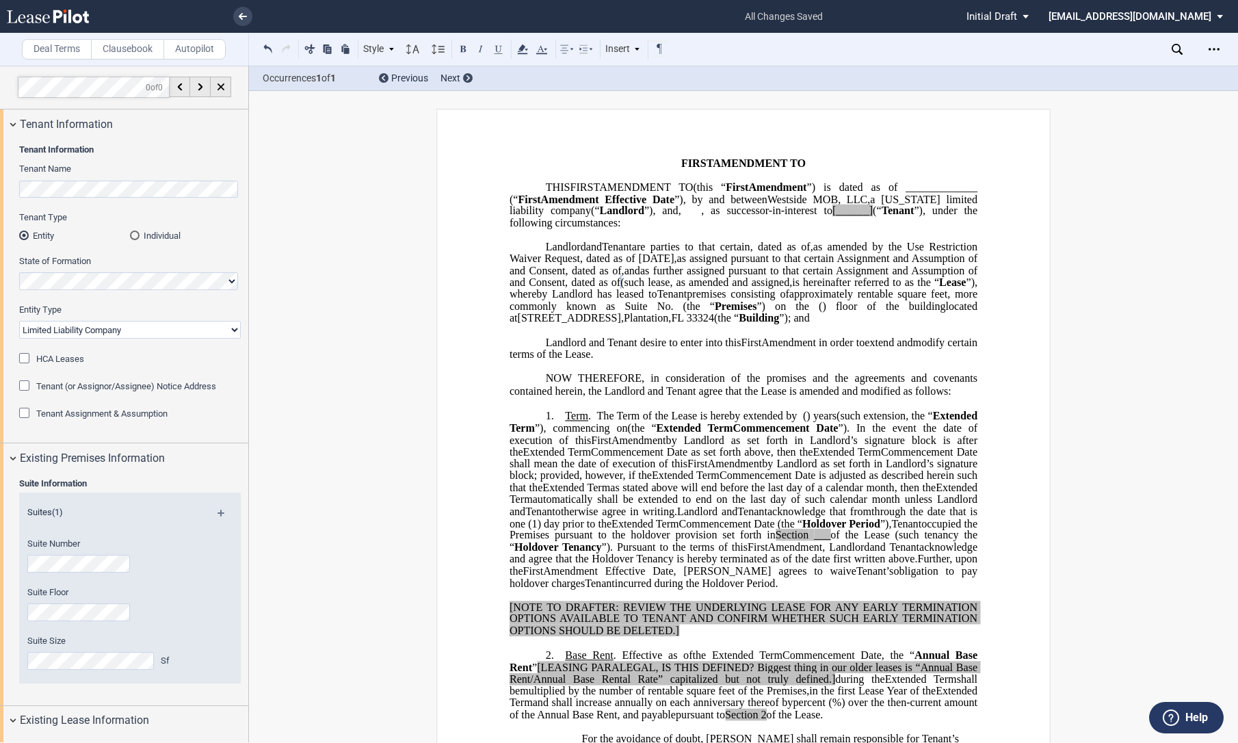
scroll to position [0, 0]
click at [620, 386] on span "NOW THEREFORE, in consideration of the promises and the agreements and covenant…" at bounding box center [745, 385] width 471 height 25
click at [600, 434] on span "”), commencing on" at bounding box center [581, 428] width 93 height 12
drag, startPoint x: 564, startPoint y: 428, endPoint x: 599, endPoint y: 425, distance: 35.0
click at [599, 423] on span "Term . The Term of the Lease is hereby extended by" at bounding box center [681, 416] width 232 height 12
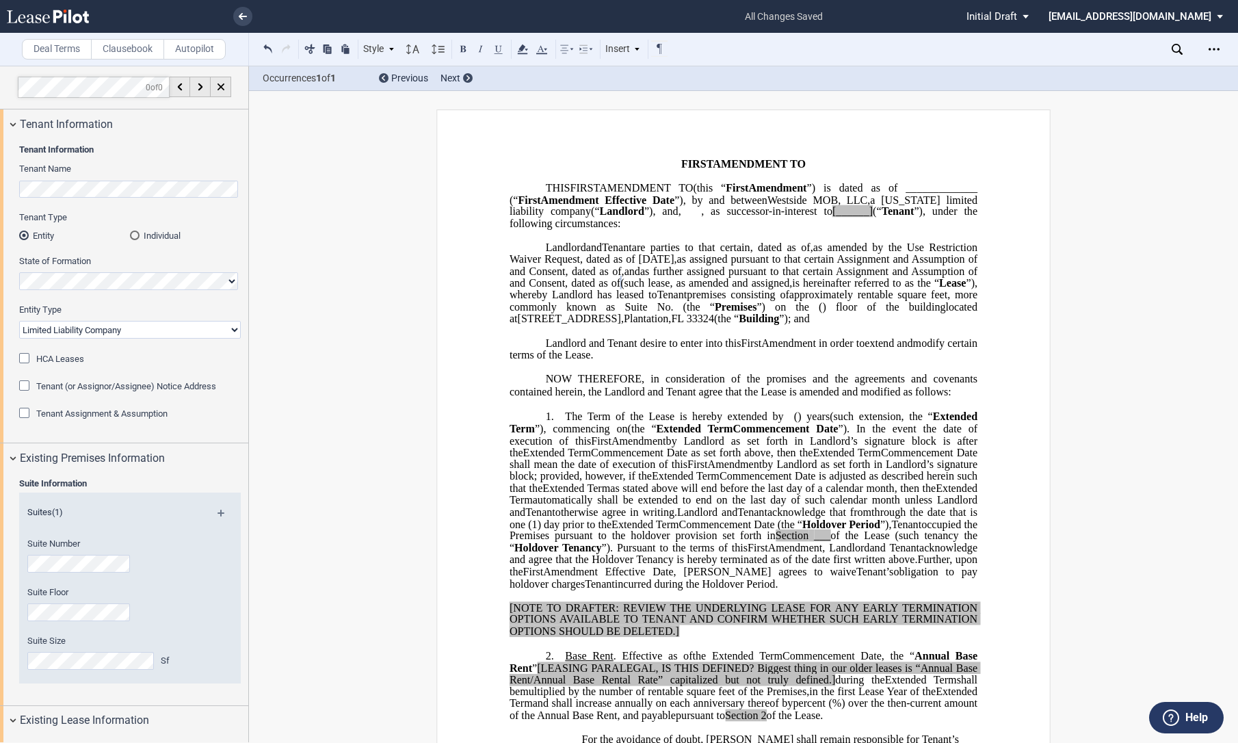
click at [919, 438] on span "”). In the event the date of execution of this" at bounding box center [745, 434] width 471 height 24
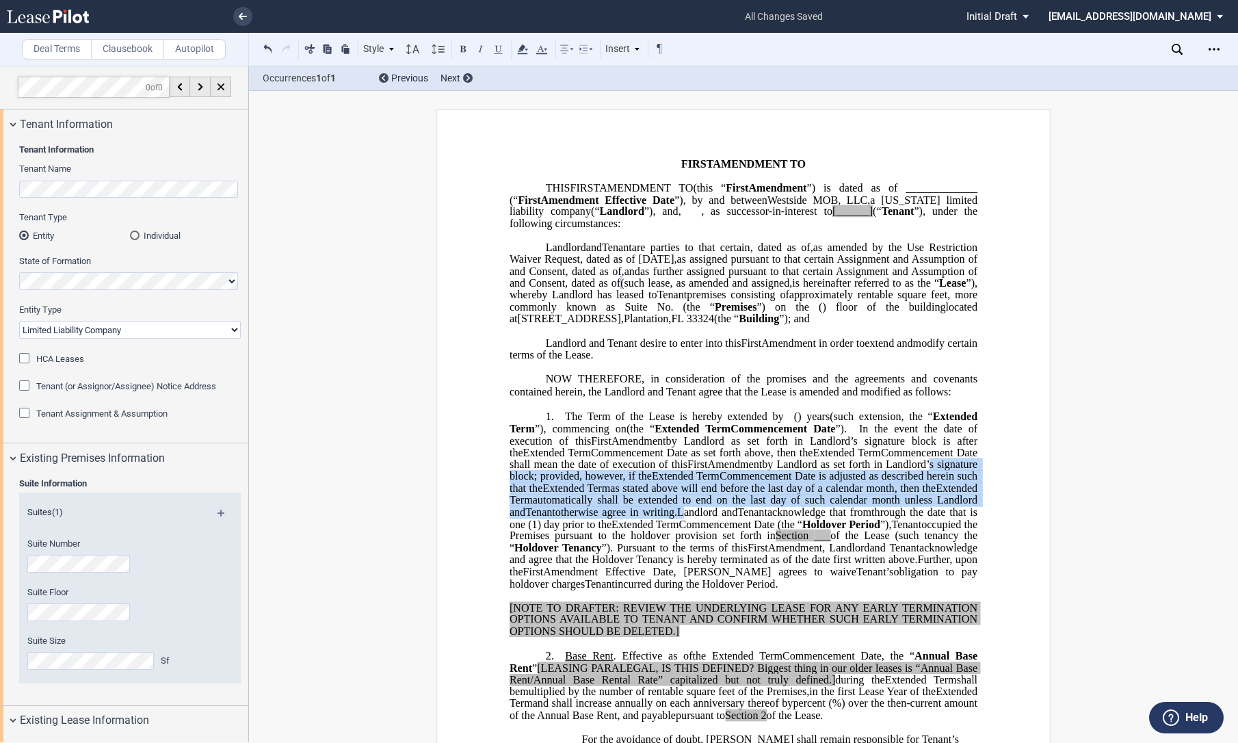
drag, startPoint x: 597, startPoint y: 484, endPoint x: 796, endPoint y: 522, distance: 202.0
click at [796, 522] on p "1. ﻿ The Term of the Lease is hereby extended by [__________] ﻿ ﻿ ( ﻿ ﻿ ) year …" at bounding box center [744, 500] width 468 height 180
click at [737, 518] on span "Landlord and" at bounding box center [707, 511] width 60 height 12
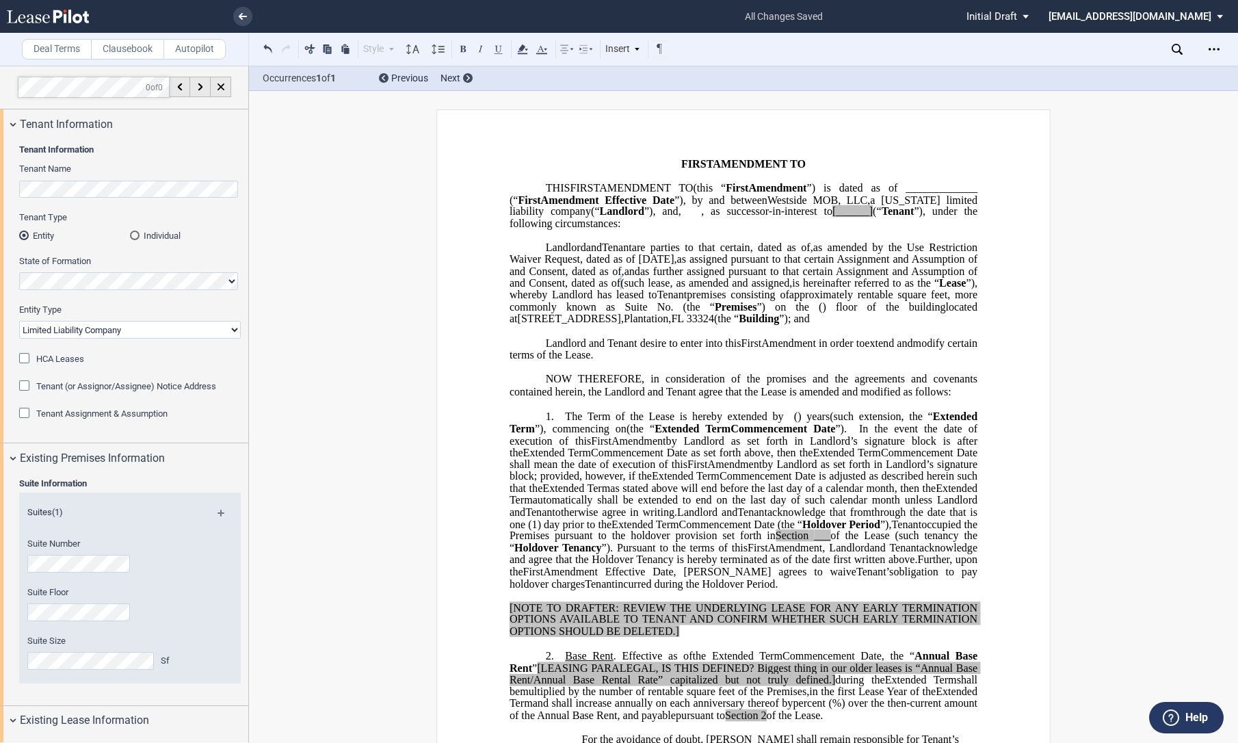
click at [824, 434] on span "Commencement Date" at bounding box center [783, 428] width 105 height 12
drag, startPoint x: 553, startPoint y: 560, endPoint x: 570, endPoint y: 559, distance: 17.8
click at [570, 553] on span "occupied the Premises pursuant to the holdover provision set forth in Section _…" at bounding box center [745, 536] width 471 height 36
click at [748, 554] on span "”). Pursuant to the terms of this" at bounding box center [675, 548] width 146 height 12
click at [702, 577] on span "Further, upon the" at bounding box center [745, 565] width 471 height 24
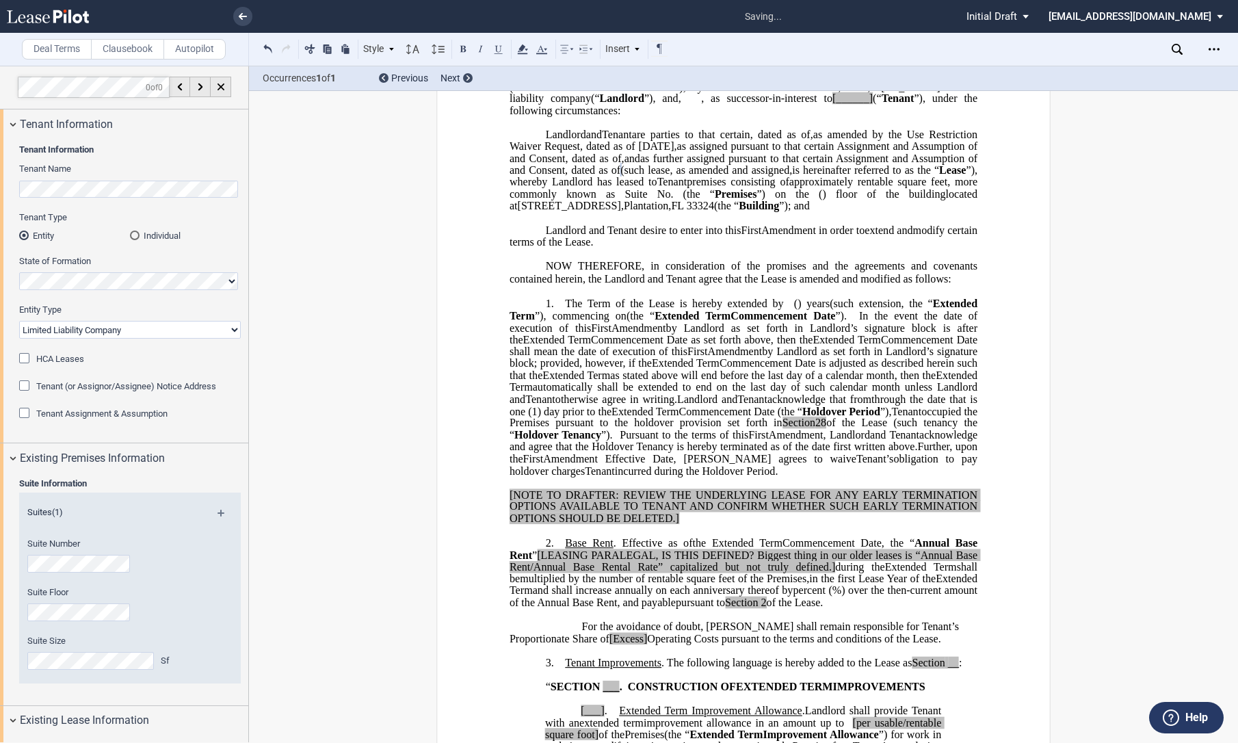
scroll to position [152, 0]
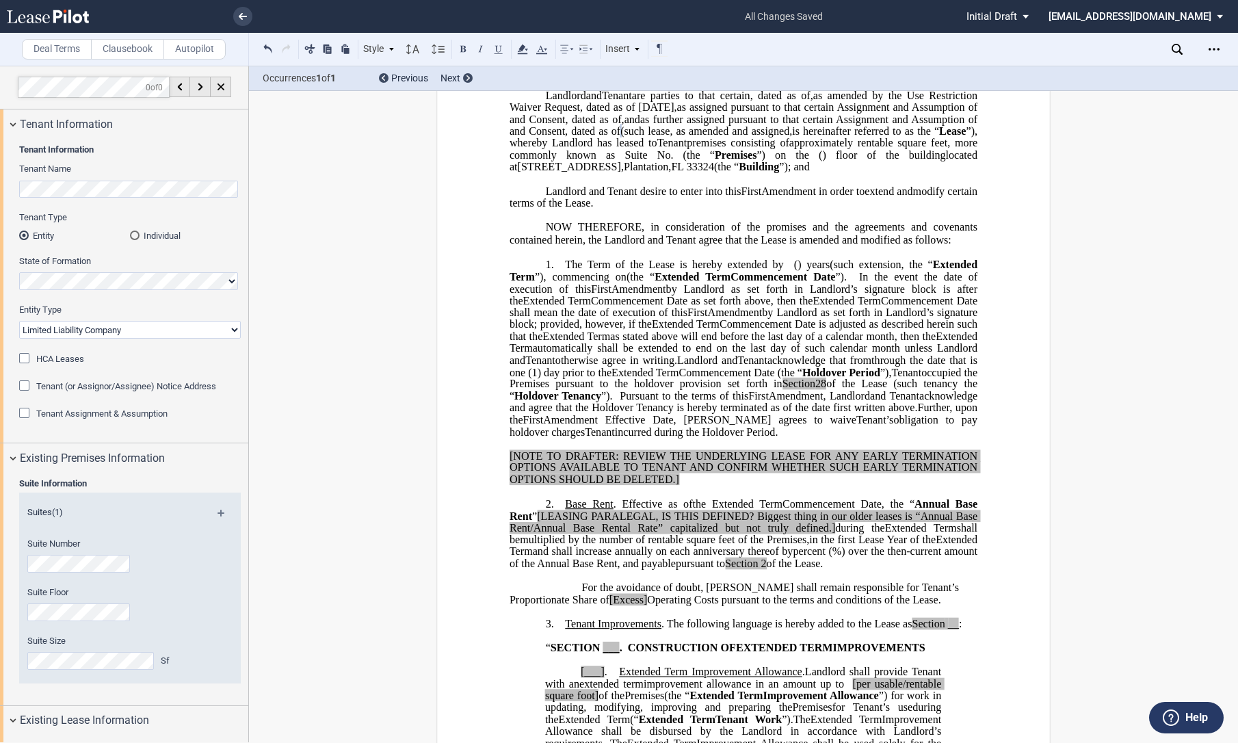
drag, startPoint x: 421, startPoint y: 428, endPoint x: 448, endPoint y: 373, distance: 61.8
click at [559, 271] on p "1. ﻿ The Term of the Lease is hereby extended by [__________] ﻿ ﻿ ( ﻿ ﻿ ) year …" at bounding box center [744, 349] width 468 height 180
click at [565, 271] on span "The Term of the Lease is hereby extended by" at bounding box center [674, 265] width 218 height 12
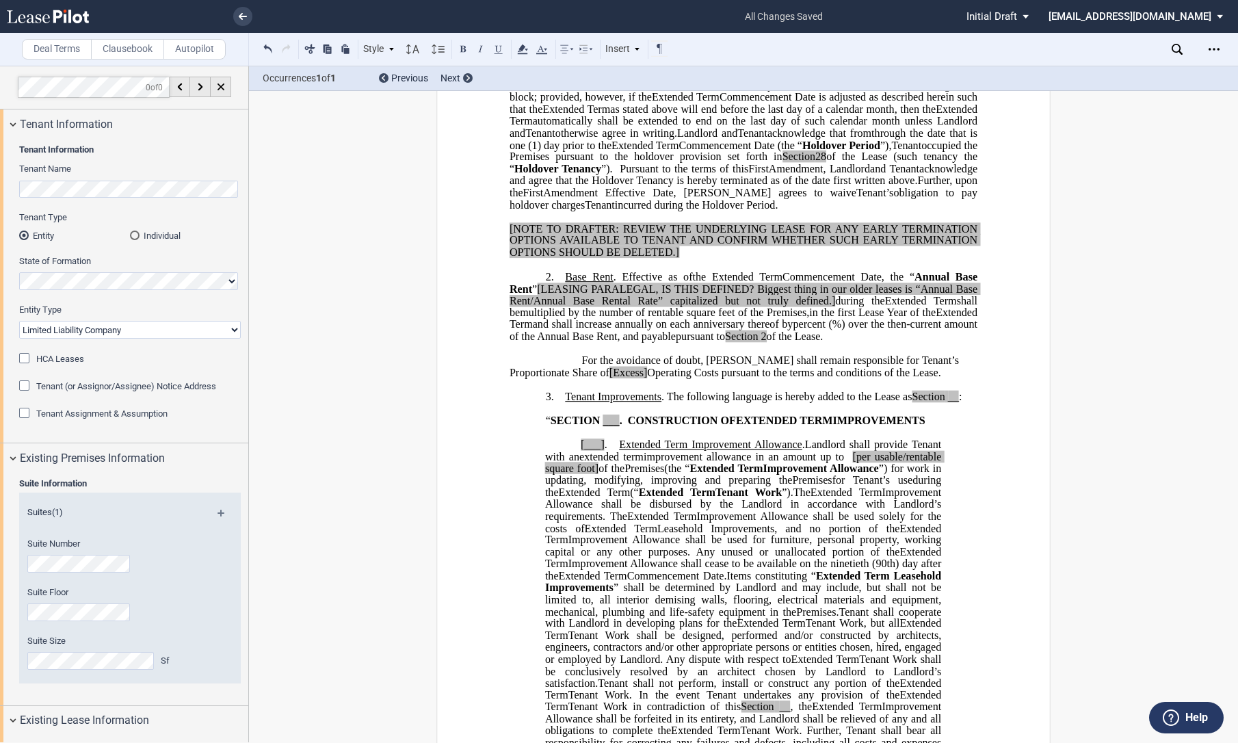
scroll to position [456, 0]
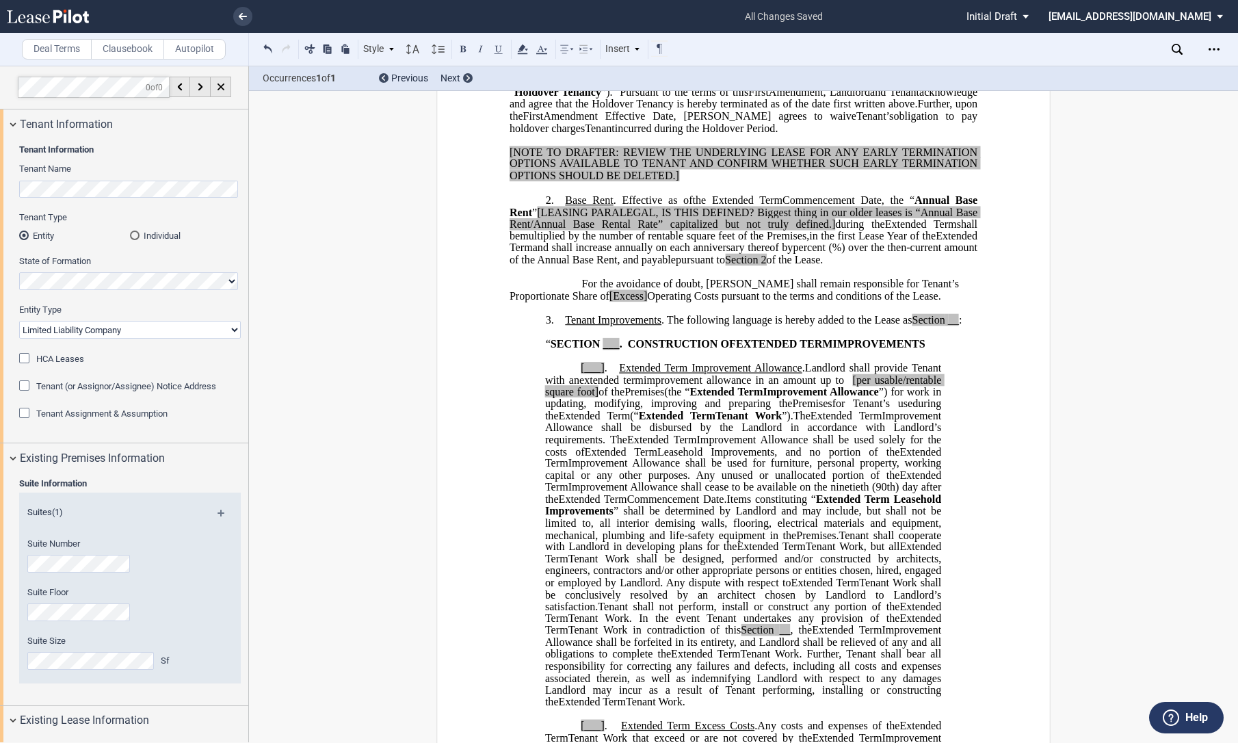
click at [132, 42] on label "Clausebook" at bounding box center [127, 49] width 73 height 21
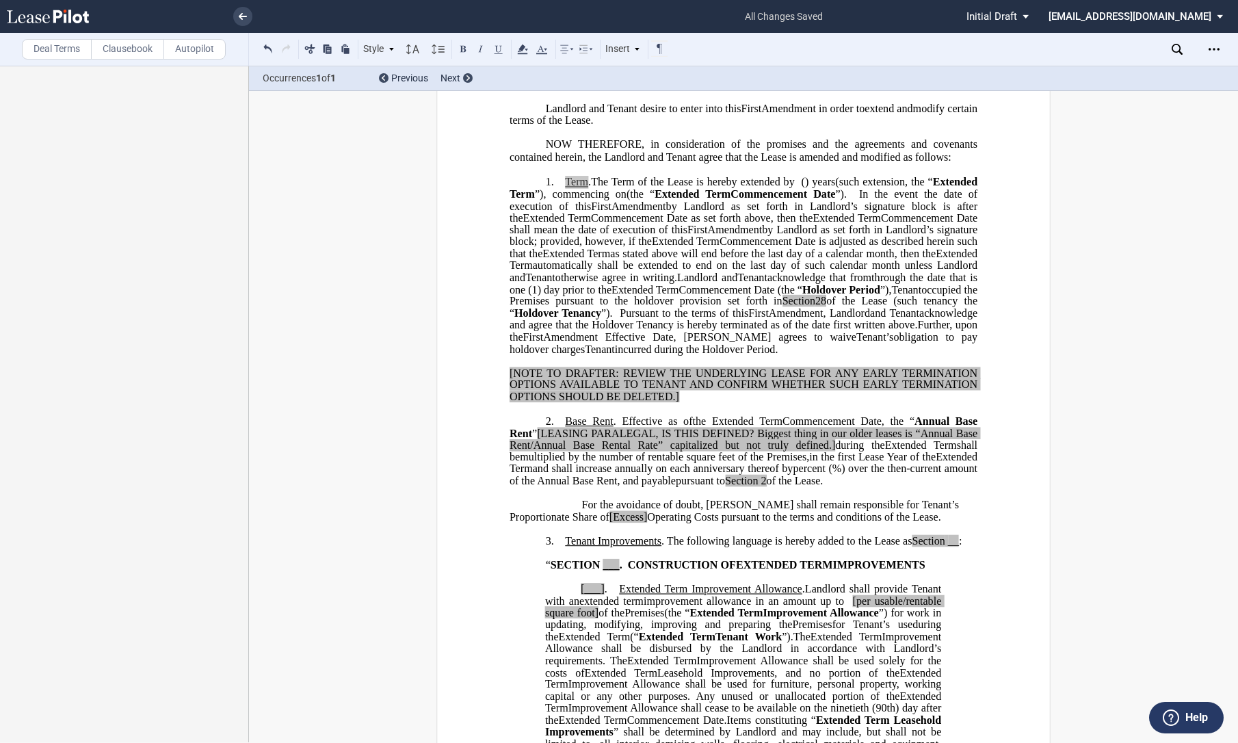
scroll to position [228, 0]
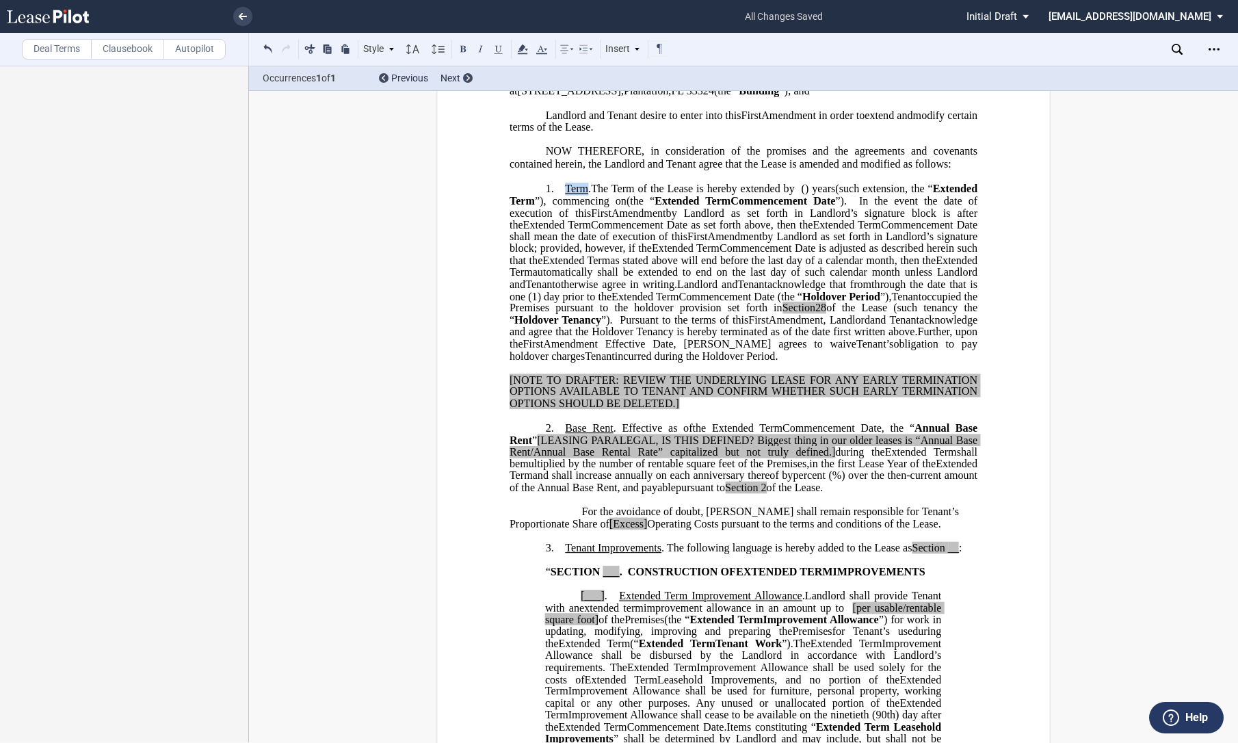
drag, startPoint x: 593, startPoint y: 488, endPoint x: 614, endPoint y: 483, distance: 21.9
click at [593, 470] on span "multiplied by the number of rentable square feet of the Premises," at bounding box center [664, 464] width 289 height 12
click at [625, 421] on p "﻿" at bounding box center [744, 416] width 468 height 12
drag, startPoint x: 627, startPoint y: 390, endPoint x: 618, endPoint y: 390, distance: 8.2
click at [627, 374] on p "﻿" at bounding box center [744, 369] width 468 height 12
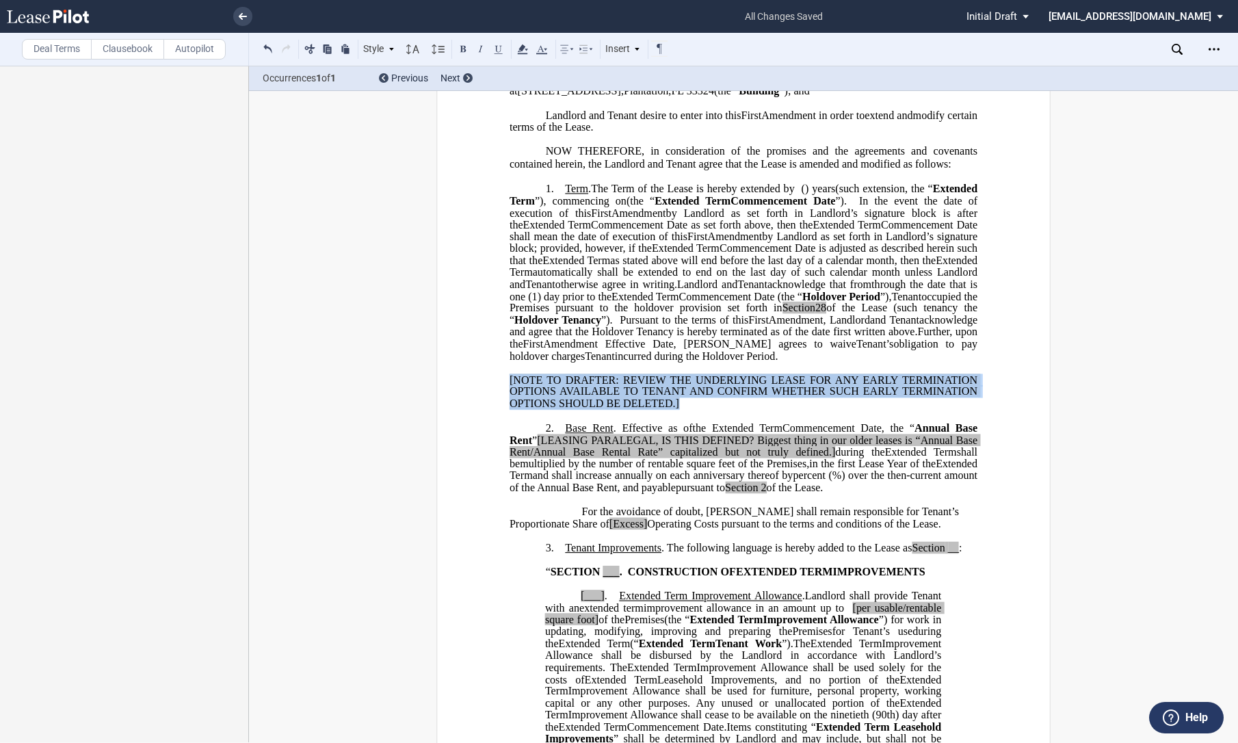
drag, startPoint x: 571, startPoint y: 402, endPoint x: 714, endPoint y: 428, distance: 145.3
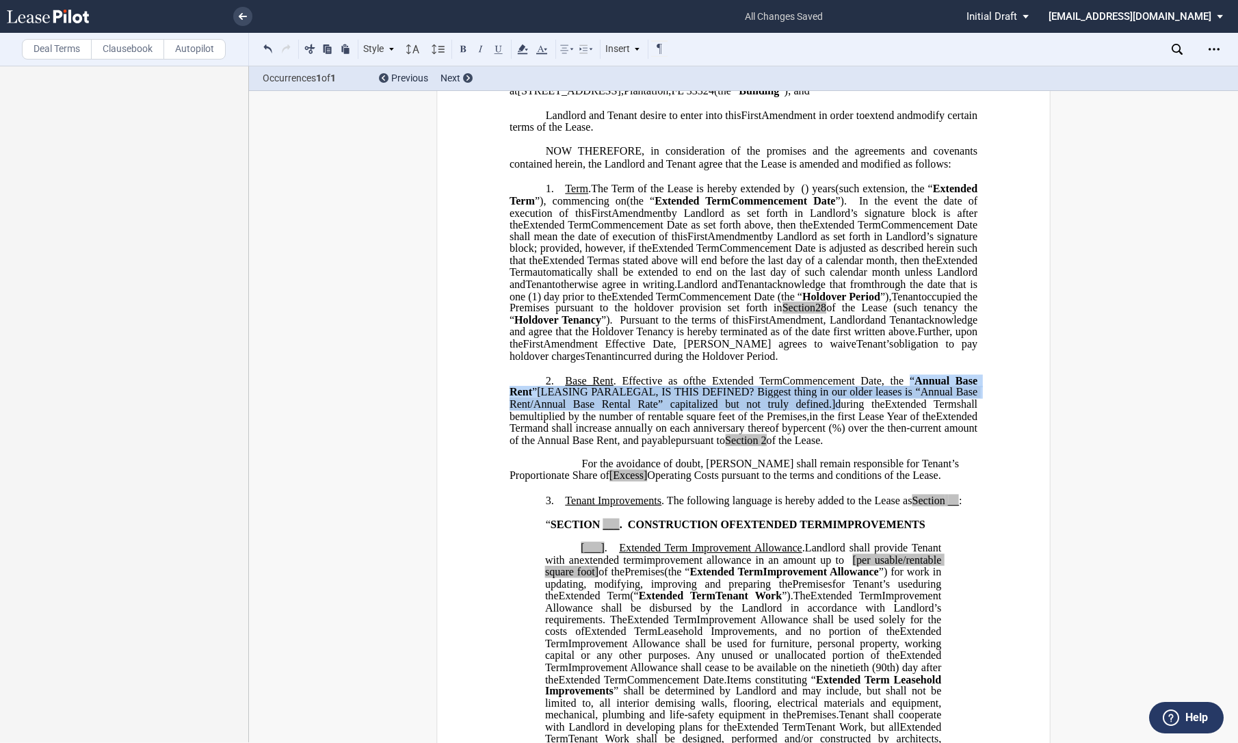
drag, startPoint x: 906, startPoint y: 404, endPoint x: 812, endPoint y: 429, distance: 97.6
click at [812, 410] on span ", the “ Annual Base Rent ” [LEASING PARALEGAL, IS THIS DEFINED? Biggest thing i…" at bounding box center [745, 392] width 471 height 36
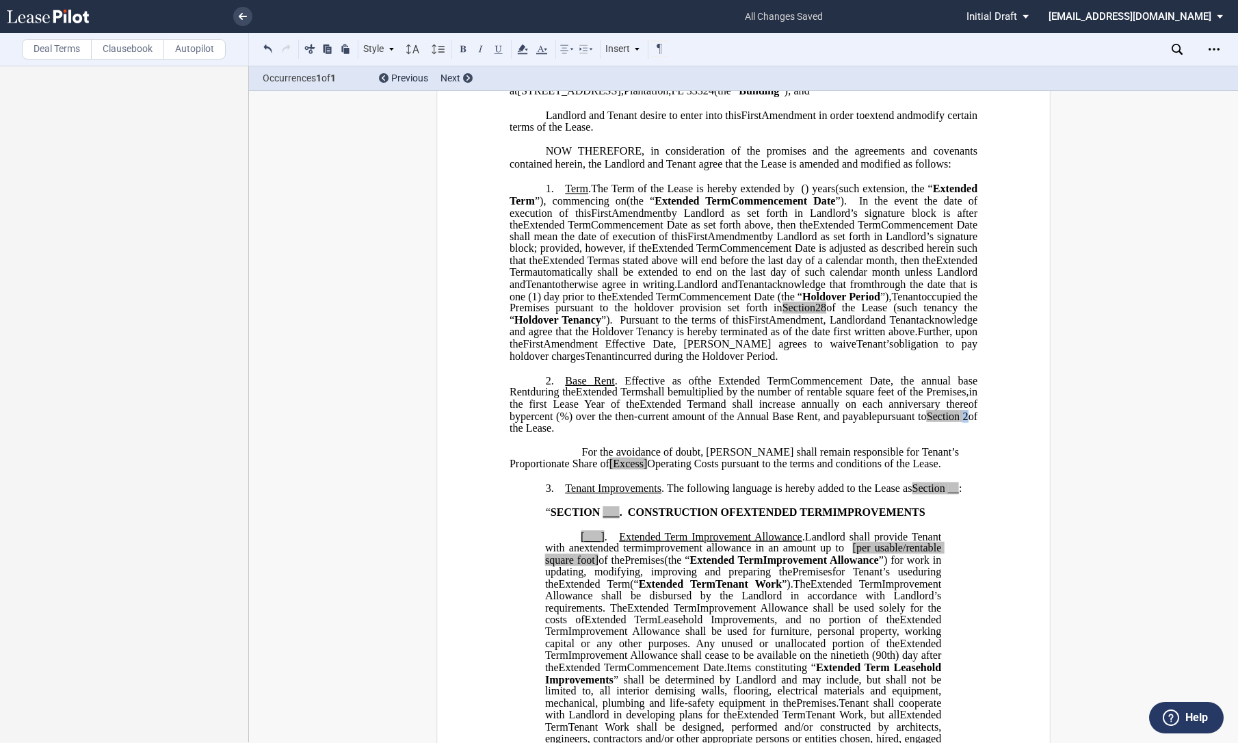
click at [638, 434] on span "pursuant to Section 2 of the Lease." at bounding box center [745, 422] width 471 height 24
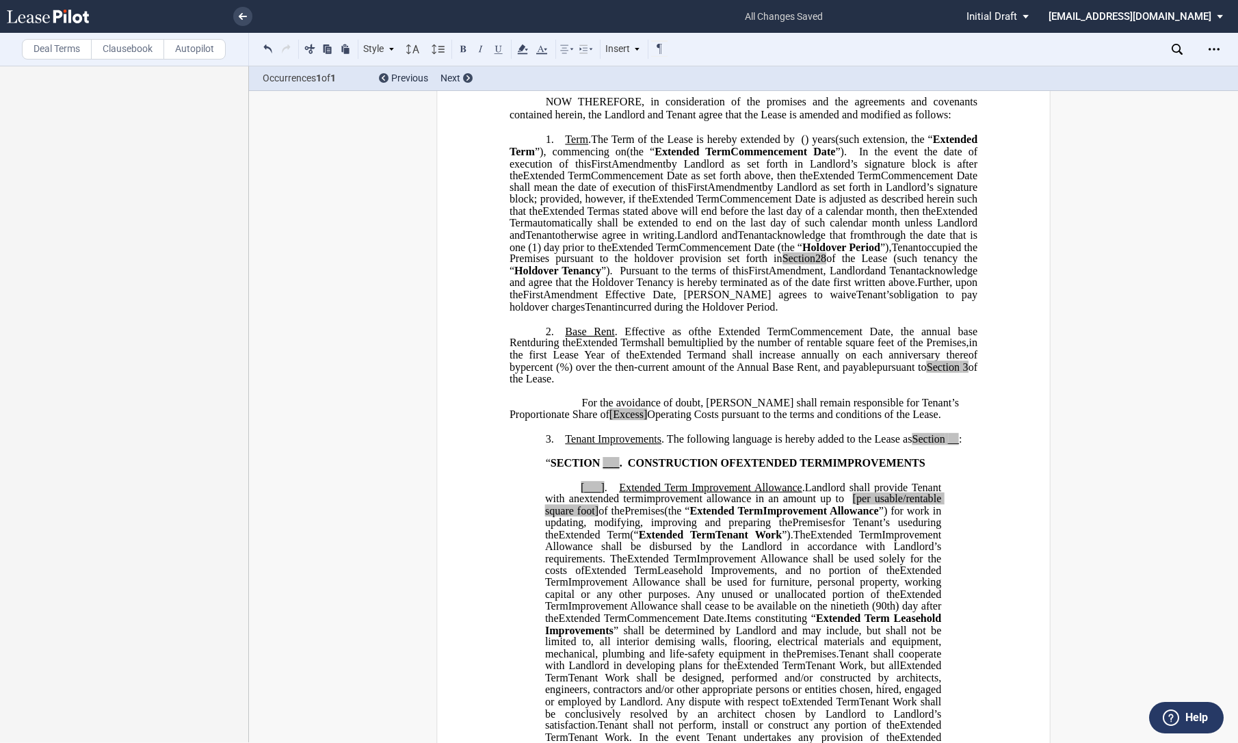
scroll to position [304, 0]
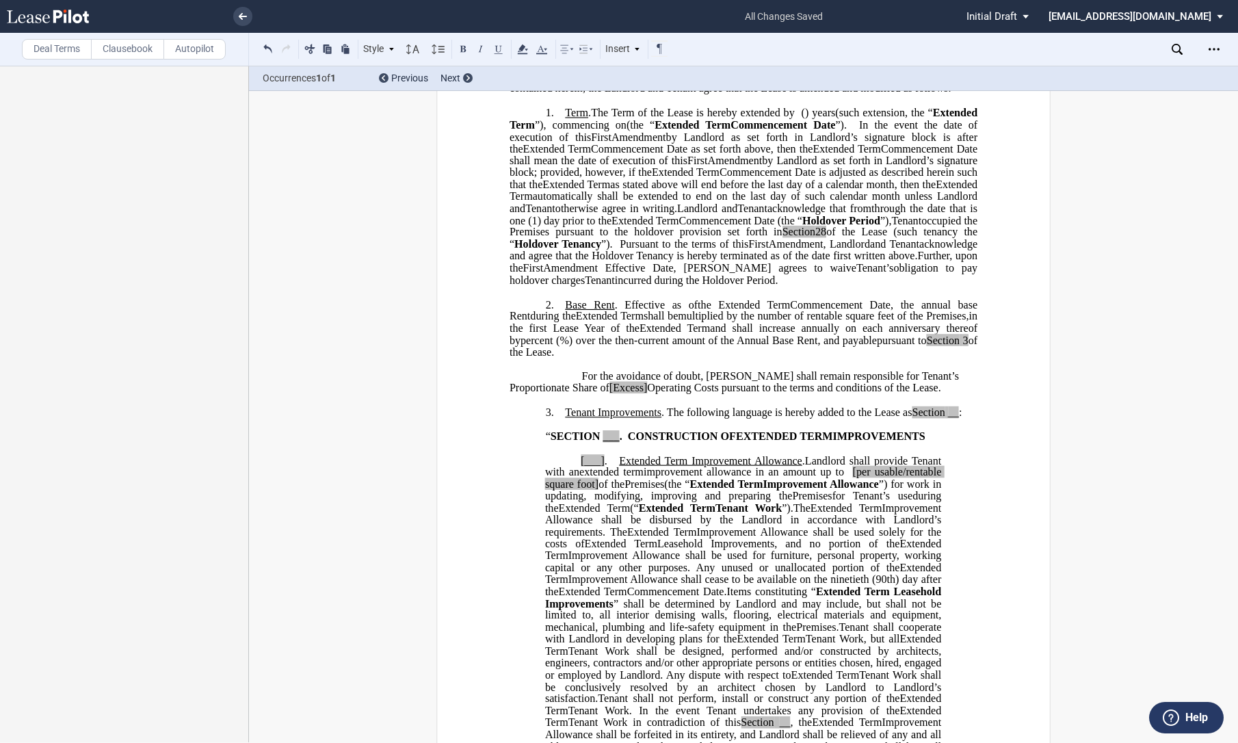
click at [577, 395] on p "For the avoidance of doubt, [PERSON_NAME] shall remain responsible for Tenant’s…" at bounding box center [744, 383] width 468 height 24
click at [687, 394] on span "For the avoidance of doubt, [PERSON_NAME] shall remain responsible for Tenant’s…" at bounding box center [718, 382] width 416 height 24
drag, startPoint x: 497, startPoint y: 413, endPoint x: 549, endPoint y: 410, distance: 52.7
click at [609, 394] on span "Operating Costs pursuant to the terms and conditions of the Lease." at bounding box center [755, 388] width 293 height 12
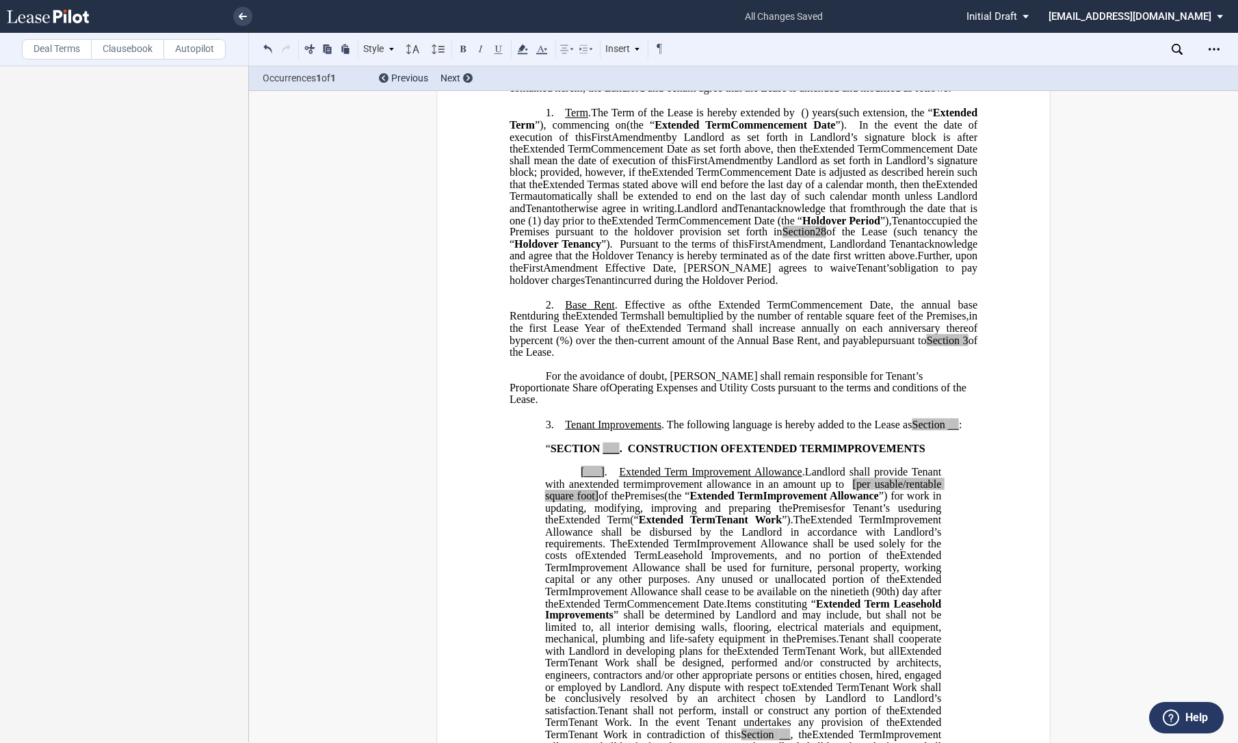
click at [661, 430] on span ". The following language is hereby added to the Lease as" at bounding box center [786, 424] width 250 height 12
drag, startPoint x: 949, startPoint y: 438, endPoint x: 961, endPoint y: 436, distance: 12.4
click at [961, 430] on span "Tenant Improvements . The following language is hereby added to the Lease as Se…" at bounding box center [764, 424] width 399 height 12
click at [952, 430] on span "__" at bounding box center [956, 424] width 11 height 12
drag, startPoint x: 951, startPoint y: 436, endPoint x: 961, endPoint y: 436, distance: 9.6
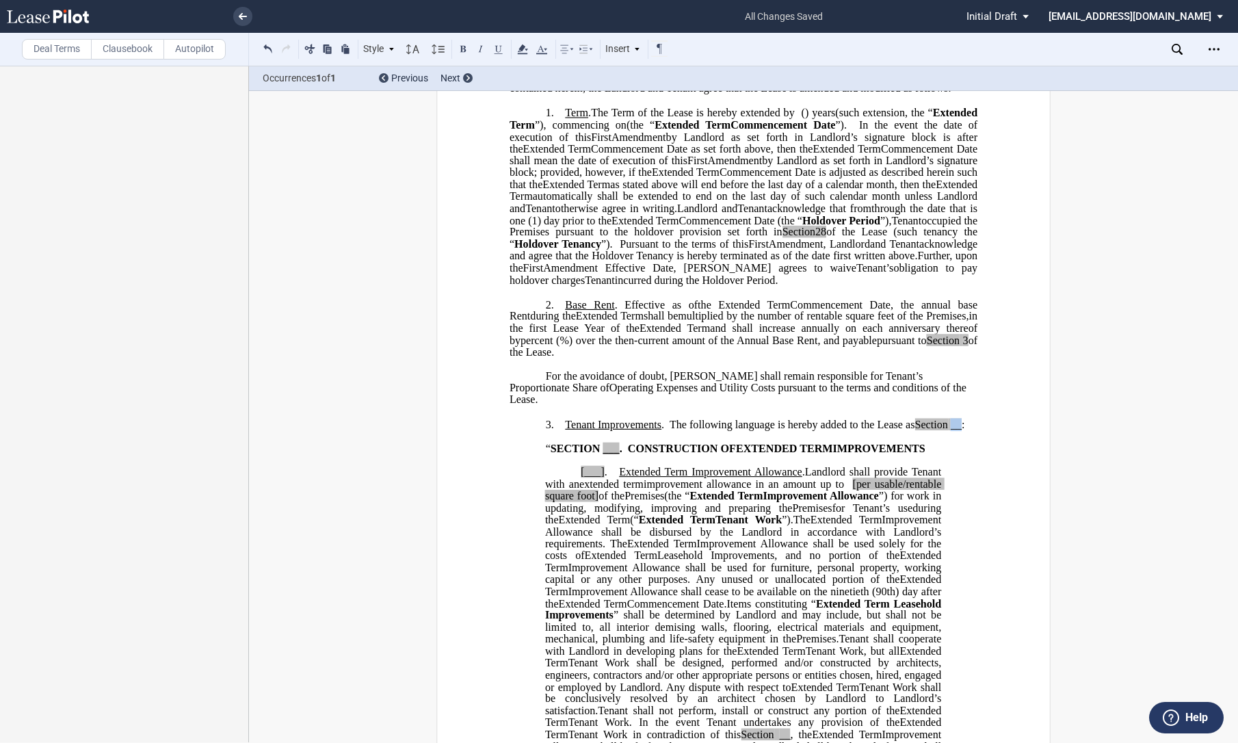
click at [961, 430] on span "Tenant Improvements . The following language is hereby added to the Lease as Se…" at bounding box center [764, 424] width 399 height 12
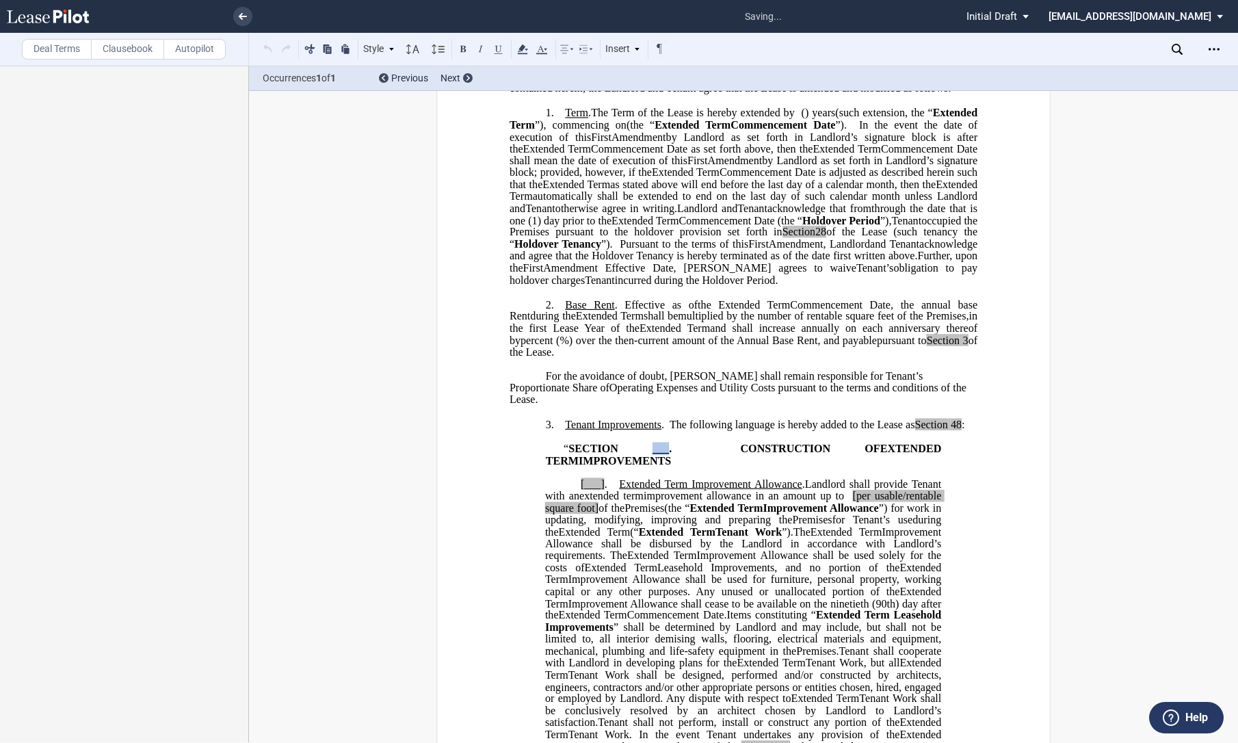
drag, startPoint x: 640, startPoint y: 462, endPoint x: 650, endPoint y: 465, distance: 10.6
click at [650, 454] on span "“ SECTION ___ . CONSTRUCTION OF" at bounding box center [722, 448] width 317 height 12
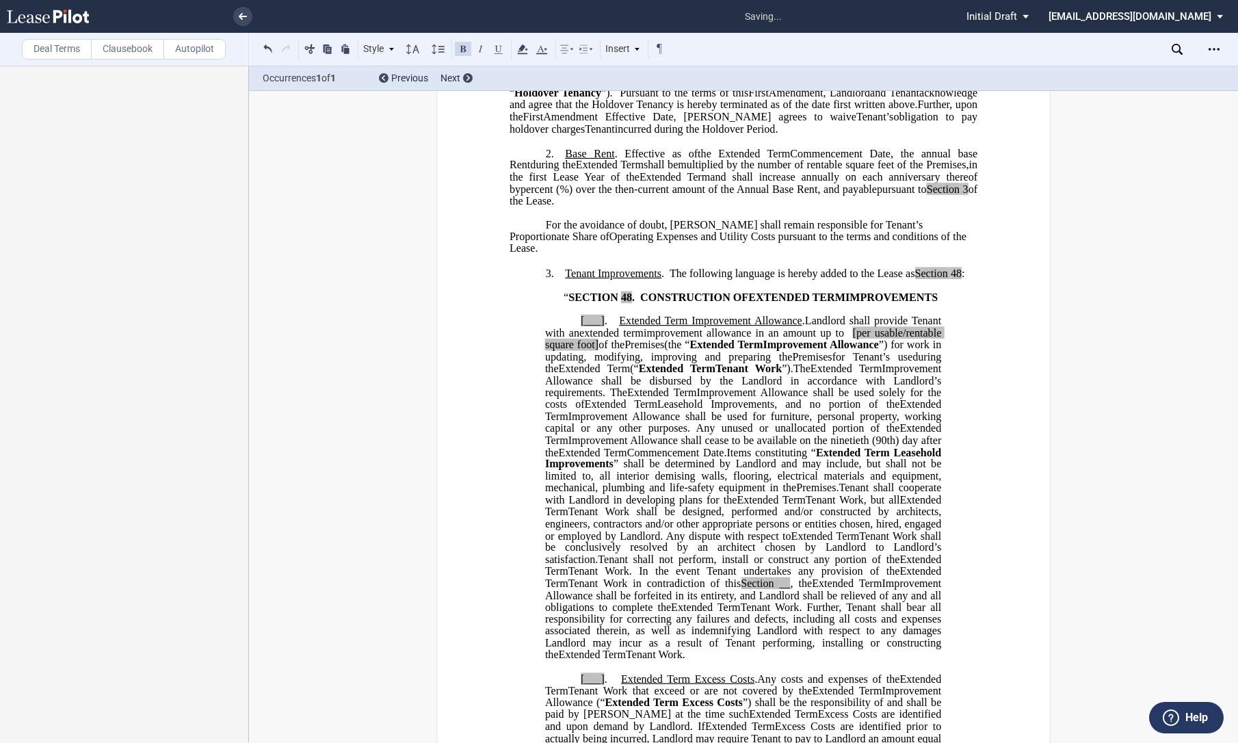
scroll to position [456, 0]
drag, startPoint x: 577, startPoint y: 343, endPoint x: 604, endPoint y: 343, distance: 26.7
click at [604, 343] on p "[___] . Extended Term Improvement Allowance . Expansion Space Improvement Allow…" at bounding box center [743, 487] width 396 height 345
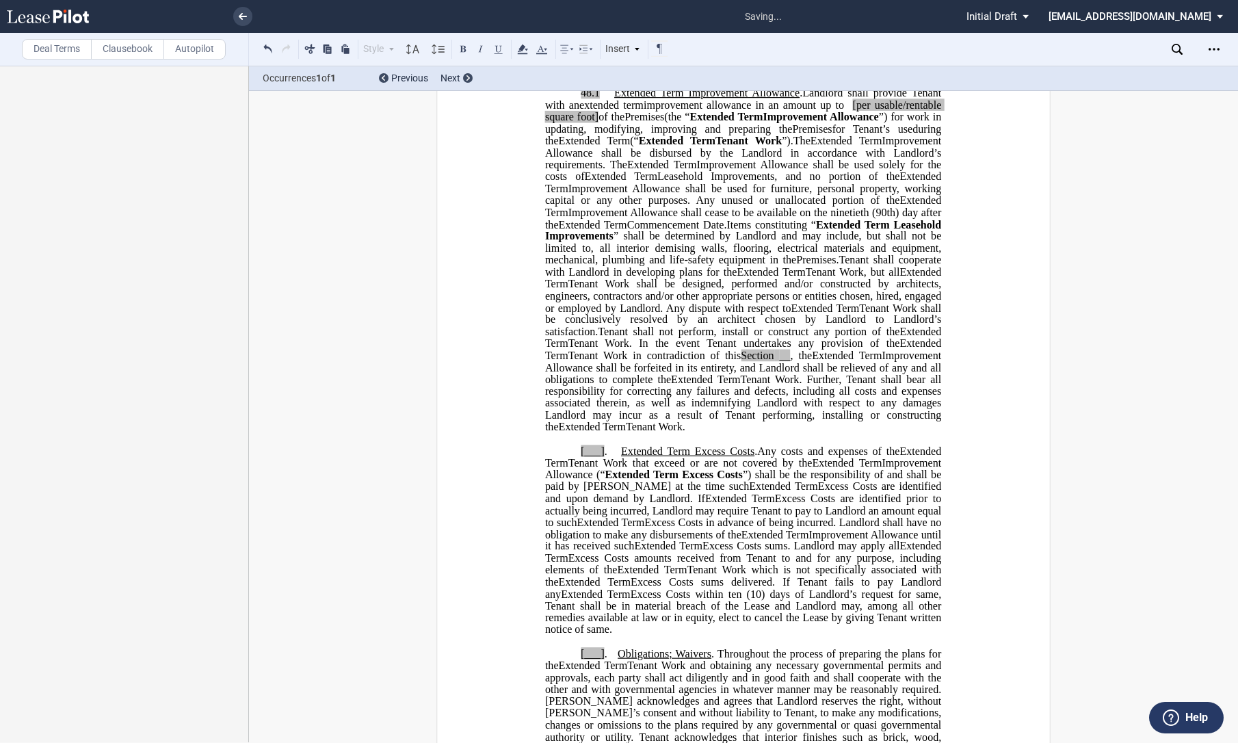
scroll to position [684, 0]
drag, startPoint x: 591, startPoint y: 473, endPoint x: 604, endPoint y: 473, distance: 13.0
click at [604, 473] on p "[___] . Extended Term Excess Costs . ﻿ ﻿ Extended Term Excess Costs . Expansion…" at bounding box center [743, 539] width 396 height 191
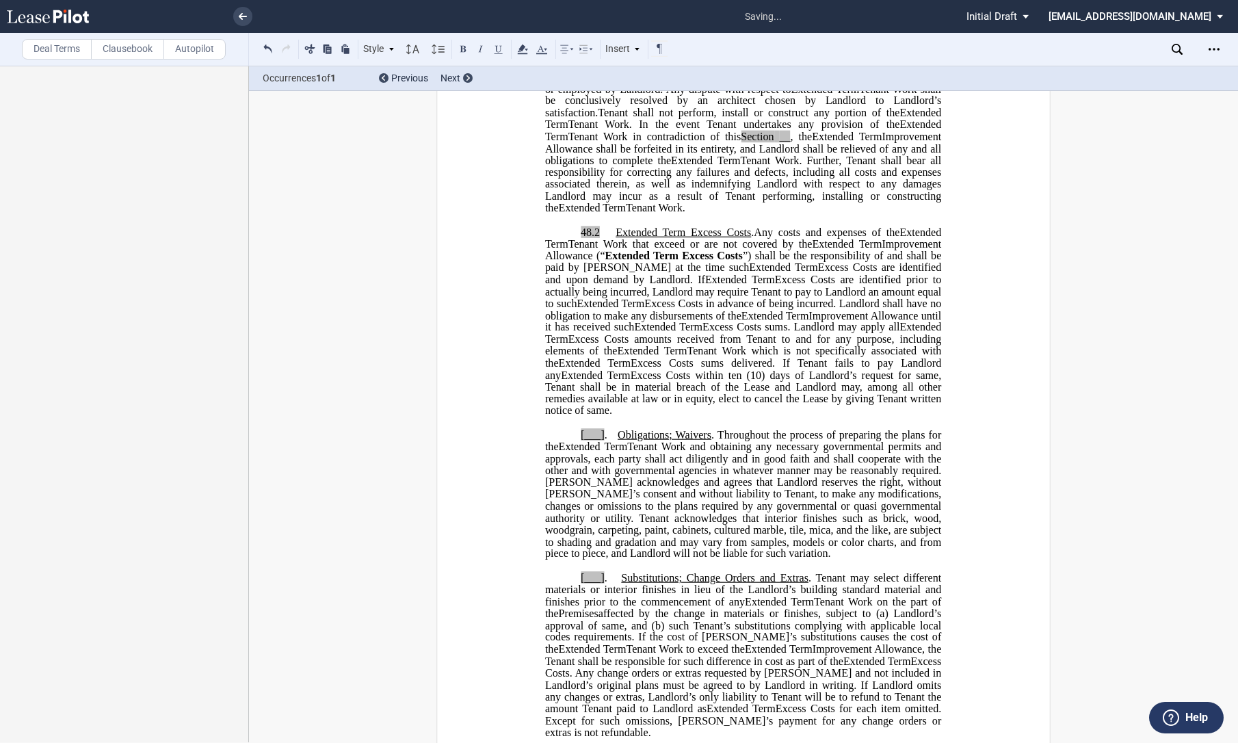
scroll to position [912, 0]
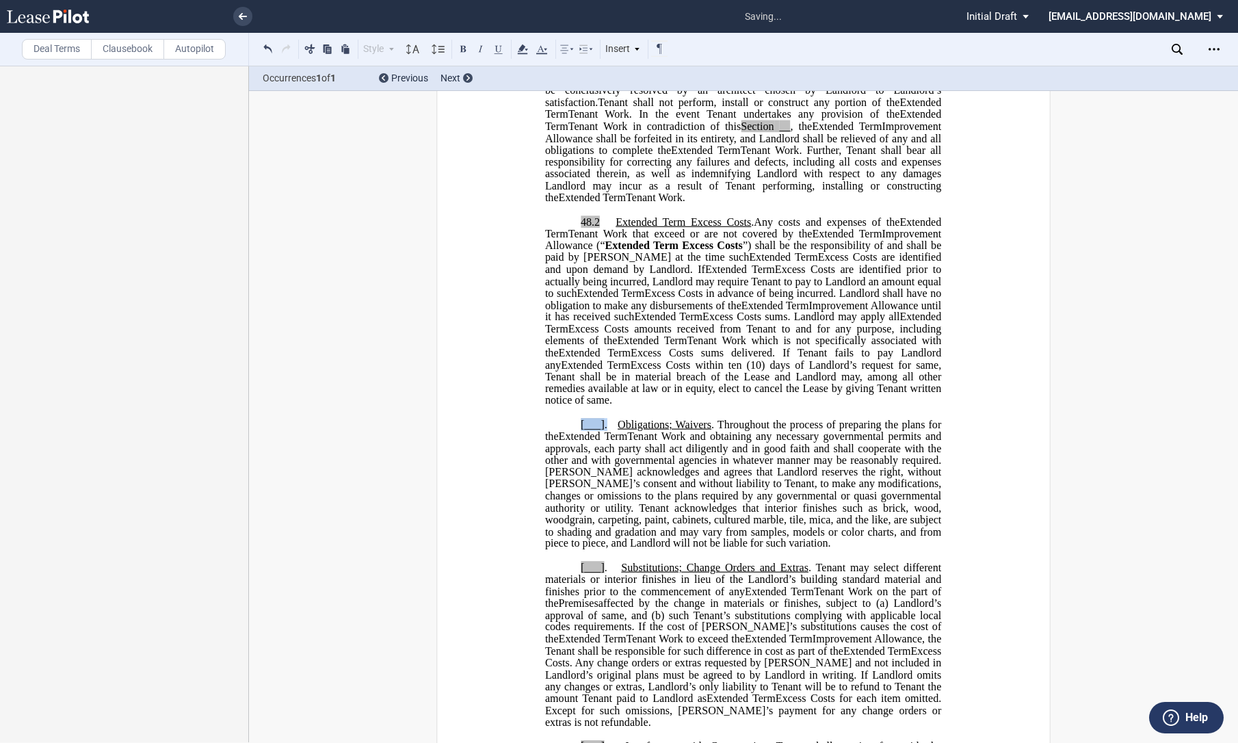
drag, startPoint x: 578, startPoint y: 450, endPoint x: 605, endPoint y: 449, distance: 26.7
click at [605, 442] on span "[___] . Obligations; Waivers . Throughout the process of preparing the plans fo…" at bounding box center [744, 430] width 399 height 24
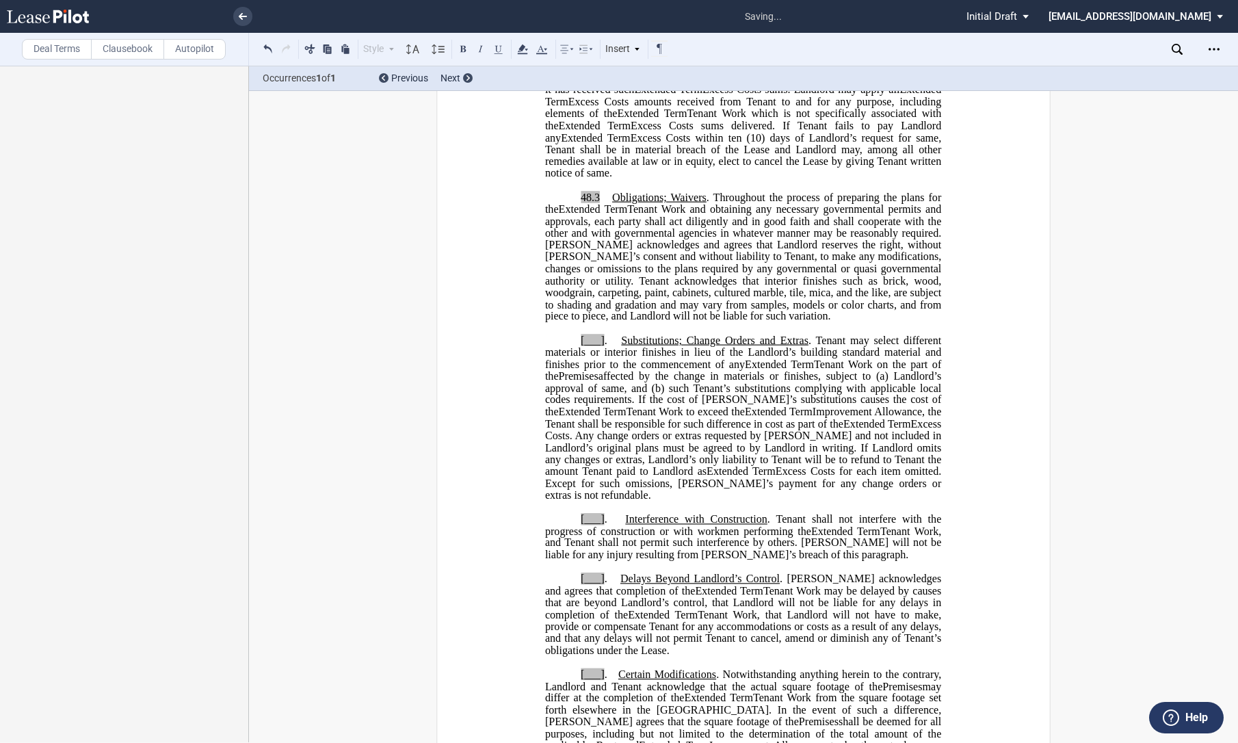
scroll to position [1140, 0]
drag, startPoint x: 576, startPoint y: 361, endPoint x: 606, endPoint y: 361, distance: 30.1
click at [606, 361] on p "[___] . Substitutions; Change Orders and Extras . Tenant may select different m…" at bounding box center [743, 417] width 396 height 167
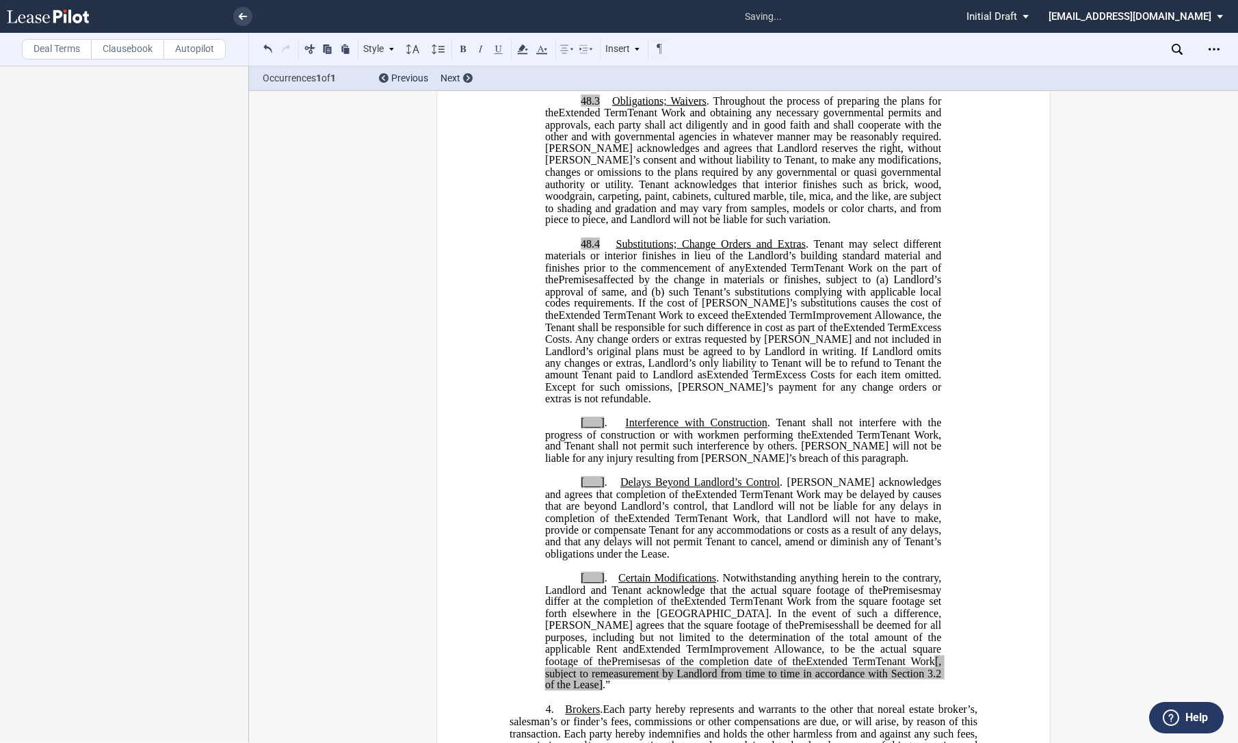
scroll to position [1368, 0]
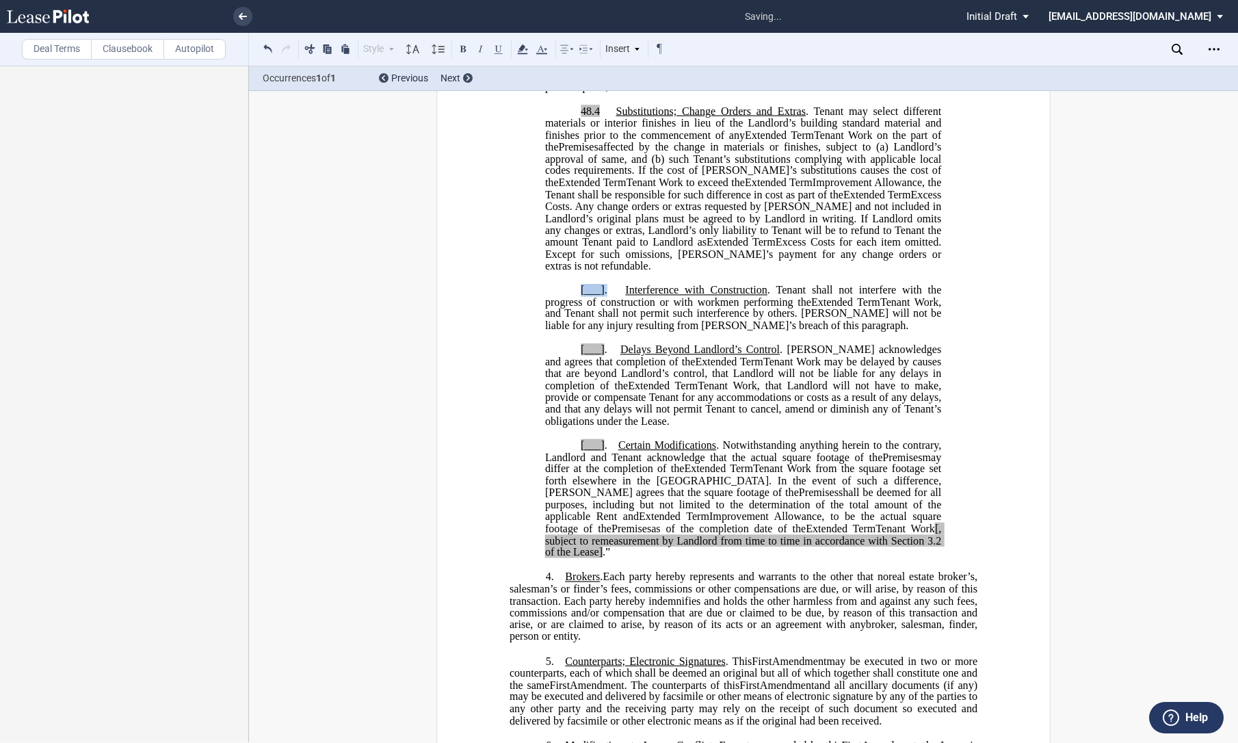
drag, startPoint x: 575, startPoint y: 297, endPoint x: 941, endPoint y: 289, distance: 366.7
click at [607, 298] on p "[___] . Interference with Construction . Tenant shall not interfere with the pr…" at bounding box center [743, 309] width 396 height 48
drag, startPoint x: 578, startPoint y: 358, endPoint x: 603, endPoint y: 359, distance: 25.3
click at [603, 359] on span "[___] . Delays Beyond Landlord’s Control . [PERSON_NAME] acknowledges and agree…" at bounding box center [744, 355] width 399 height 24
drag, startPoint x: 575, startPoint y: 458, endPoint x: 603, endPoint y: 456, distance: 28.9
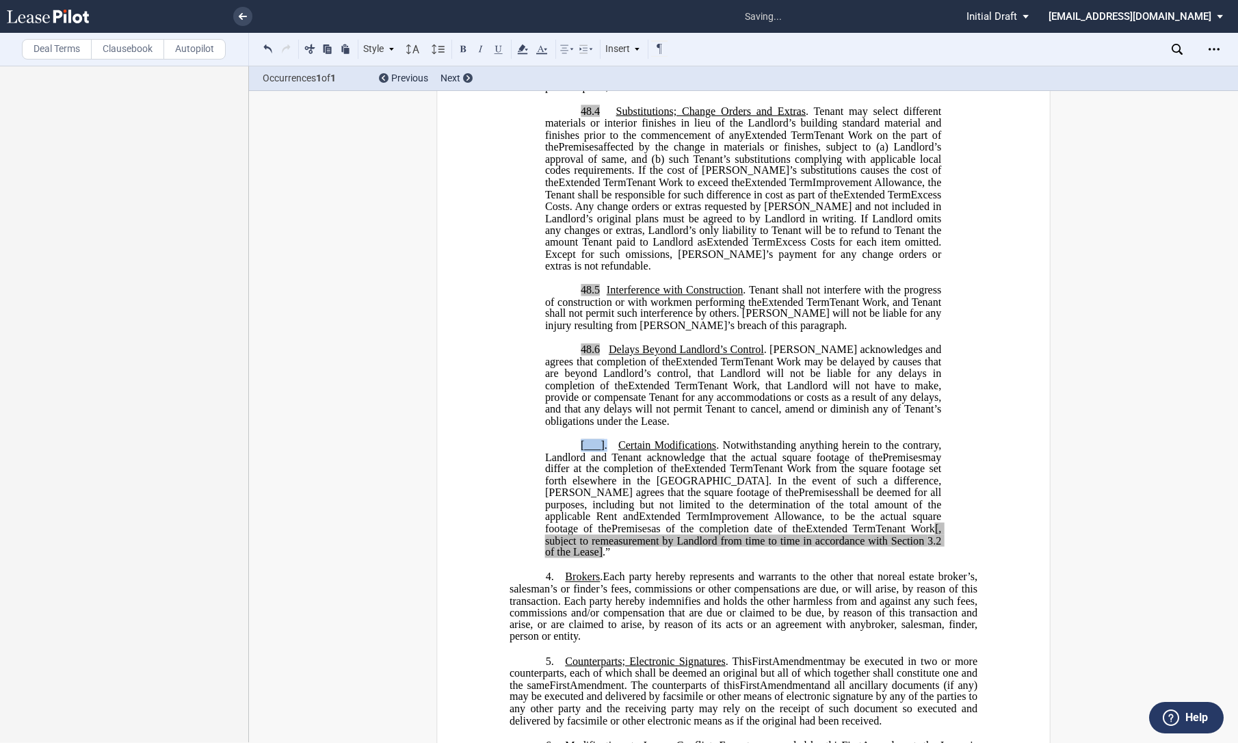
click at [603, 456] on p "[___] . Certain Modifications . Notwithstanding anything herein to the contrary…" at bounding box center [743, 498] width 396 height 119
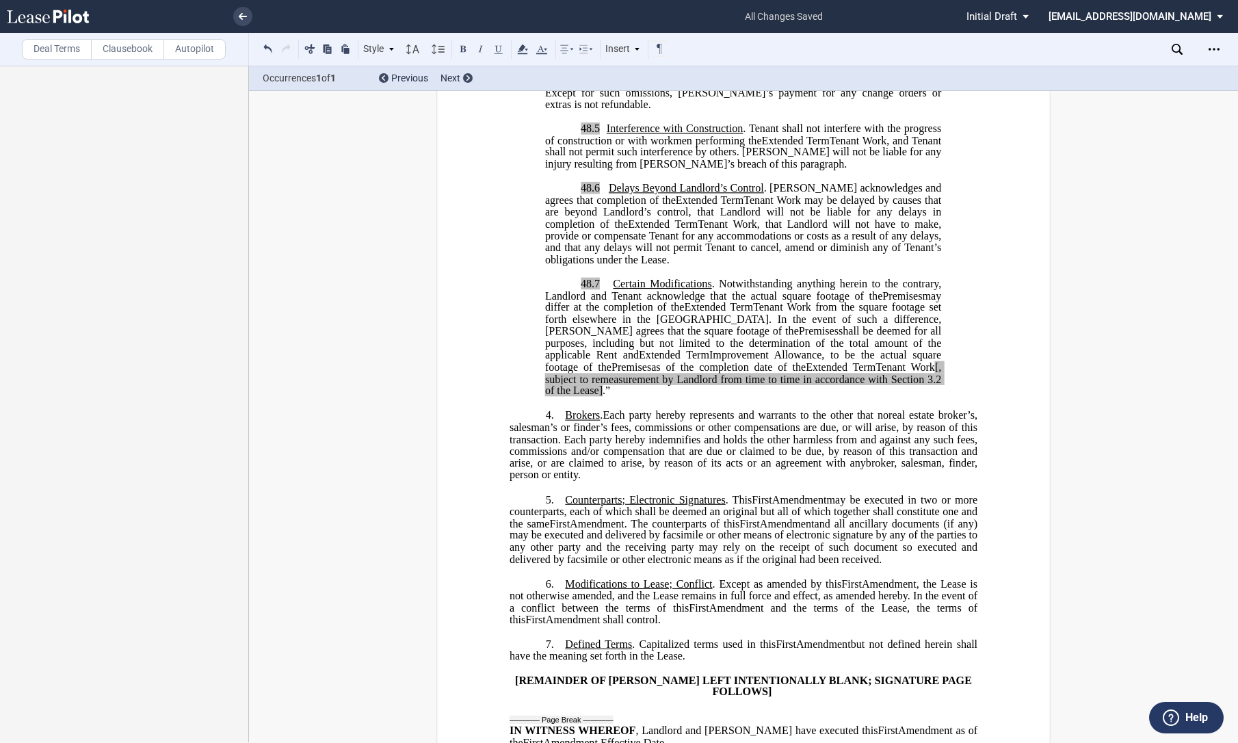
scroll to position [1384, 0]
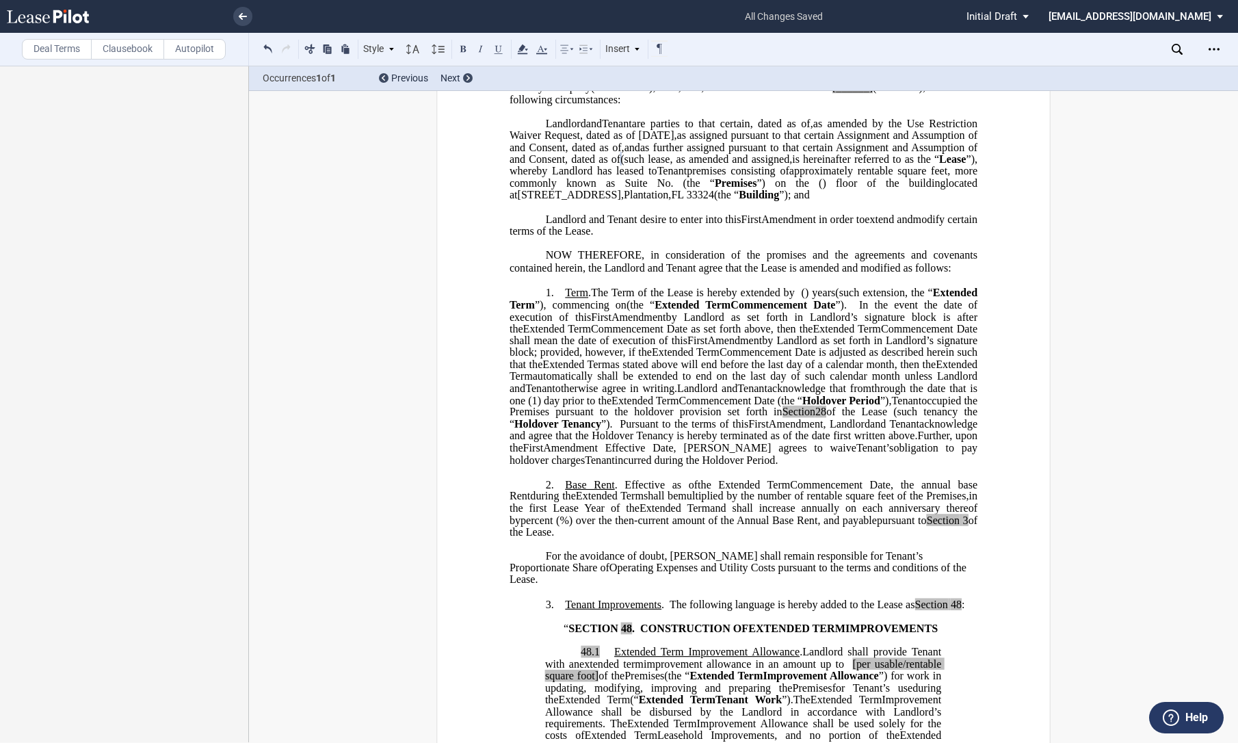
scroll to position [0, 0]
